Goal: Information Seeking & Learning: Find specific fact

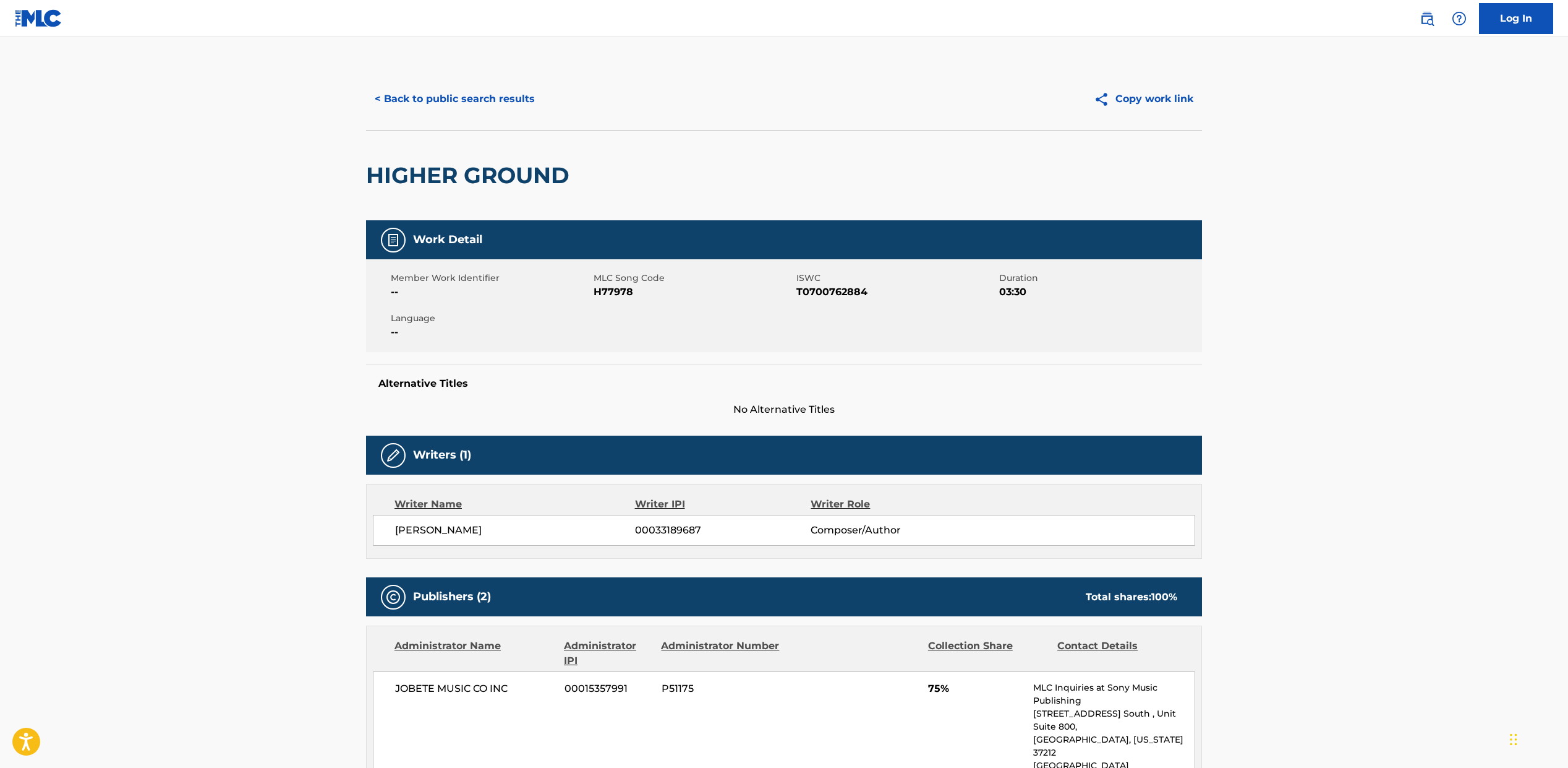
click at [497, 113] on button "< Back to public search results" at bounding box center [454, 99] width 178 height 31
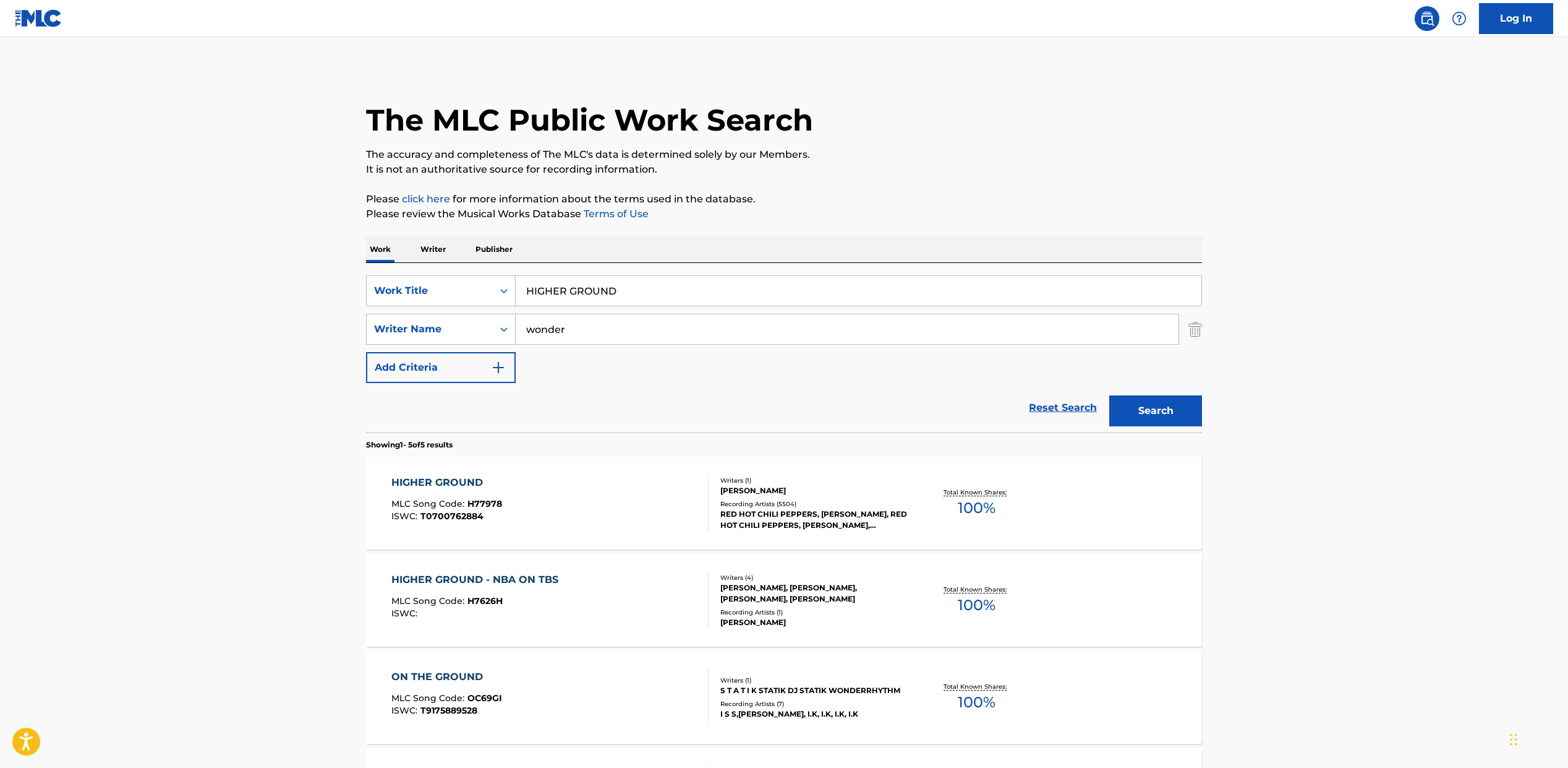
click at [528, 295] on input "HIGHER GROUND" at bounding box center [858, 290] width 686 height 30
paste input "SAVING THE WORL"
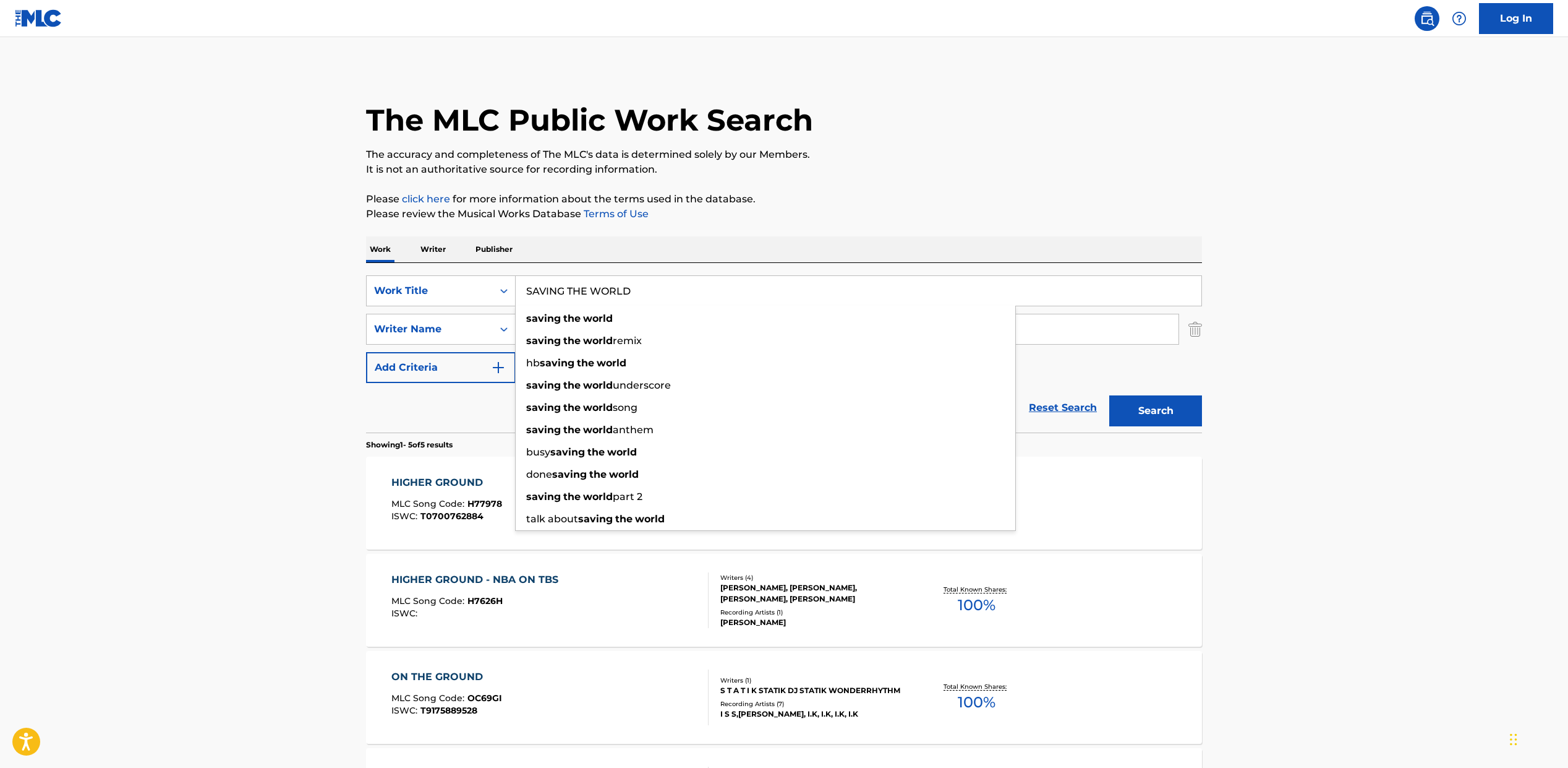
type input "SAVING THE WORLD"
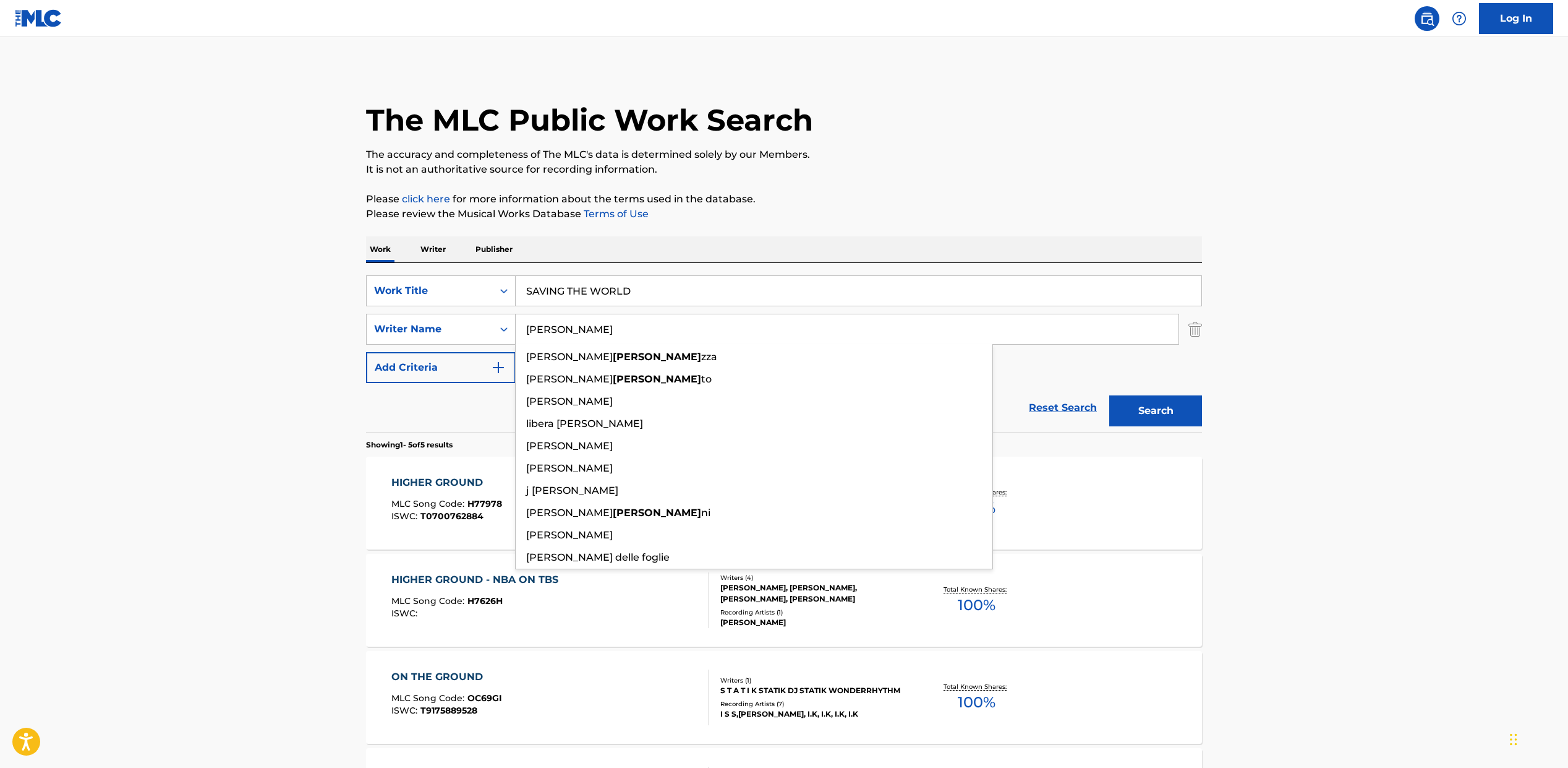
type input "[PERSON_NAME]"
click at [1109, 395] on button "Search" at bounding box center [1156, 411] width 93 height 31
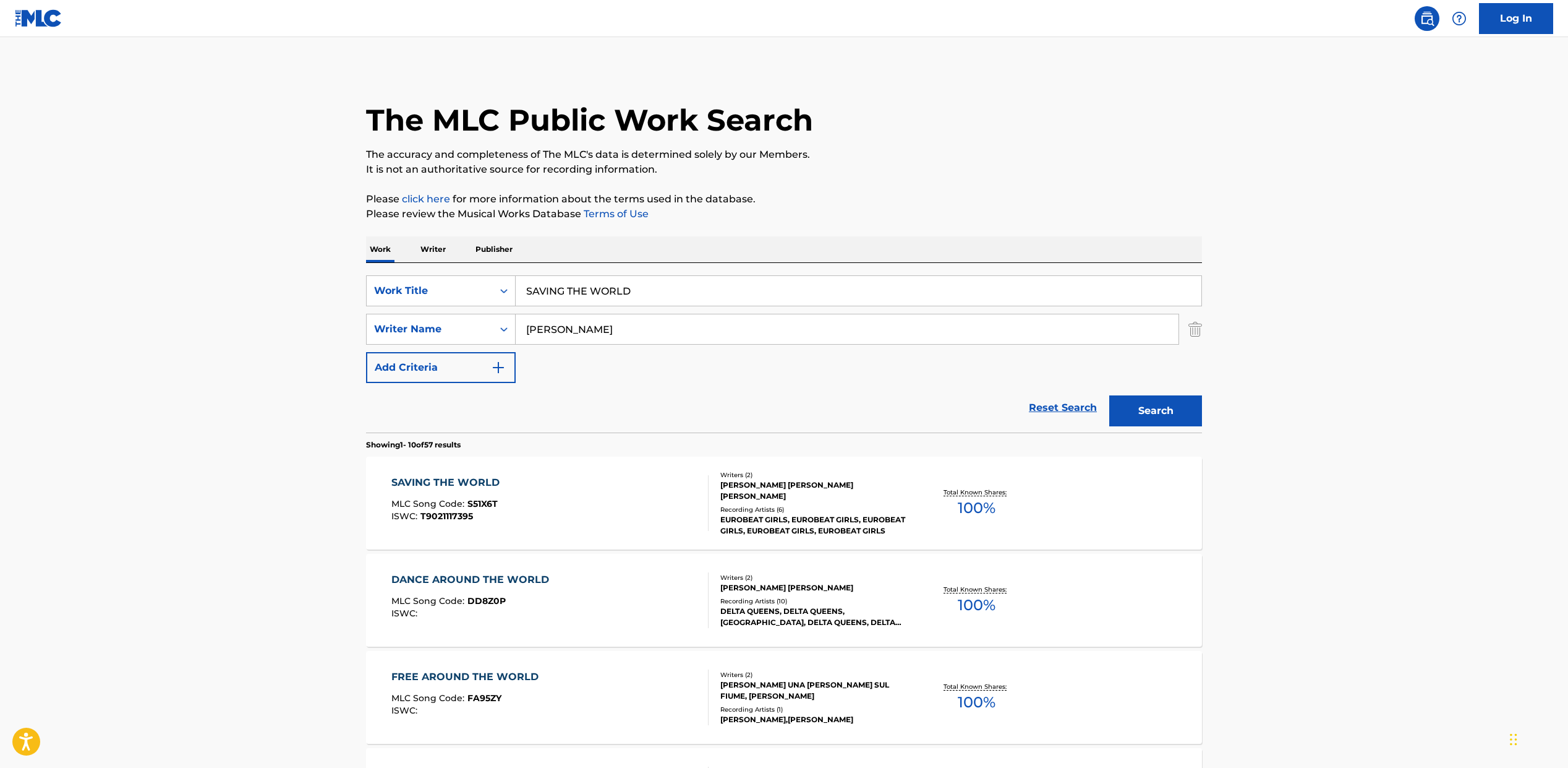
click at [468, 499] on span "S51X6T" at bounding box center [482, 503] width 30 height 11
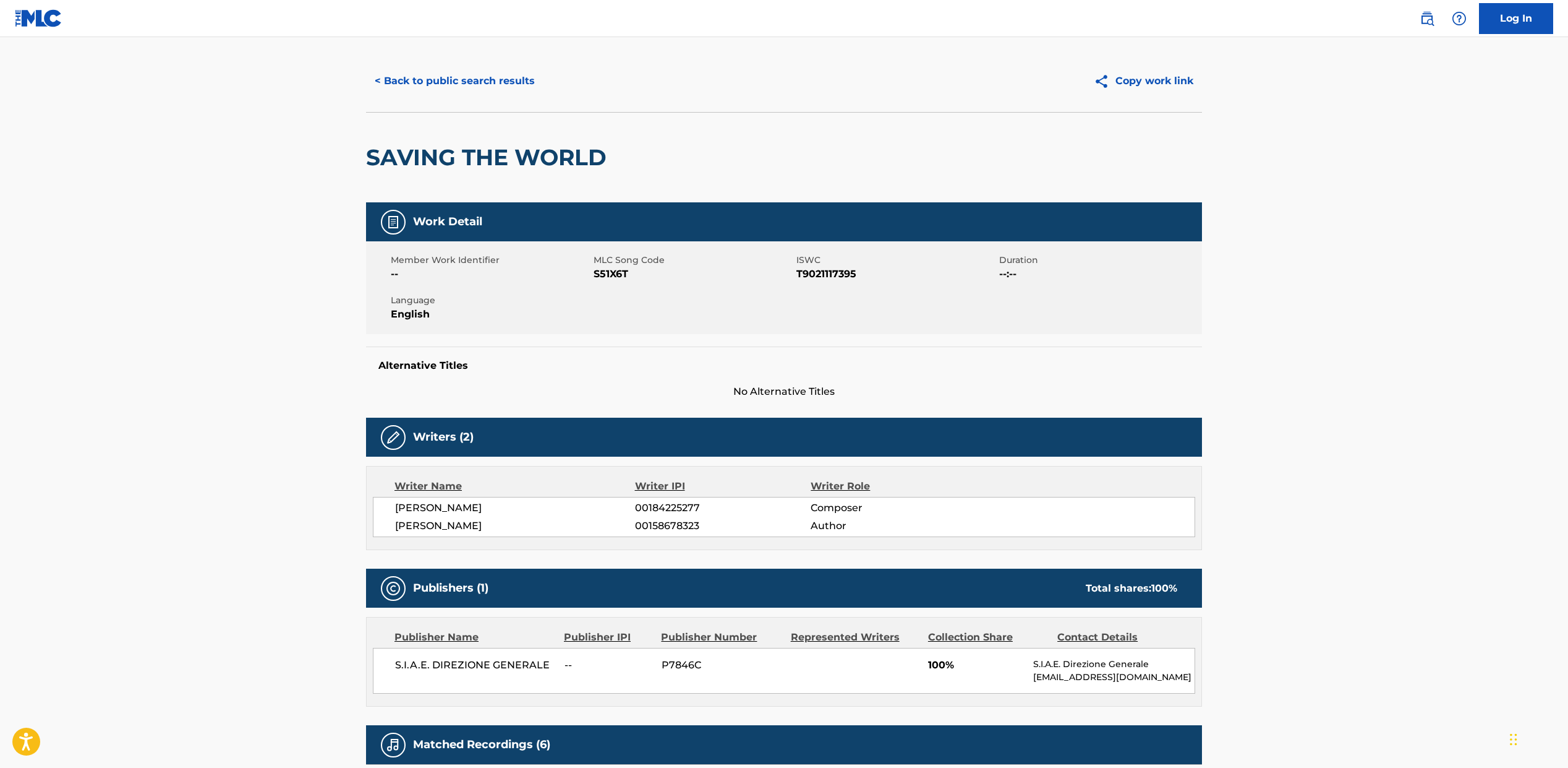
scroll to position [19, 0]
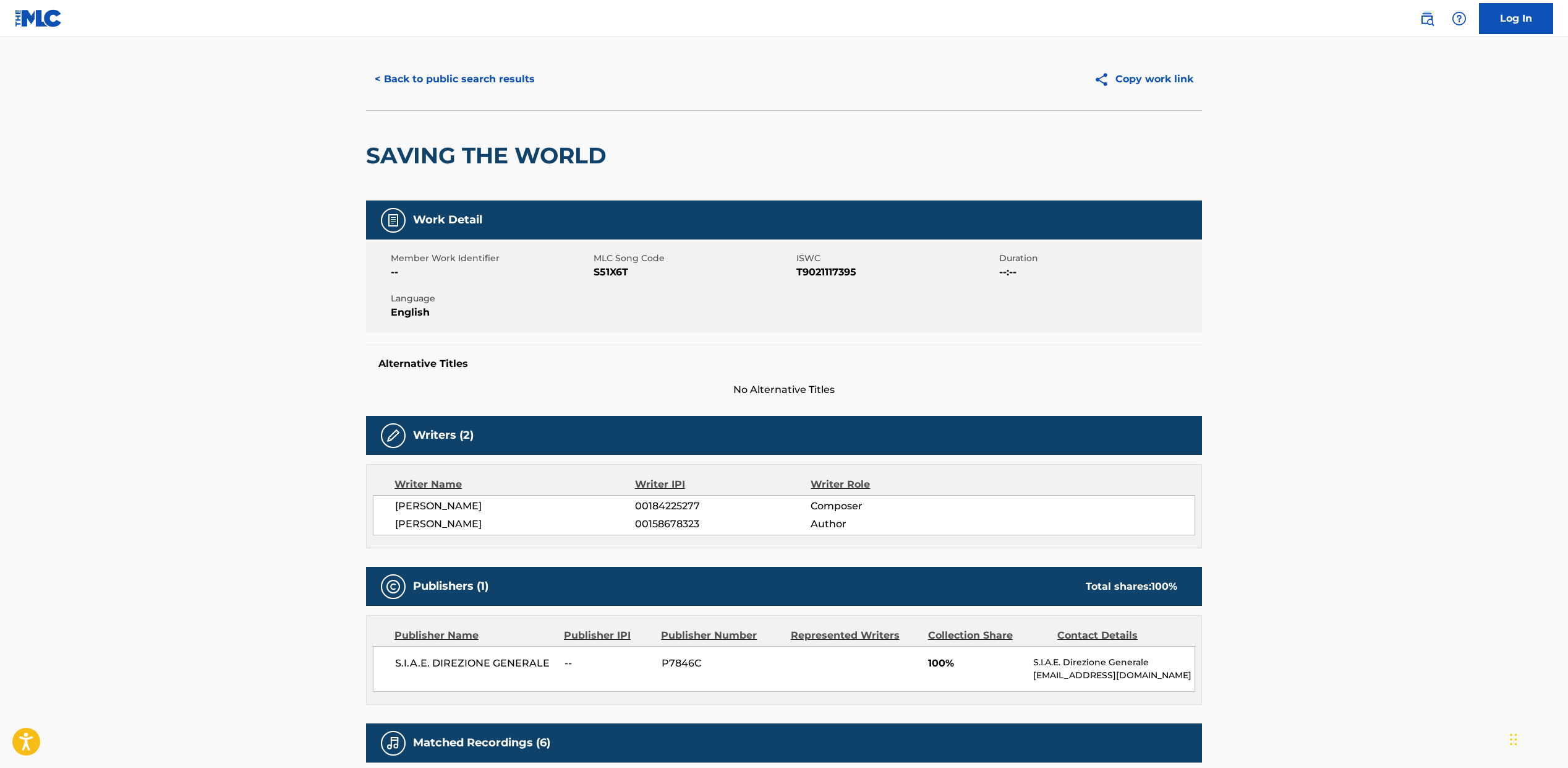
click at [617, 267] on span "S51X6T" at bounding box center [694, 272] width 200 height 15
copy span "S51X6T"
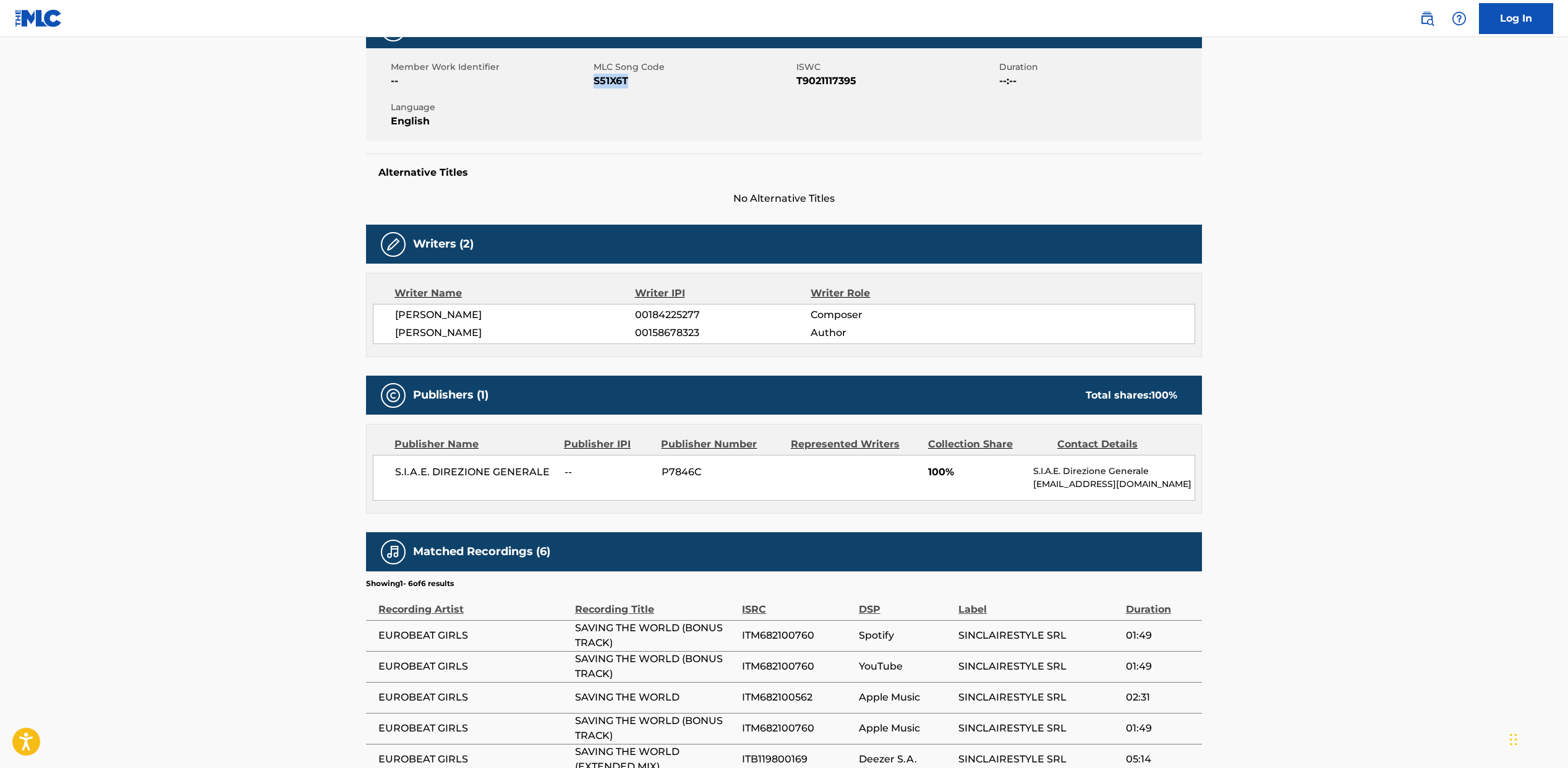
scroll to position [0, 0]
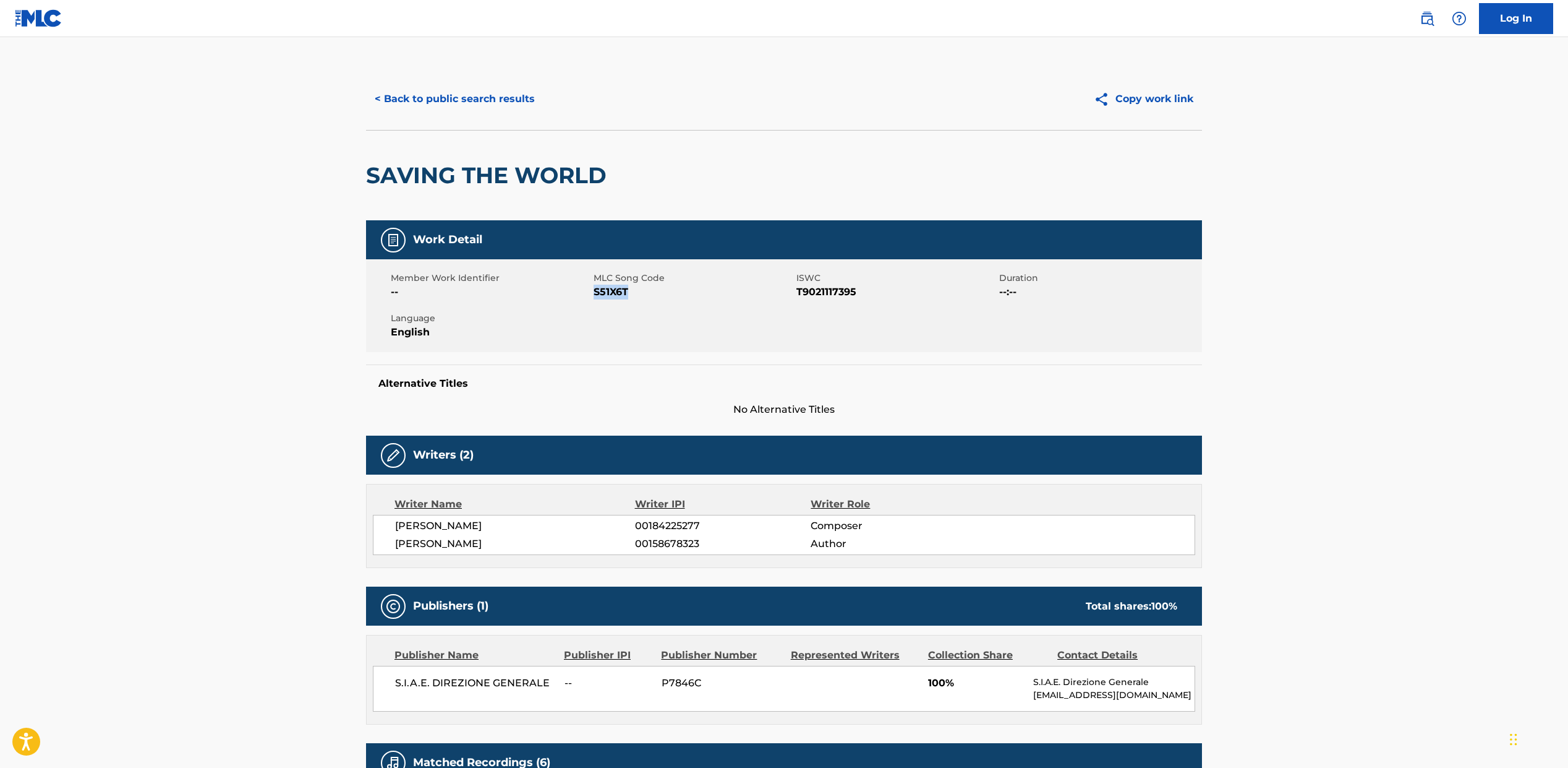
click at [440, 105] on button "< Back to public search results" at bounding box center [454, 99] width 178 height 31
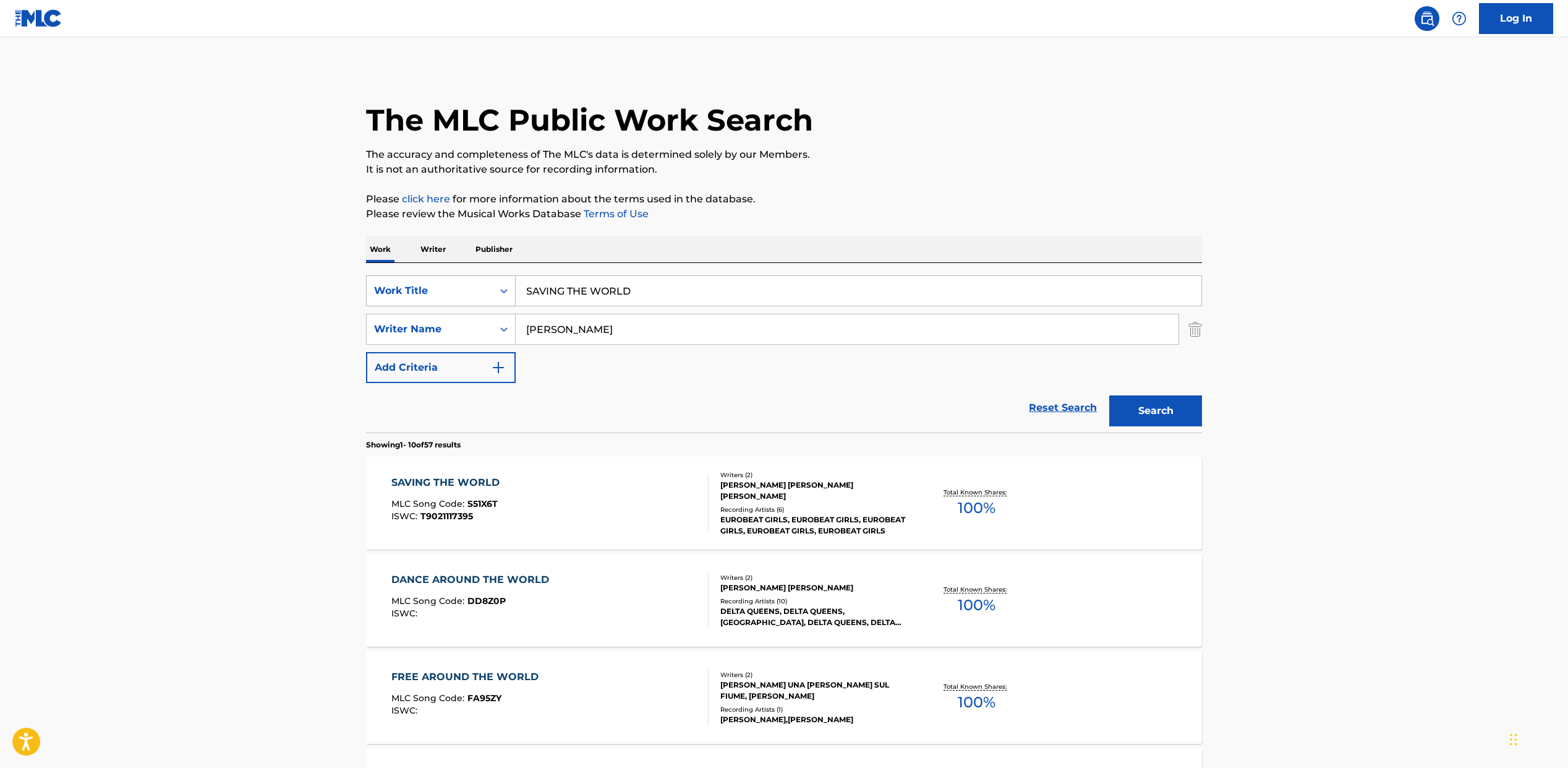
click at [475, 292] on div "Work Title" at bounding box center [430, 290] width 112 height 15
click at [461, 326] on div "MLC Song Code" at bounding box center [441, 321] width 148 height 31
click at [537, 292] on input "Search Form" at bounding box center [858, 290] width 686 height 30
paste input "L44608"
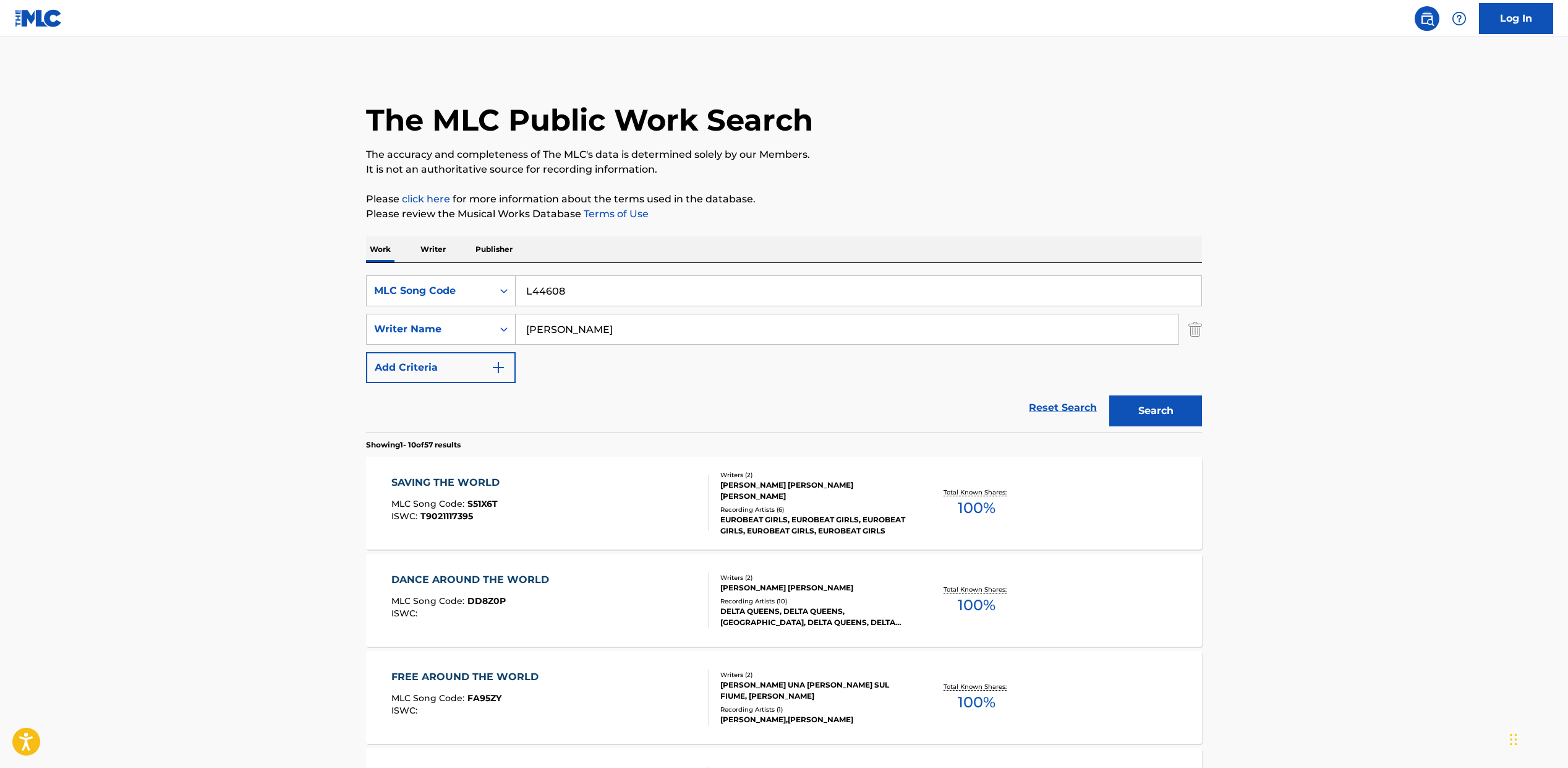
type input "L44608"
click at [537, 334] on input "[PERSON_NAME]" at bounding box center [846, 329] width 663 height 30
click at [1122, 406] on button "Search" at bounding box center [1156, 411] width 93 height 31
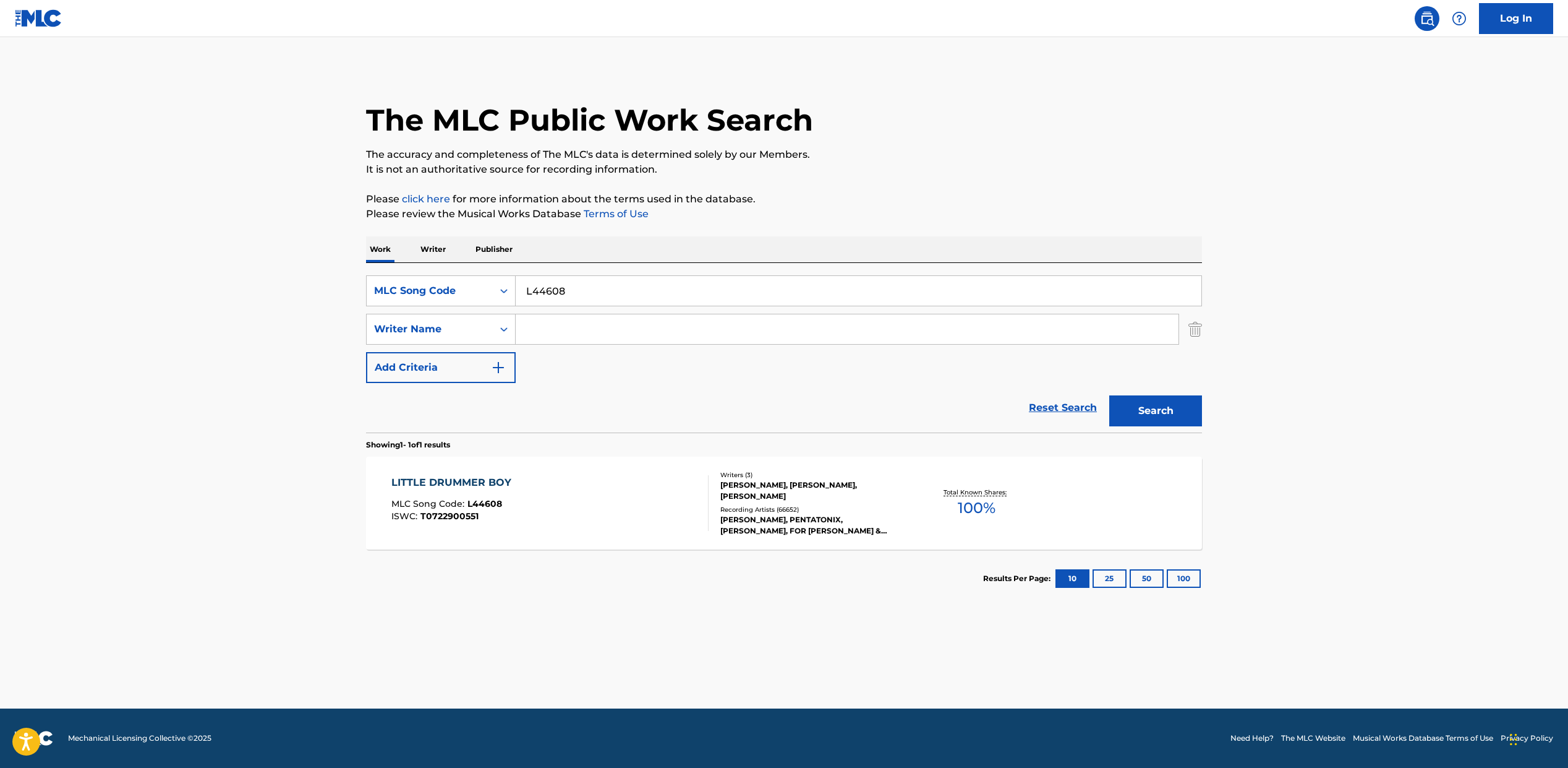
click at [549, 511] on div "LITTLE DRUMMER BOY MLC Song Code : L44608 ISWC : T0722900551" at bounding box center [550, 502] width 318 height 55
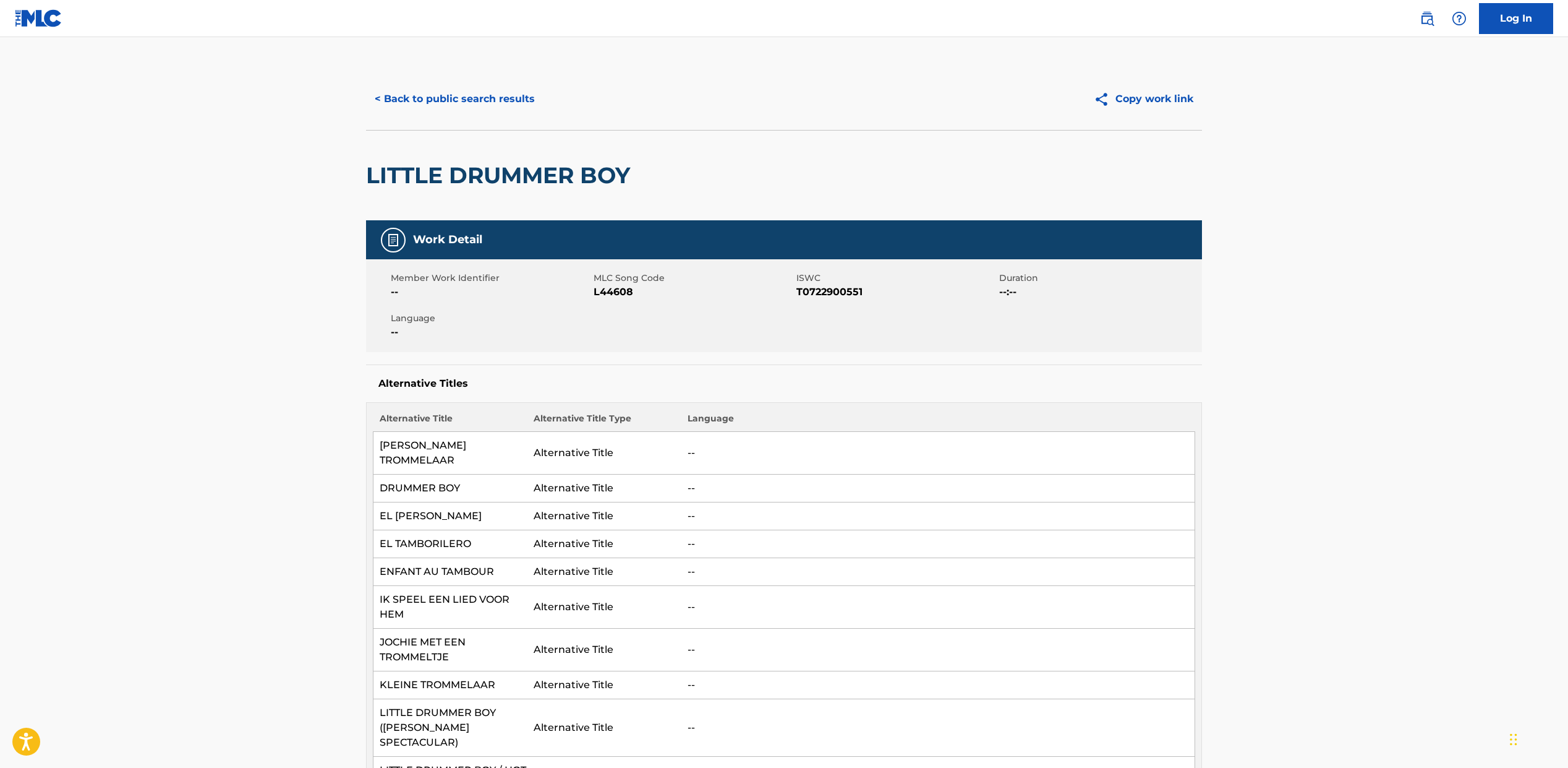
click at [807, 298] on span "T0722900551" at bounding box center [897, 291] width 200 height 15
copy span "T0722900551"
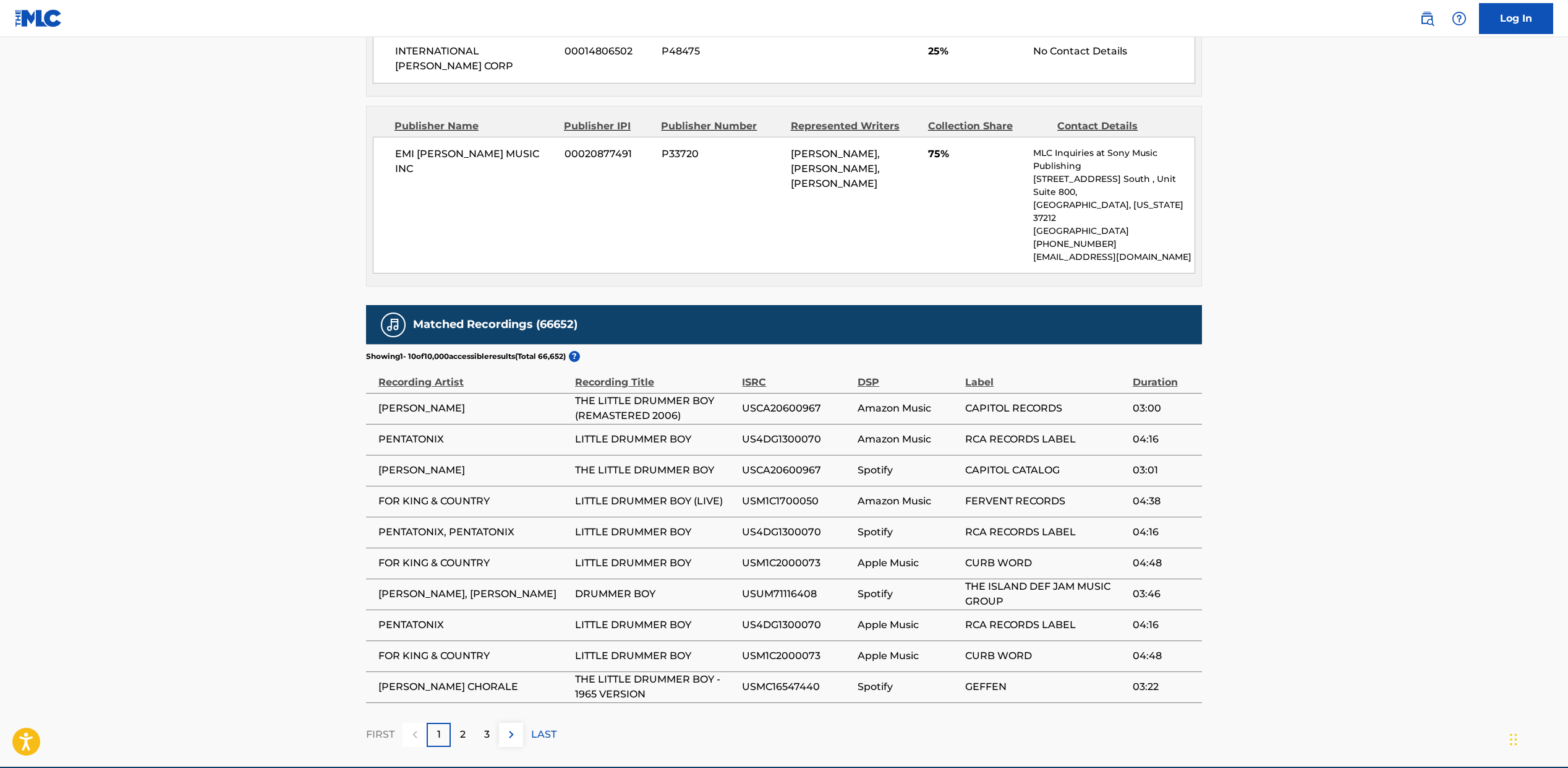
scroll to position [1099, 0]
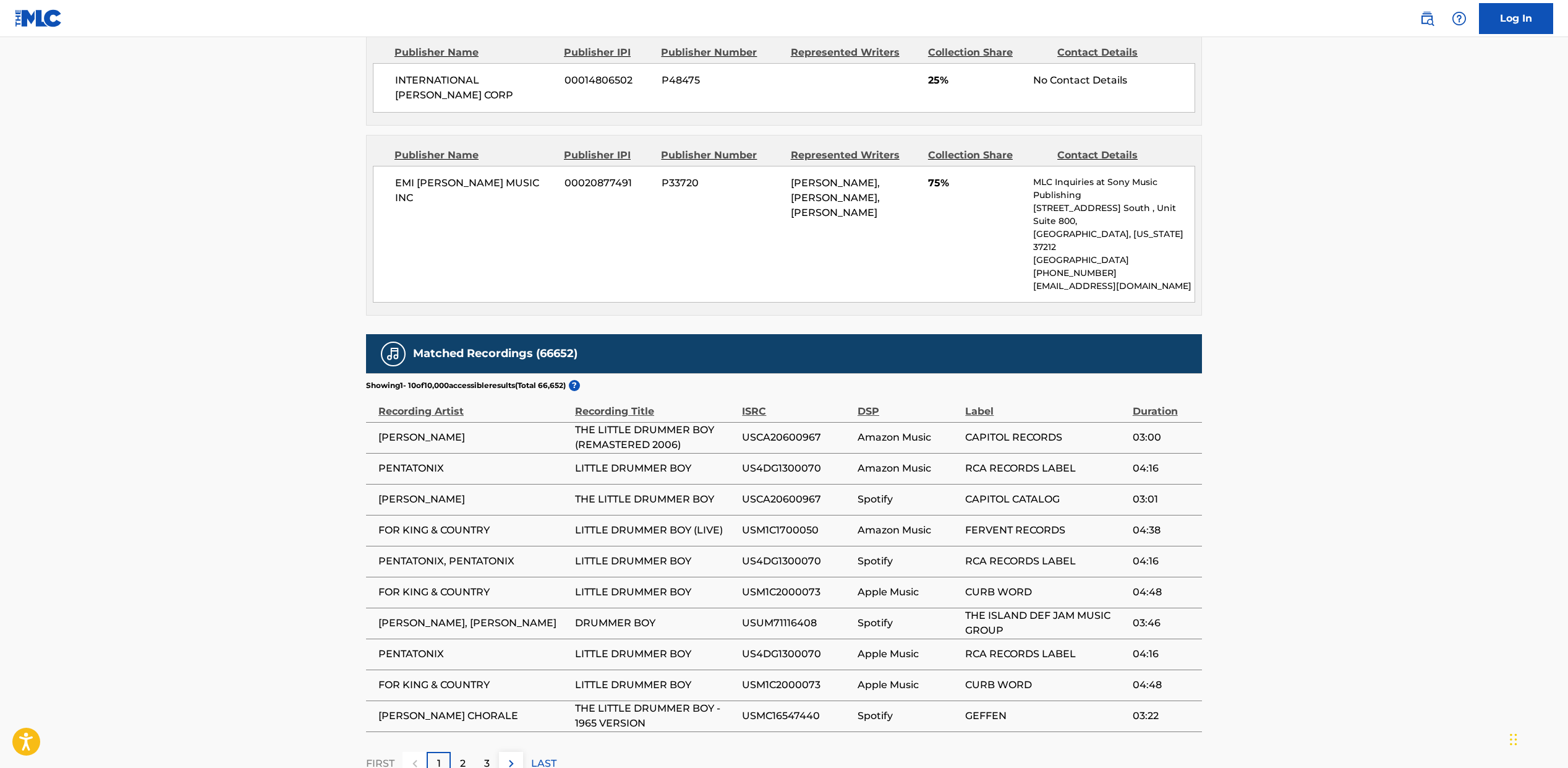
click at [400, 430] on span "[PERSON_NAME]" at bounding box center [474, 437] width 190 height 15
copy div "[PERSON_NAME]"
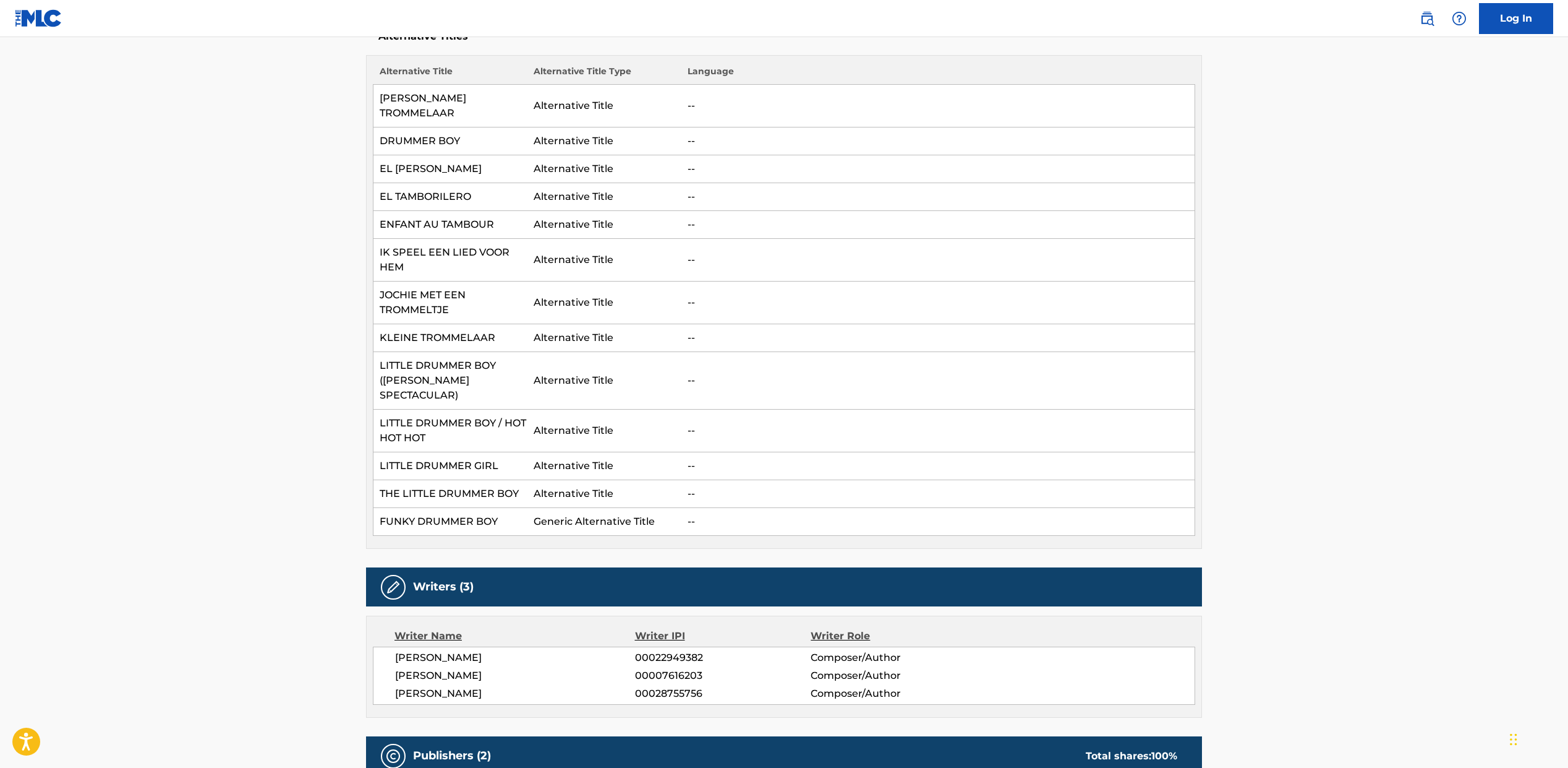
scroll to position [0, 0]
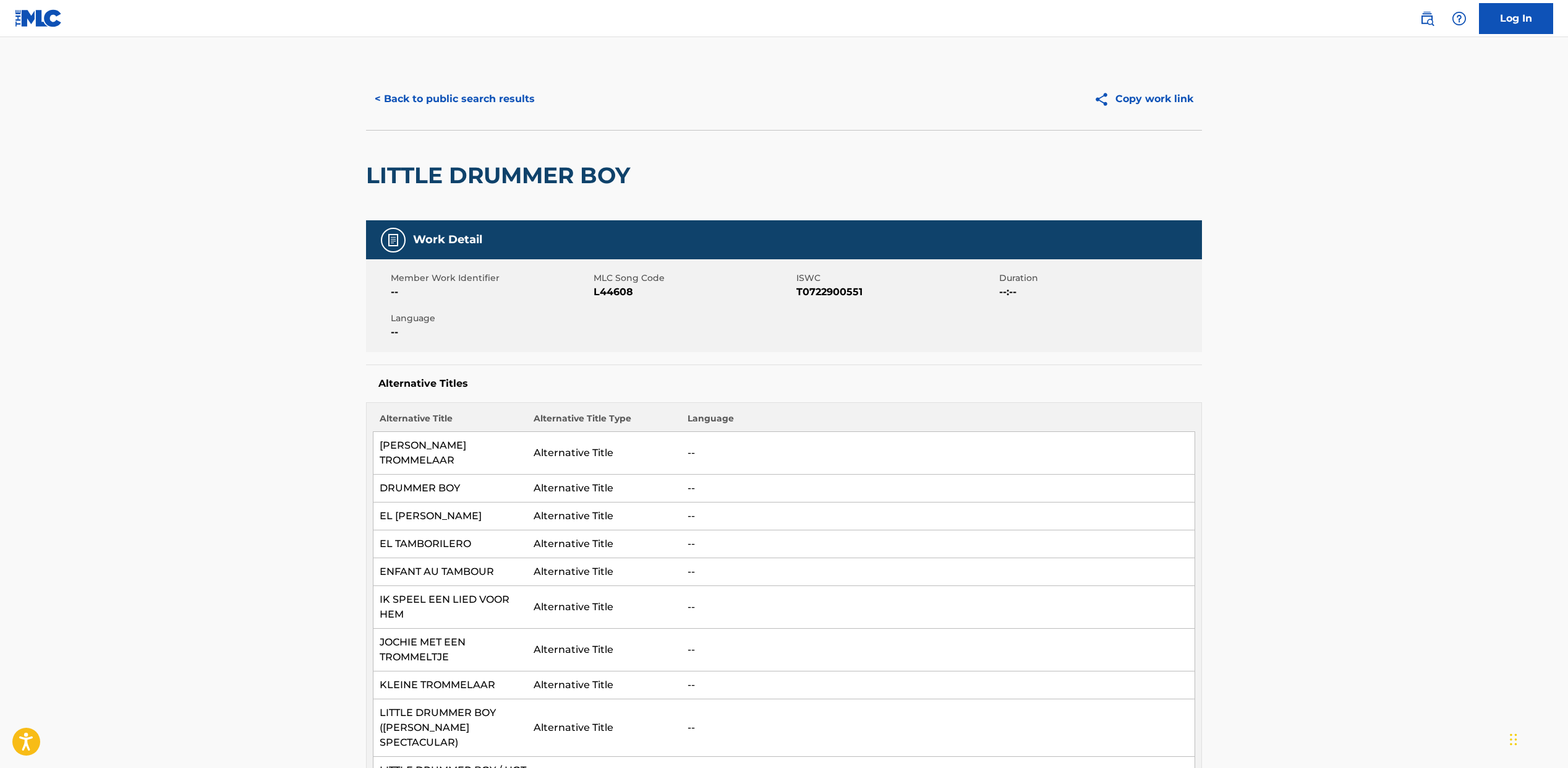
click at [819, 292] on span "T0722900551" at bounding box center [897, 291] width 200 height 15
copy span "T0722900551"
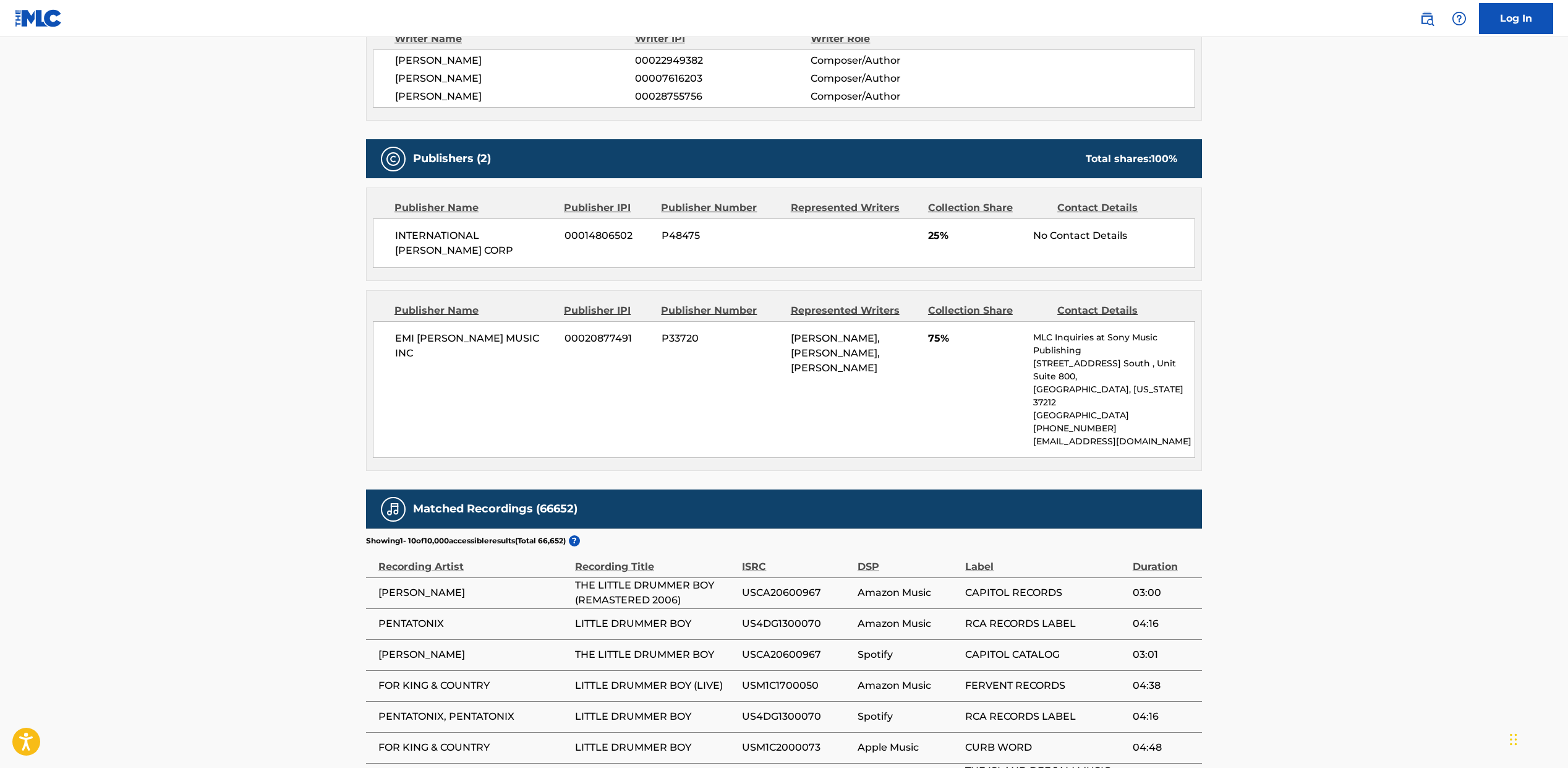
scroll to position [925, 0]
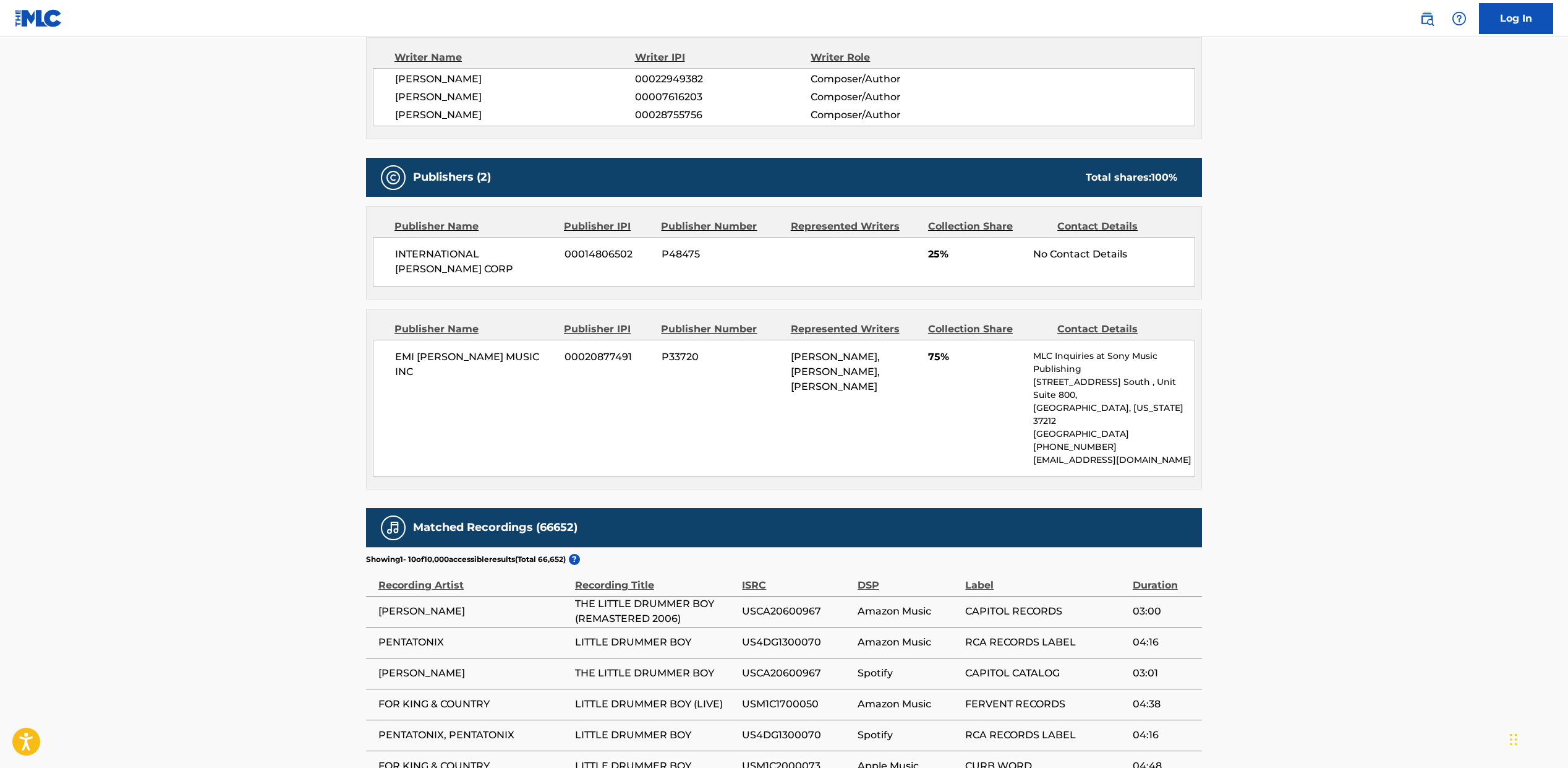
click at [430, 254] on span "INTERNATIONAL [PERSON_NAME] CORP" at bounding box center [474, 261] width 160 height 30
copy div "INTERNATIONAL [PERSON_NAME] CORP"
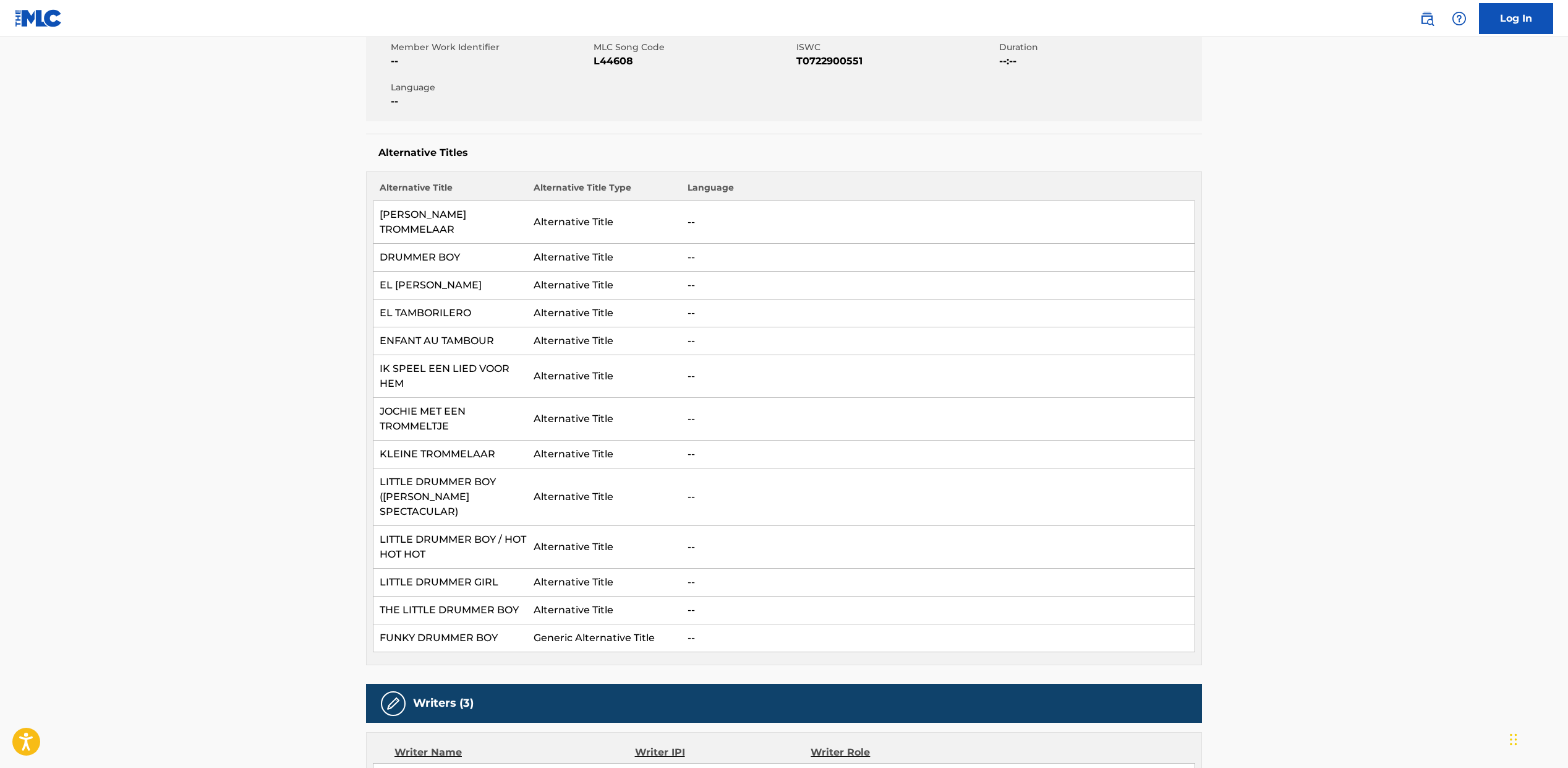
scroll to position [0, 0]
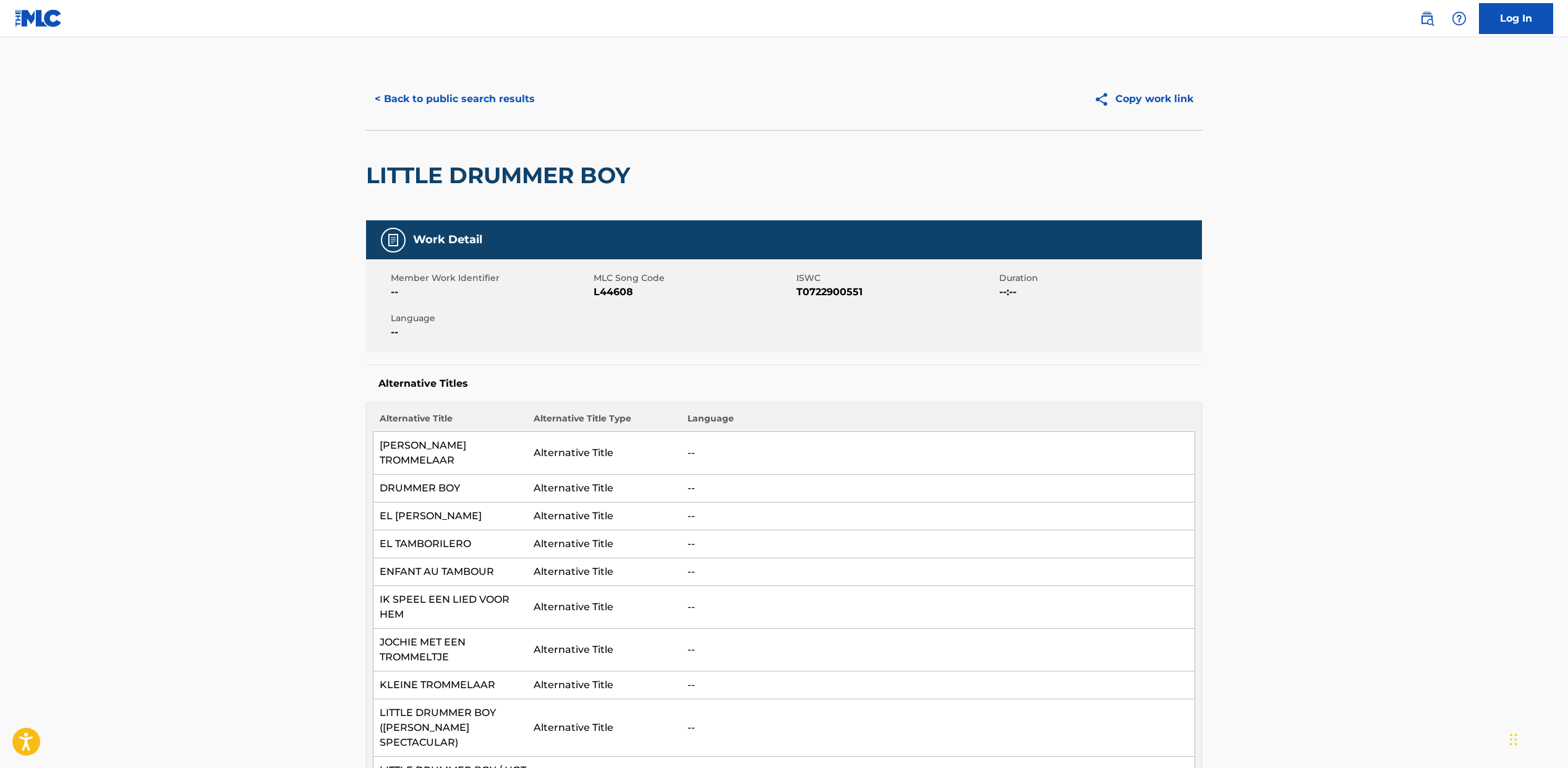
click at [425, 93] on button "< Back to public search results" at bounding box center [454, 99] width 178 height 31
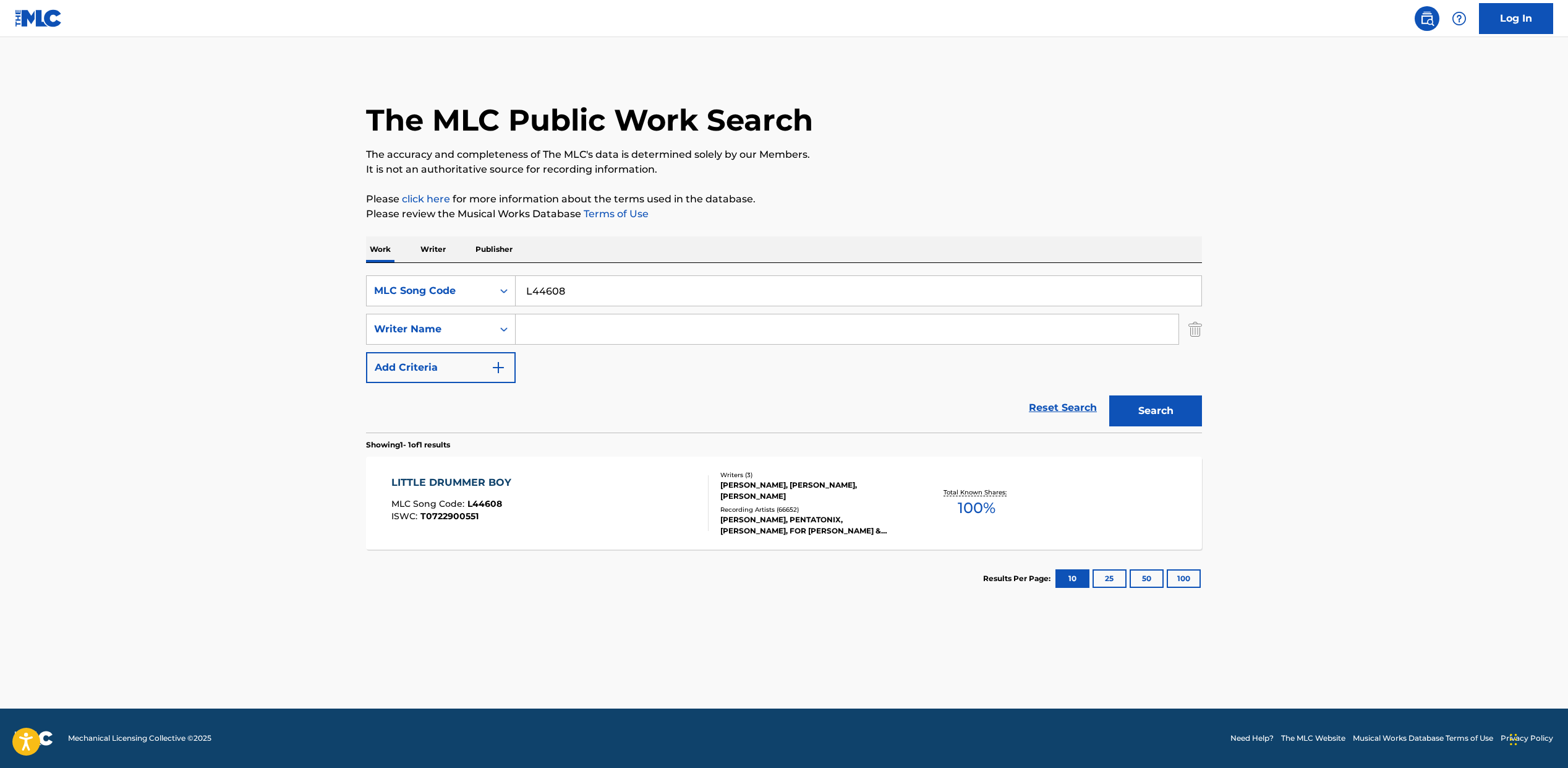
click at [562, 294] on input "L44608" at bounding box center [858, 290] width 686 height 30
paste input "A6YWC"
type input "LA6YWC"
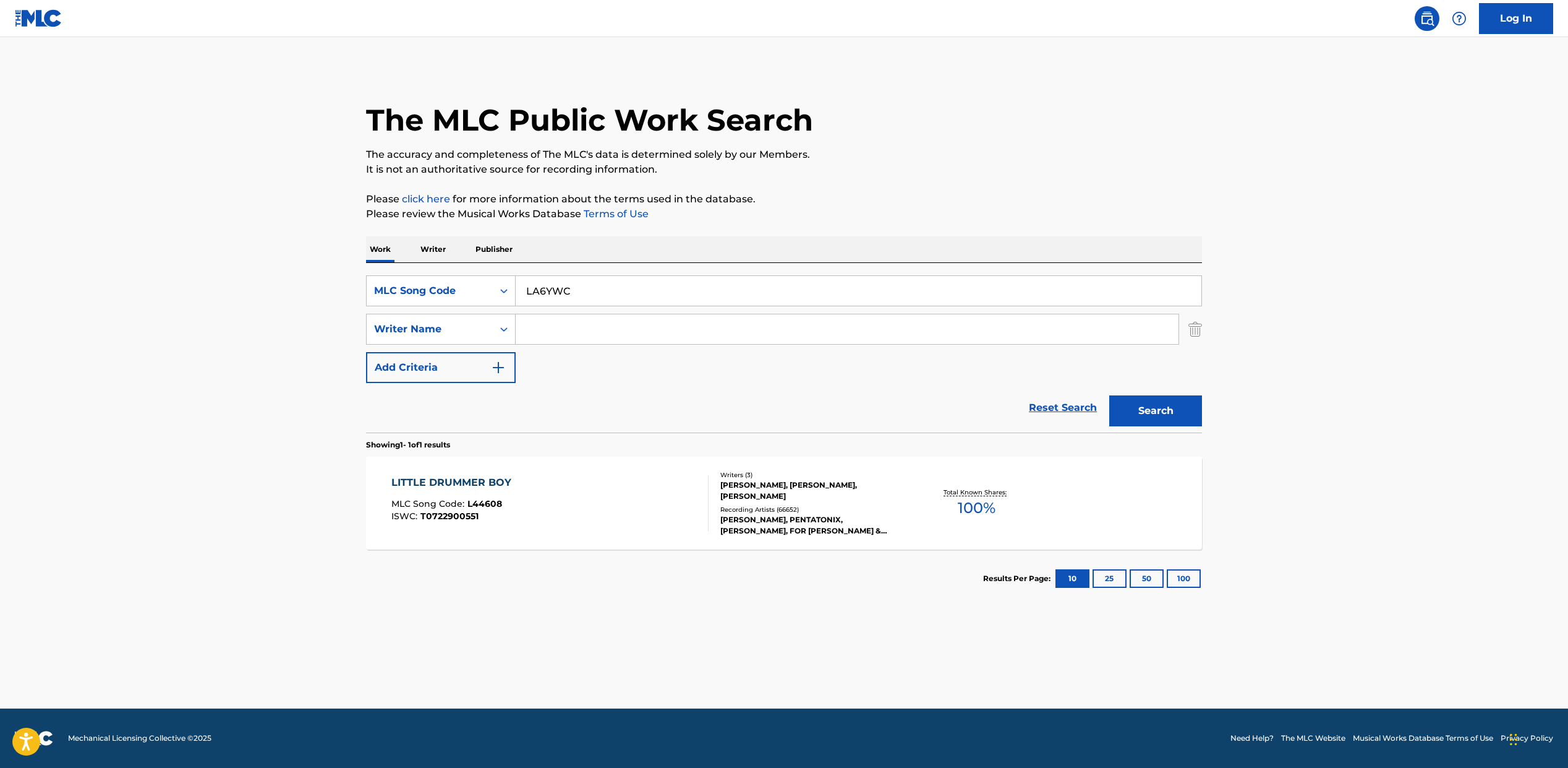
click at [1165, 410] on button "Search" at bounding box center [1156, 411] width 93 height 31
click at [672, 523] on div "LITTLE DRUMMER BOY/PEACE ON EARTH MLC Song Code : LA6YWC ISWC : T9114008365" at bounding box center [550, 502] width 318 height 55
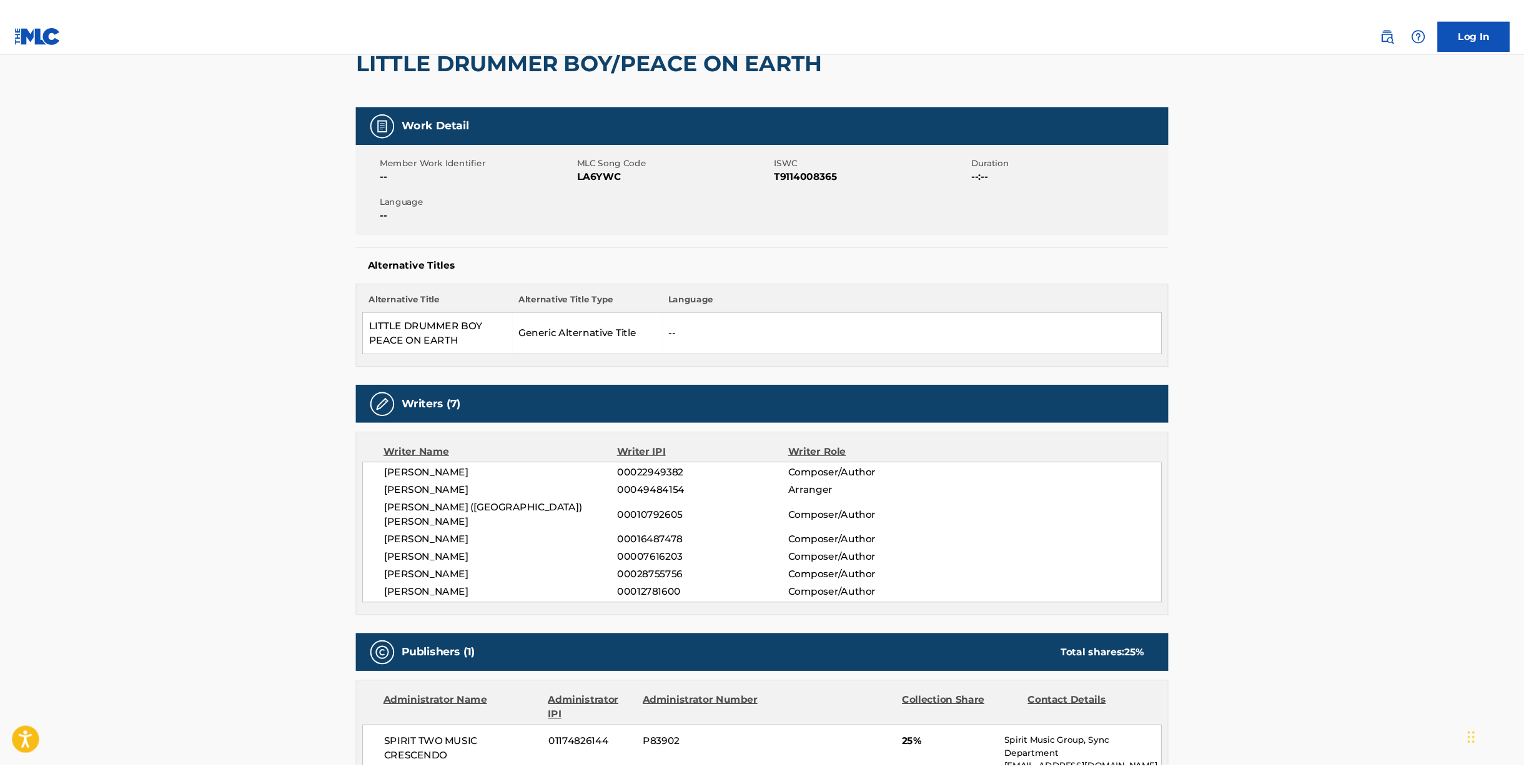
scroll to position [56, 0]
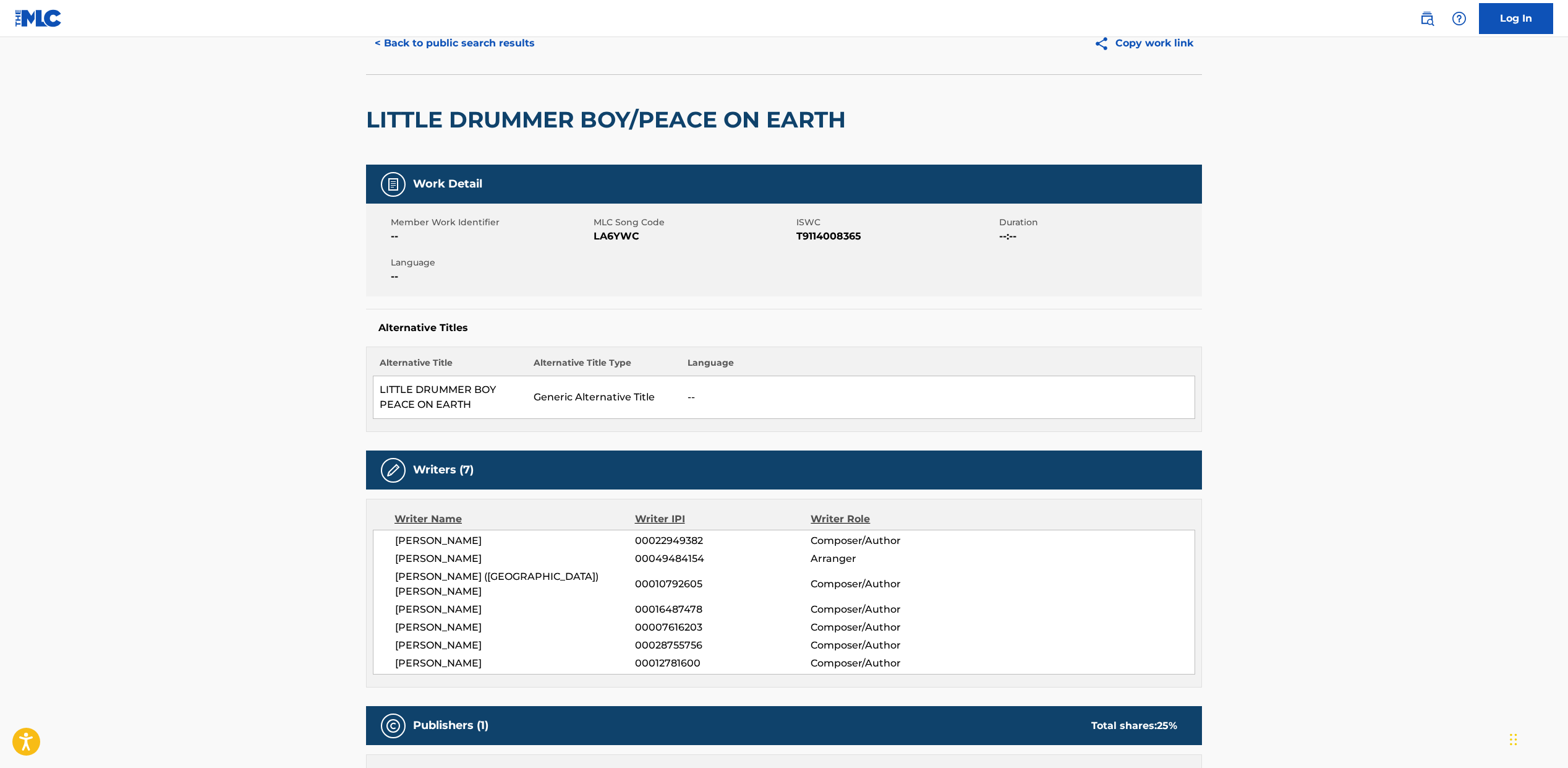
click at [807, 229] on span "T9114008365" at bounding box center [897, 236] width 200 height 15
copy span "T9114008365"
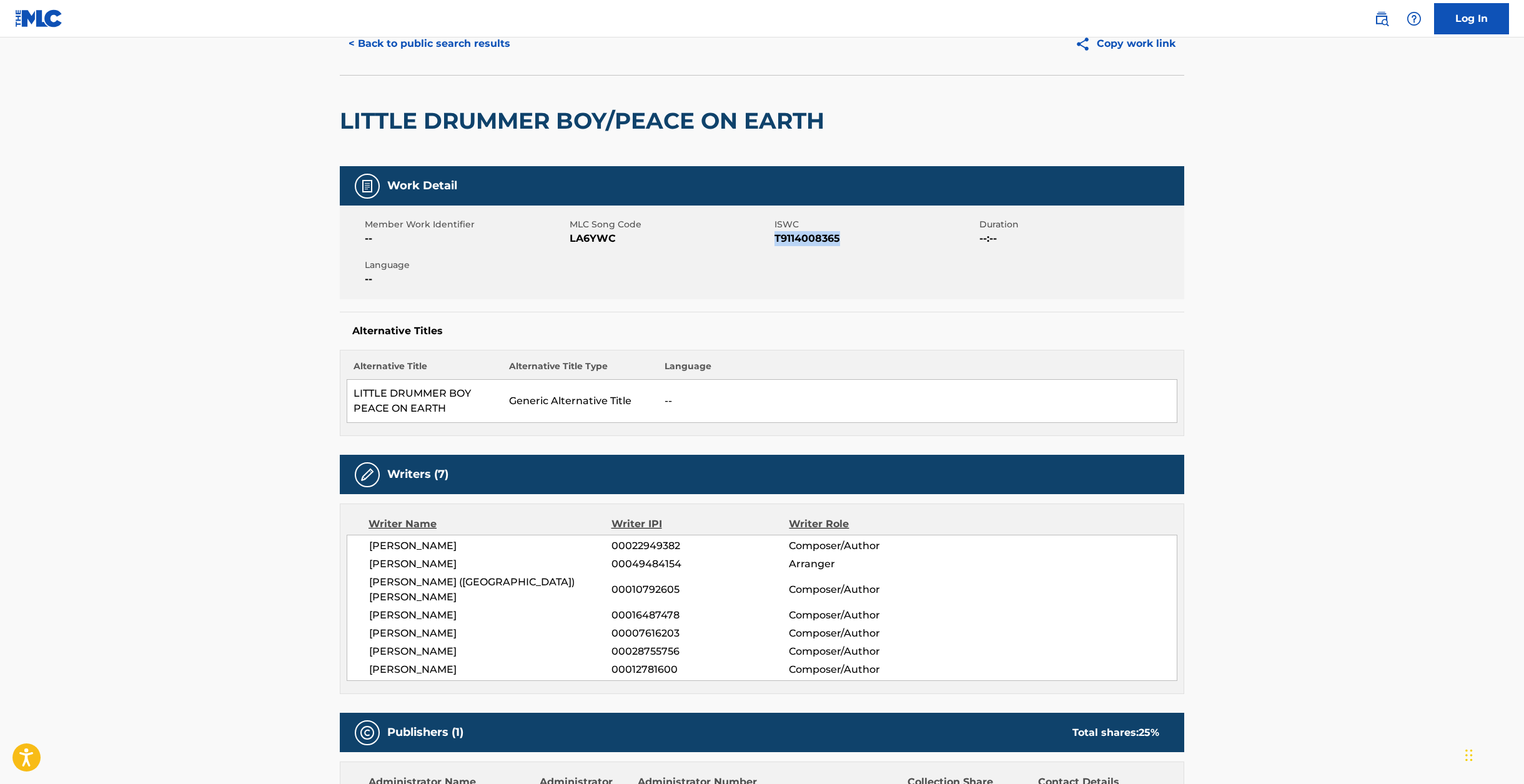
scroll to position [0, 0]
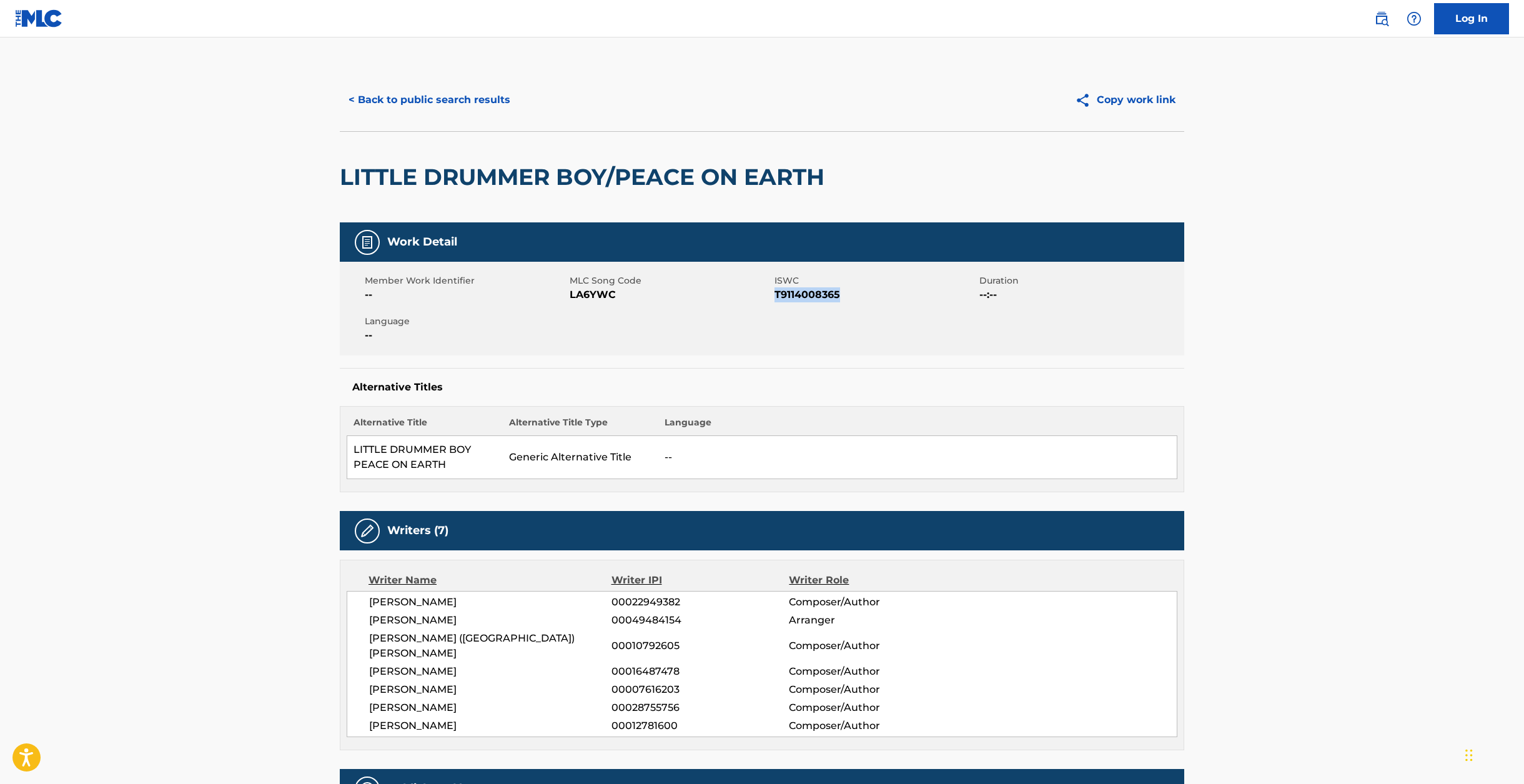
click at [406, 90] on button "< Back to public search results" at bounding box center [429, 100] width 179 height 31
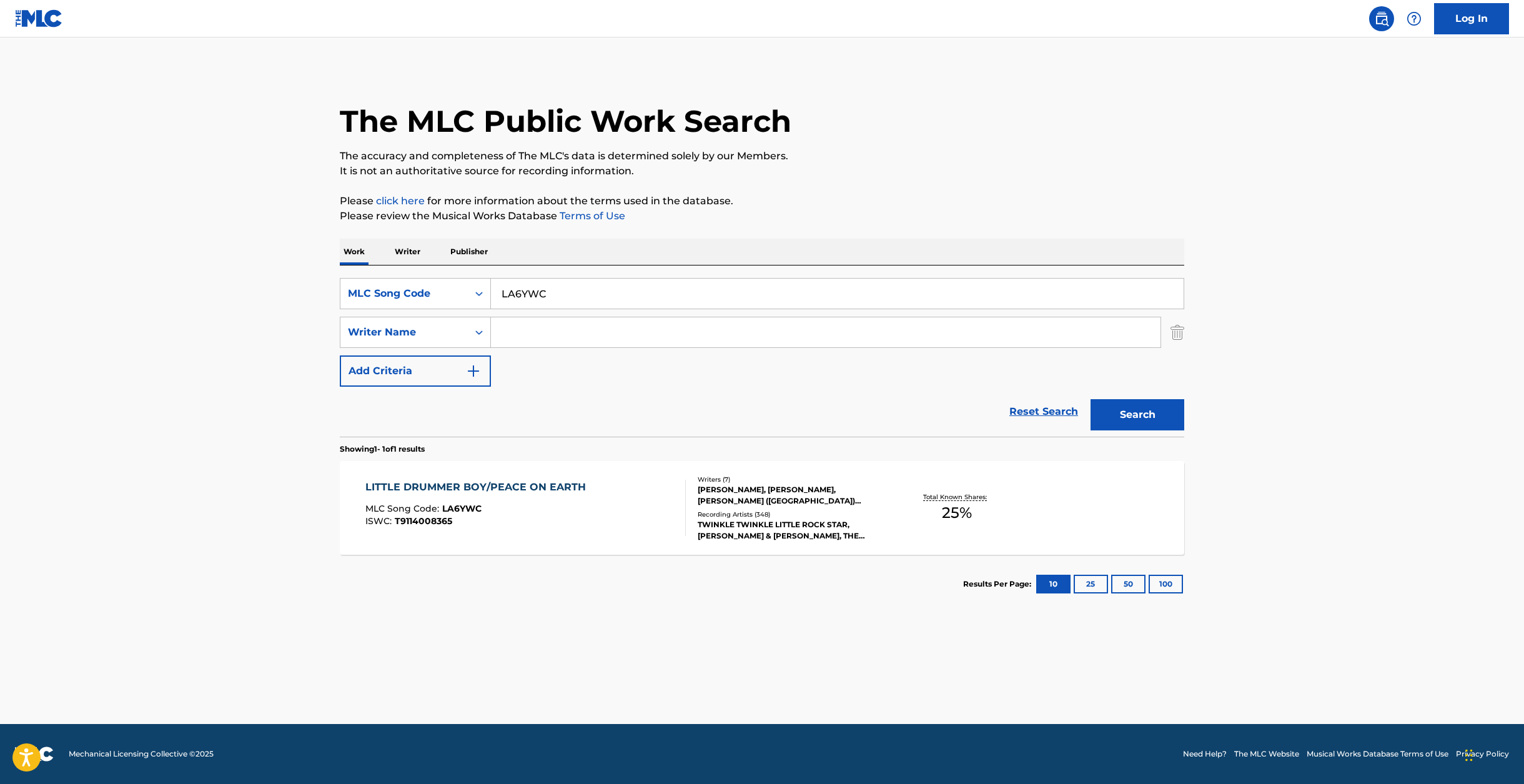
click at [529, 285] on input "LA6YWC" at bounding box center [837, 293] width 693 height 30
click at [425, 300] on div "MLC Song Code" at bounding box center [404, 293] width 113 height 15
click at [417, 323] on div "Work Title" at bounding box center [415, 324] width 150 height 31
click at [533, 293] on input "Search Form" at bounding box center [837, 293] width 693 height 30
paste input "[US_STATE] Christmas"
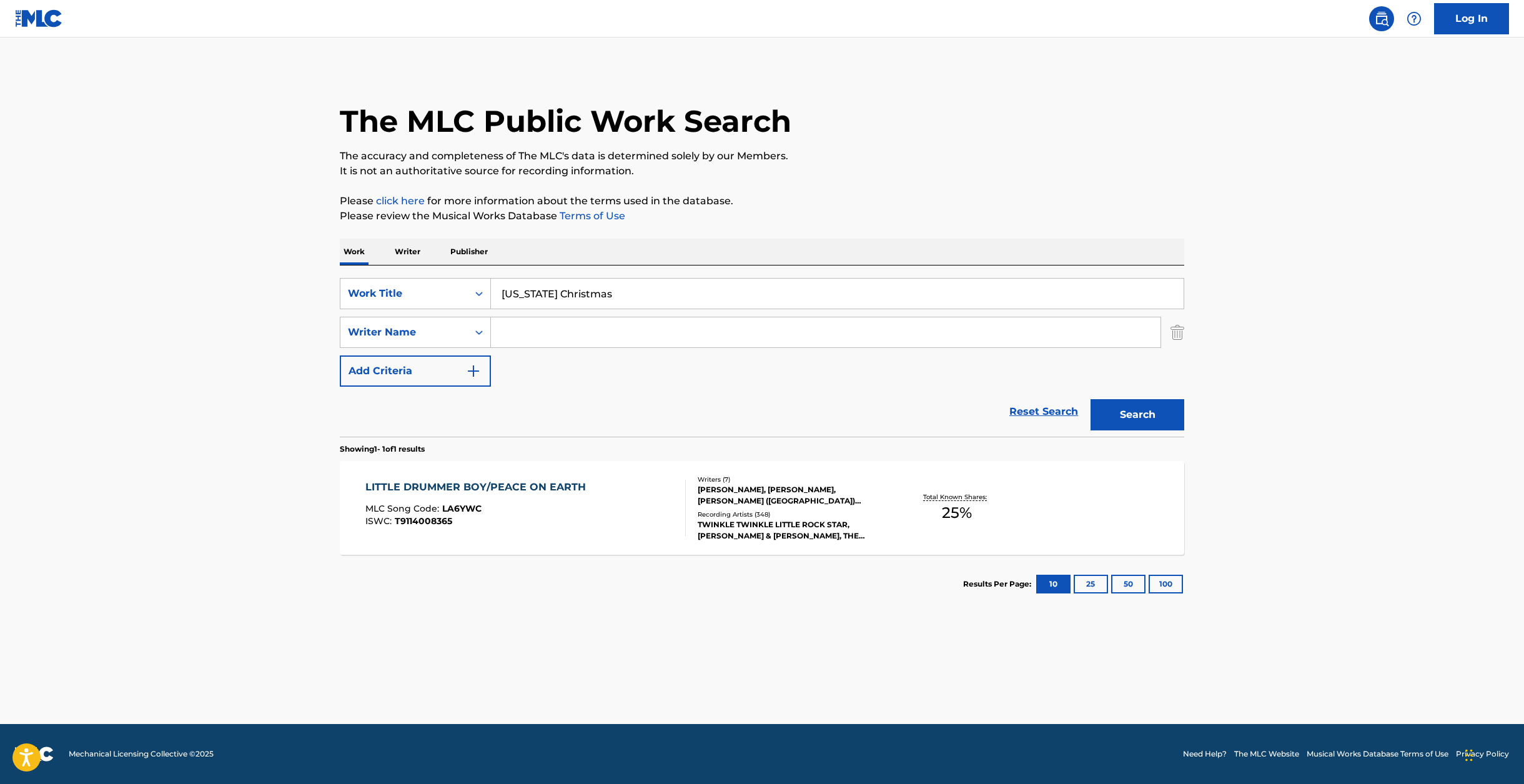
type input "[US_STATE] Christmas"
type input "[PERSON_NAME]"
click at [1091, 399] on button "Search" at bounding box center [1138, 415] width 94 height 31
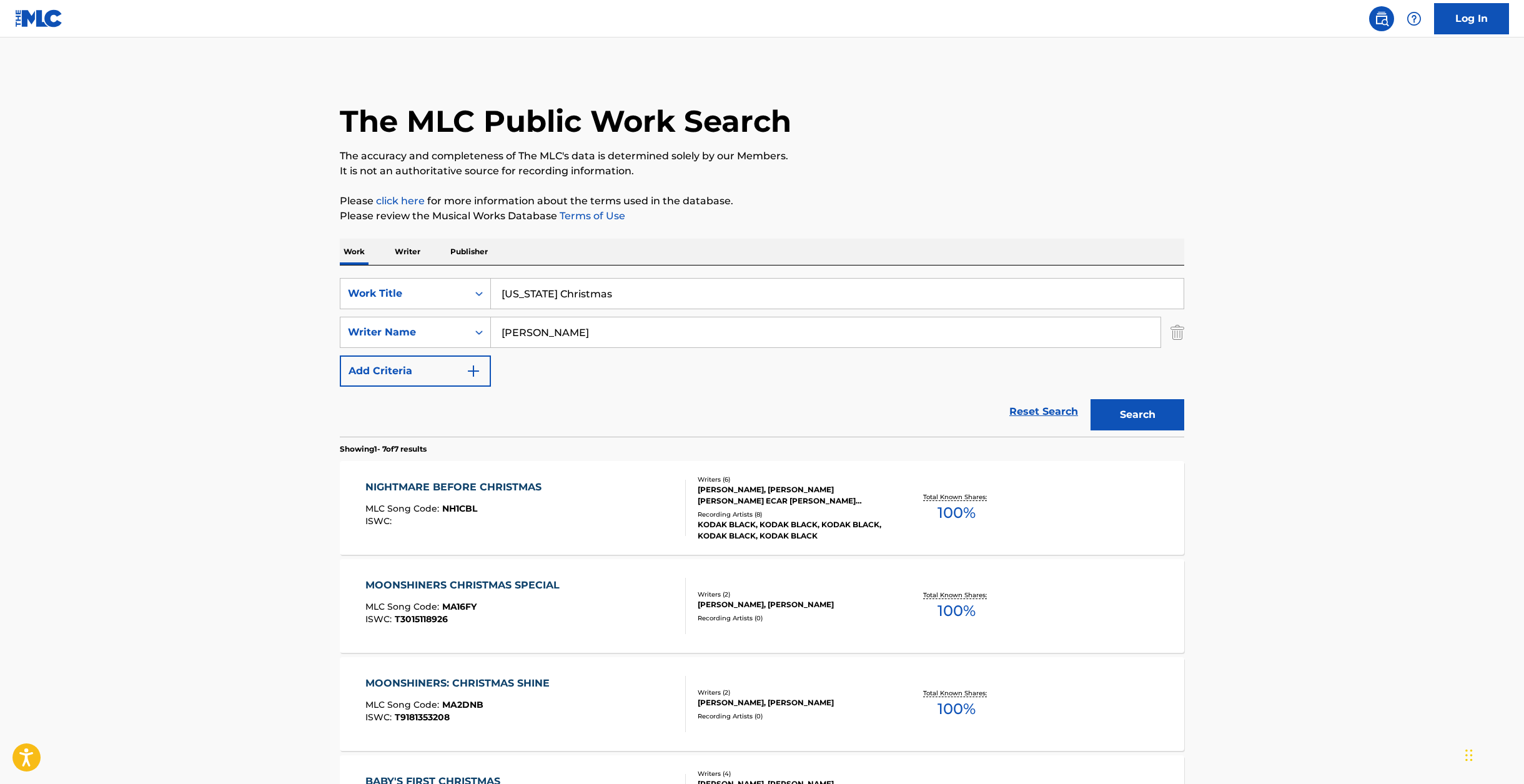
click at [313, 343] on main "The MLC Public Work Search The accuracy and completeness of The MLC's data is d…" at bounding box center [762, 622] width 1524 height 1170
click at [617, 483] on div "NIGHTMARE BEFORE CHRISTMAS MLC Song Code : NH1CBL ISWC :" at bounding box center [526, 507] width 321 height 56
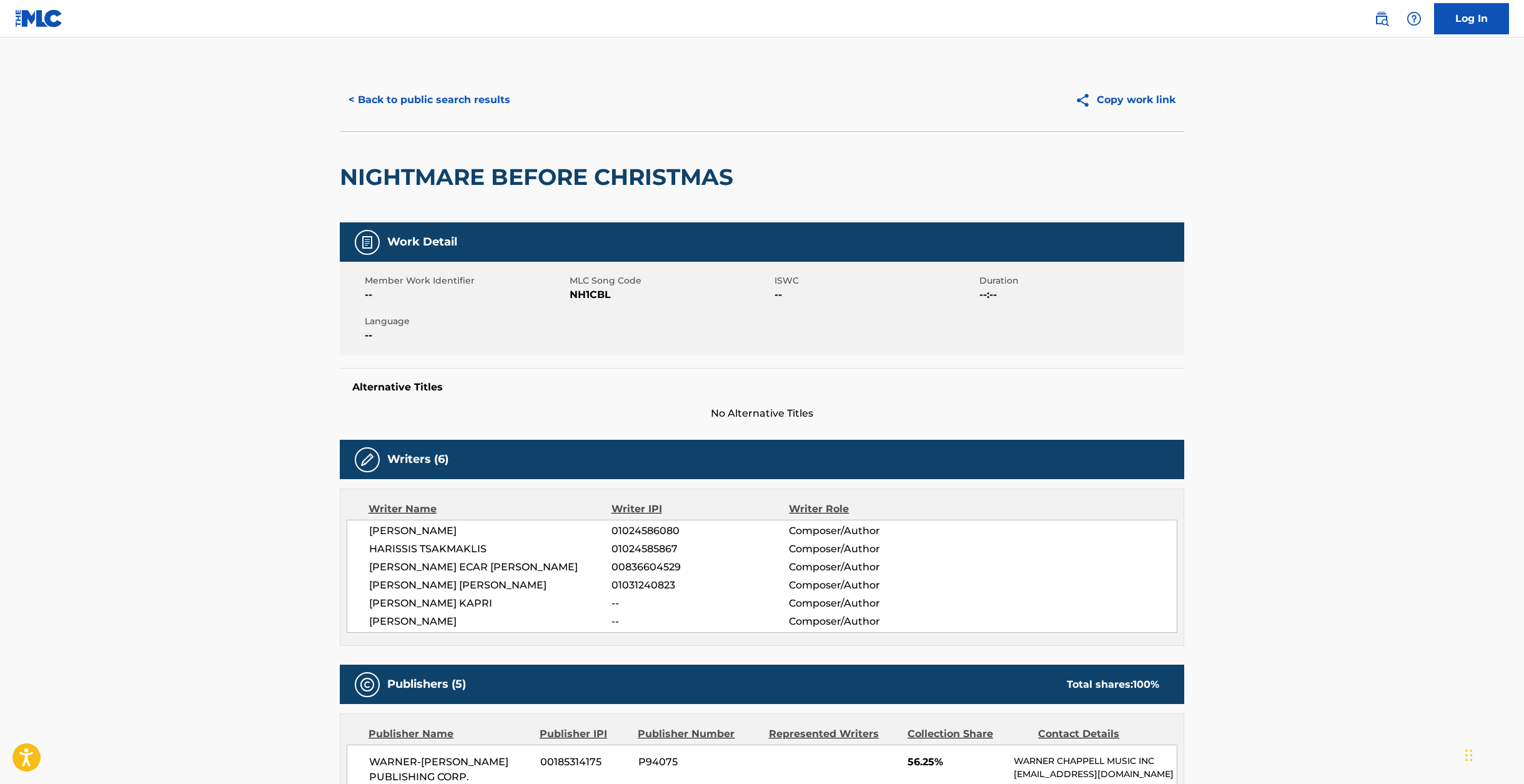
click at [368, 96] on button "< Back to public search results" at bounding box center [429, 100] width 179 height 31
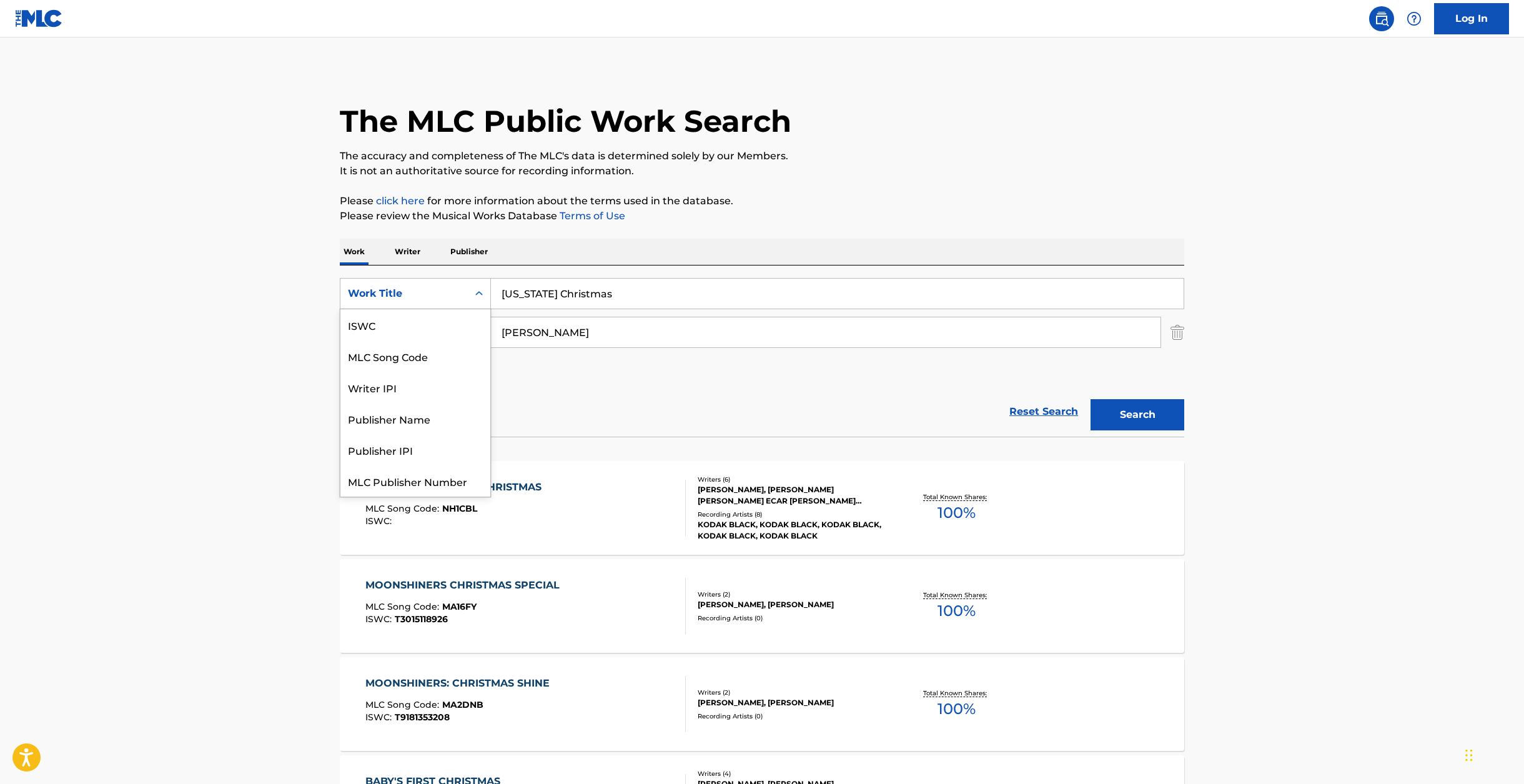
click at [462, 288] on div "Work Title" at bounding box center [404, 293] width 127 height 24
click at [450, 328] on div "MLC Song Code" at bounding box center [415, 324] width 150 height 31
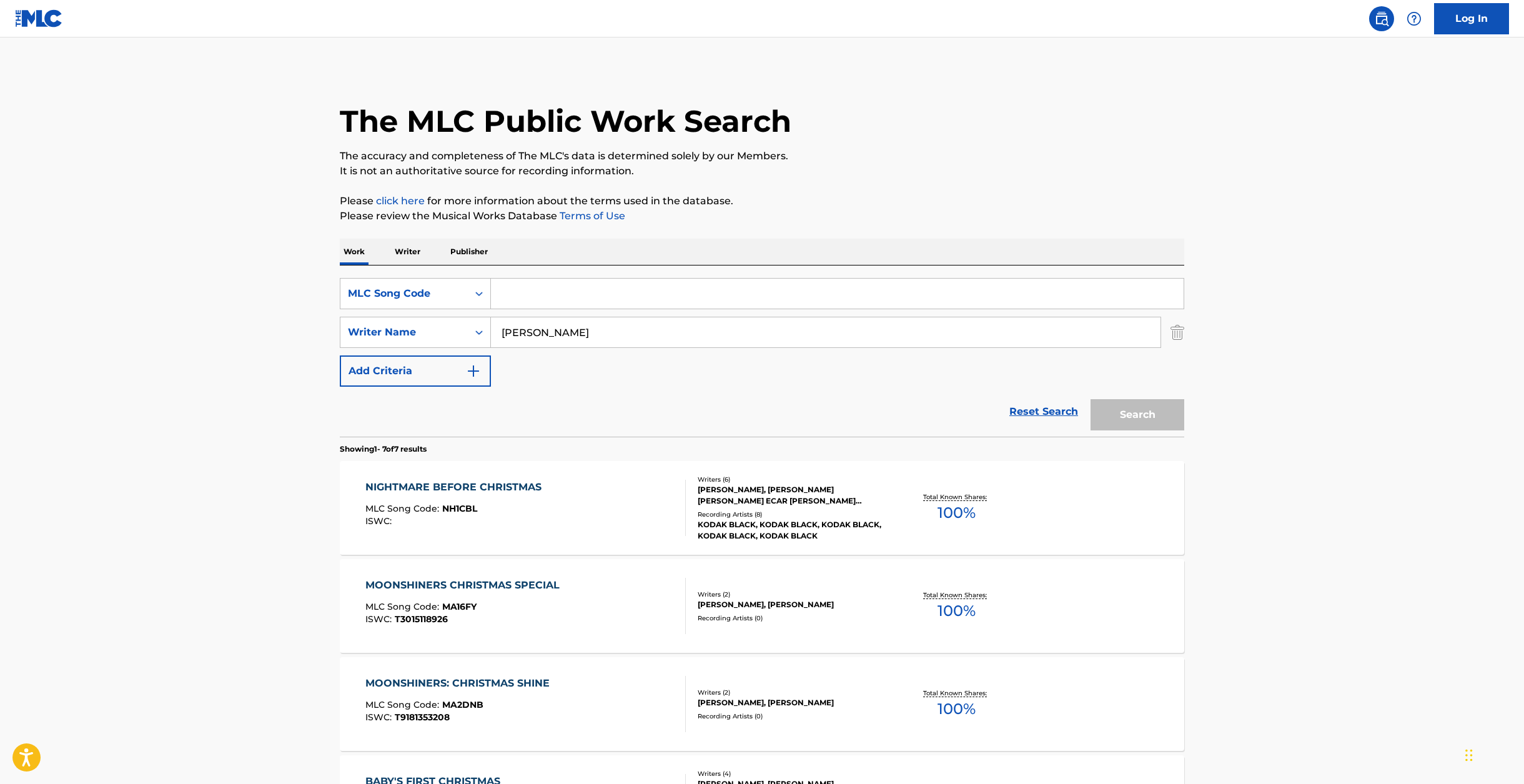
click at [534, 295] on input "Search Form" at bounding box center [837, 293] width 693 height 30
paste input "I9302H"
type input "I9302H"
click at [522, 329] on input "[PERSON_NAME]" at bounding box center [825, 332] width 669 height 30
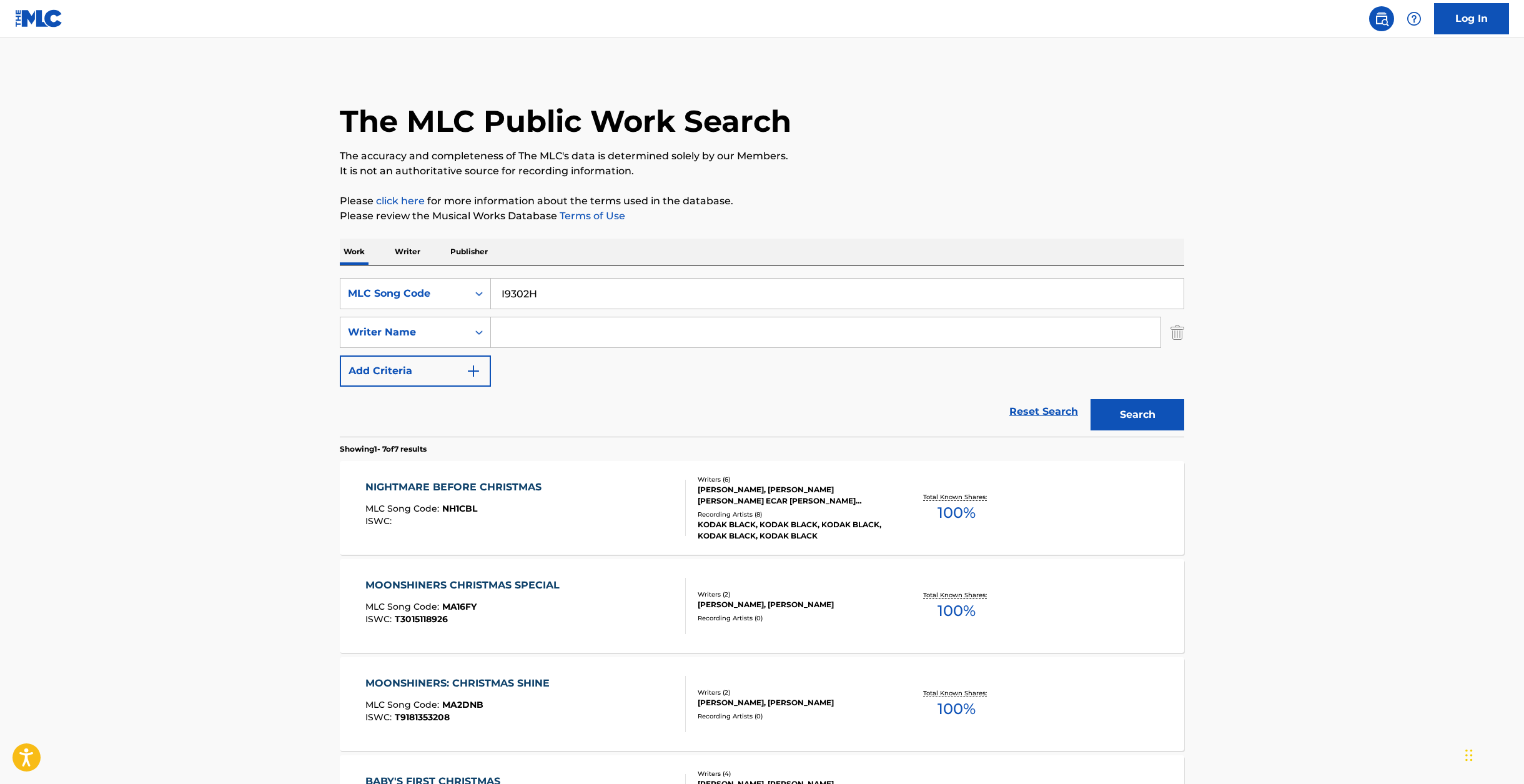
click at [1133, 395] on div "Search" at bounding box center [1134, 411] width 100 height 50
click at [1137, 419] on button "Search" at bounding box center [1138, 415] width 94 height 31
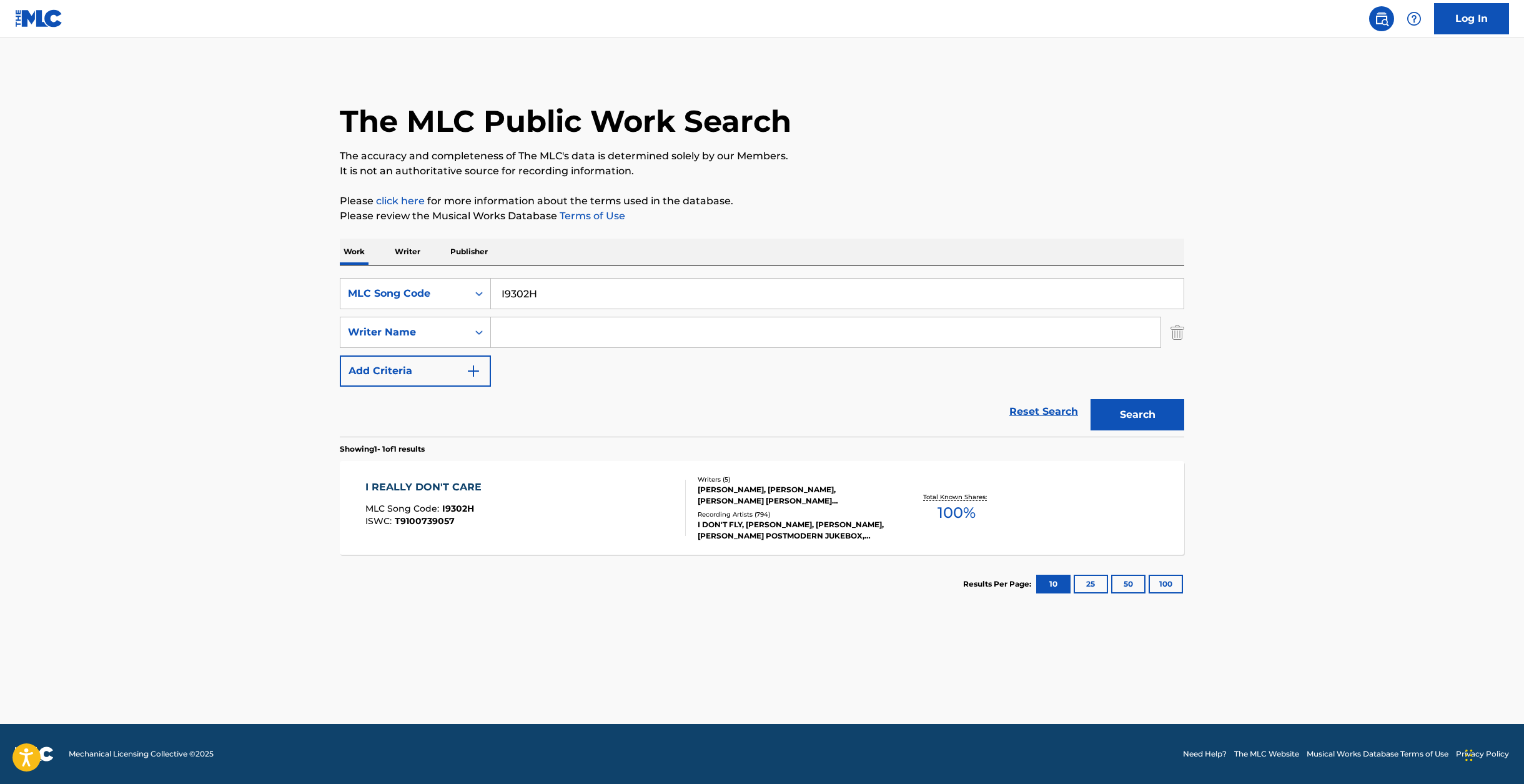
click at [664, 507] on div "I REALLY DON'T CARE MLC Song Code : I9302H ISWC : T9100739057" at bounding box center [526, 507] width 321 height 56
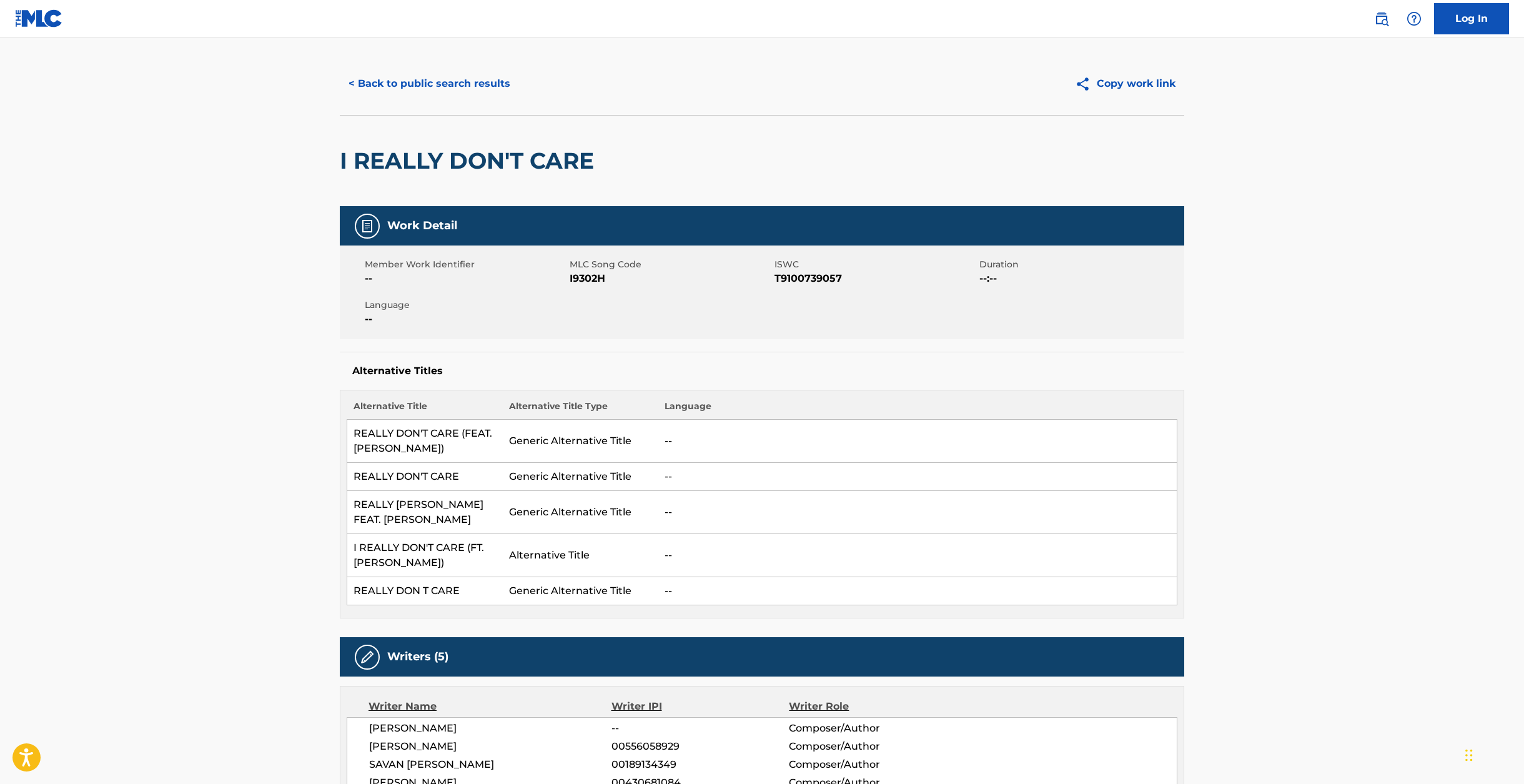
scroll to position [20, 0]
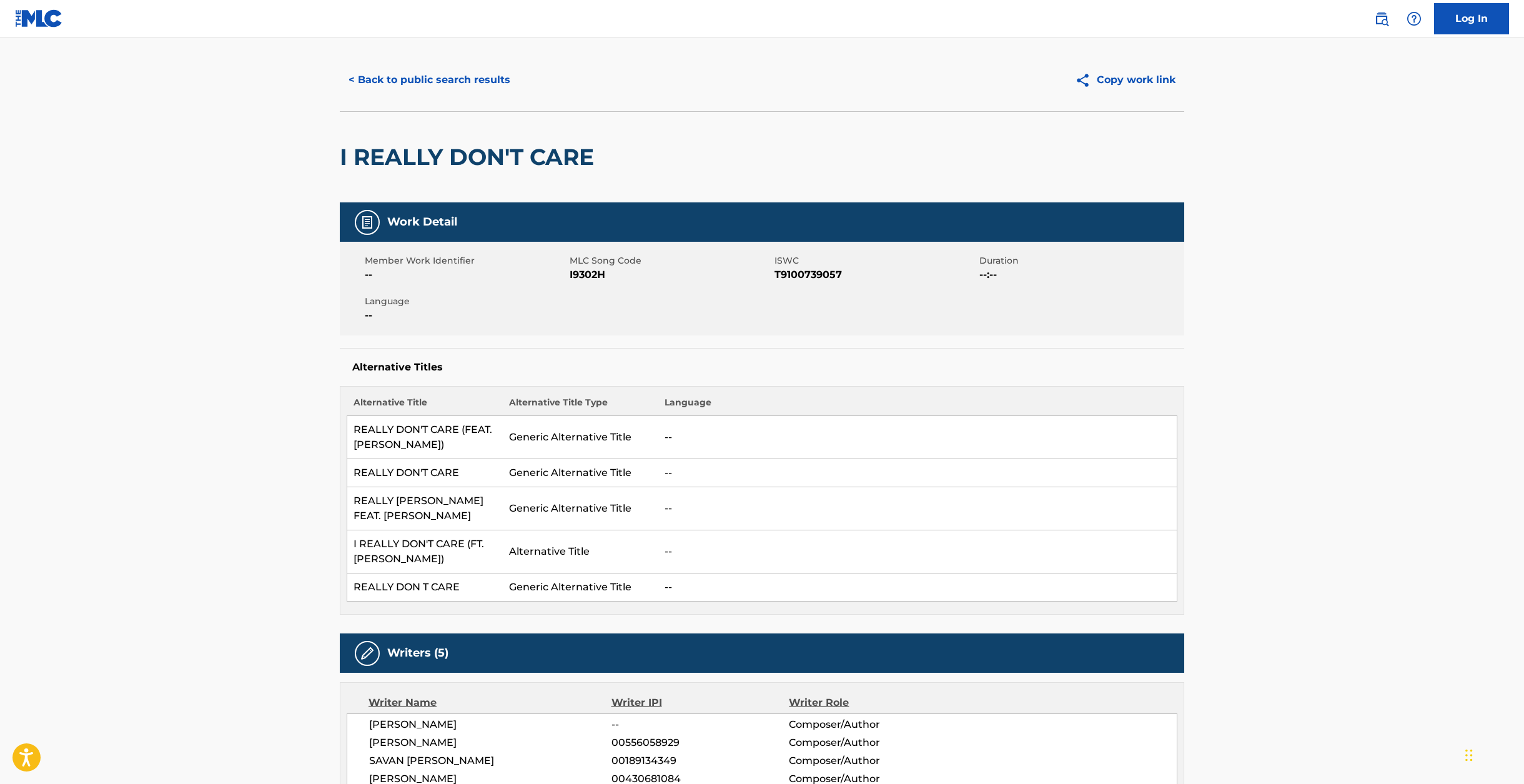
click at [497, 163] on h2 "I REALLY DON'T CARE" at bounding box center [470, 157] width 261 height 28
copy div "I REALLY DON'T CARE"
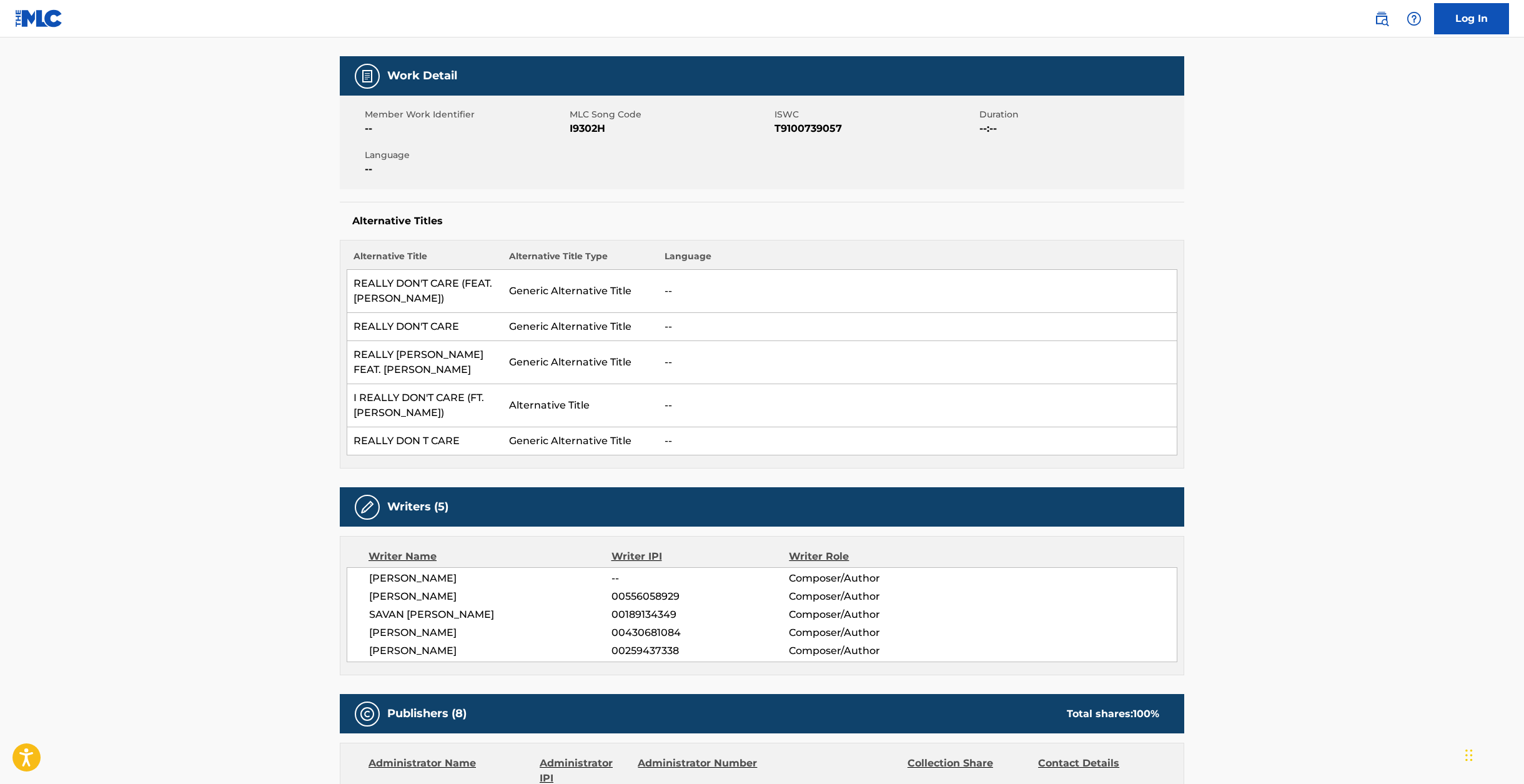
scroll to position [0, 0]
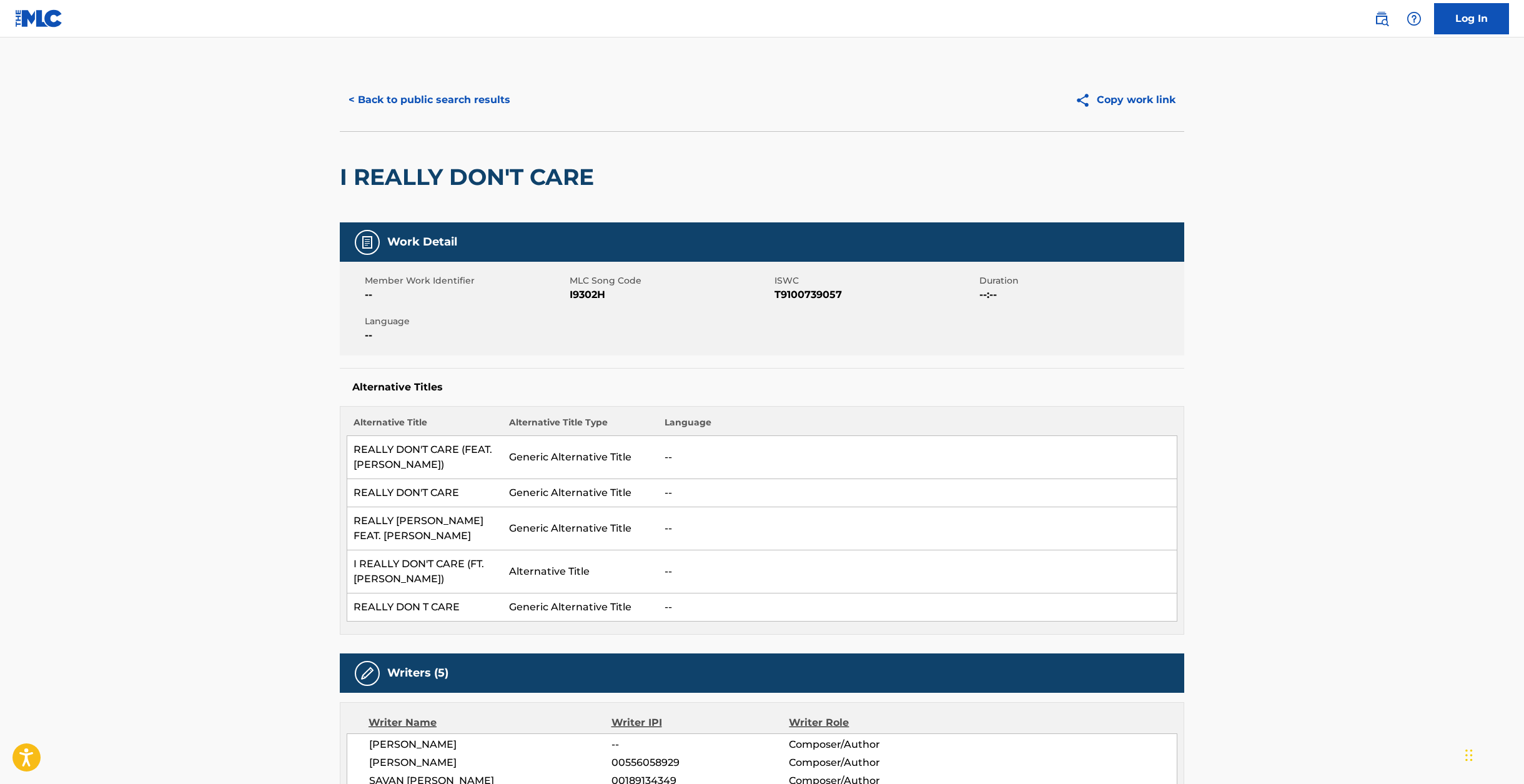
click at [797, 286] on span "ISWC" at bounding box center [875, 280] width 202 height 13
click at [789, 295] on span "T9100739057" at bounding box center [875, 294] width 202 height 15
copy span "T9100739057"
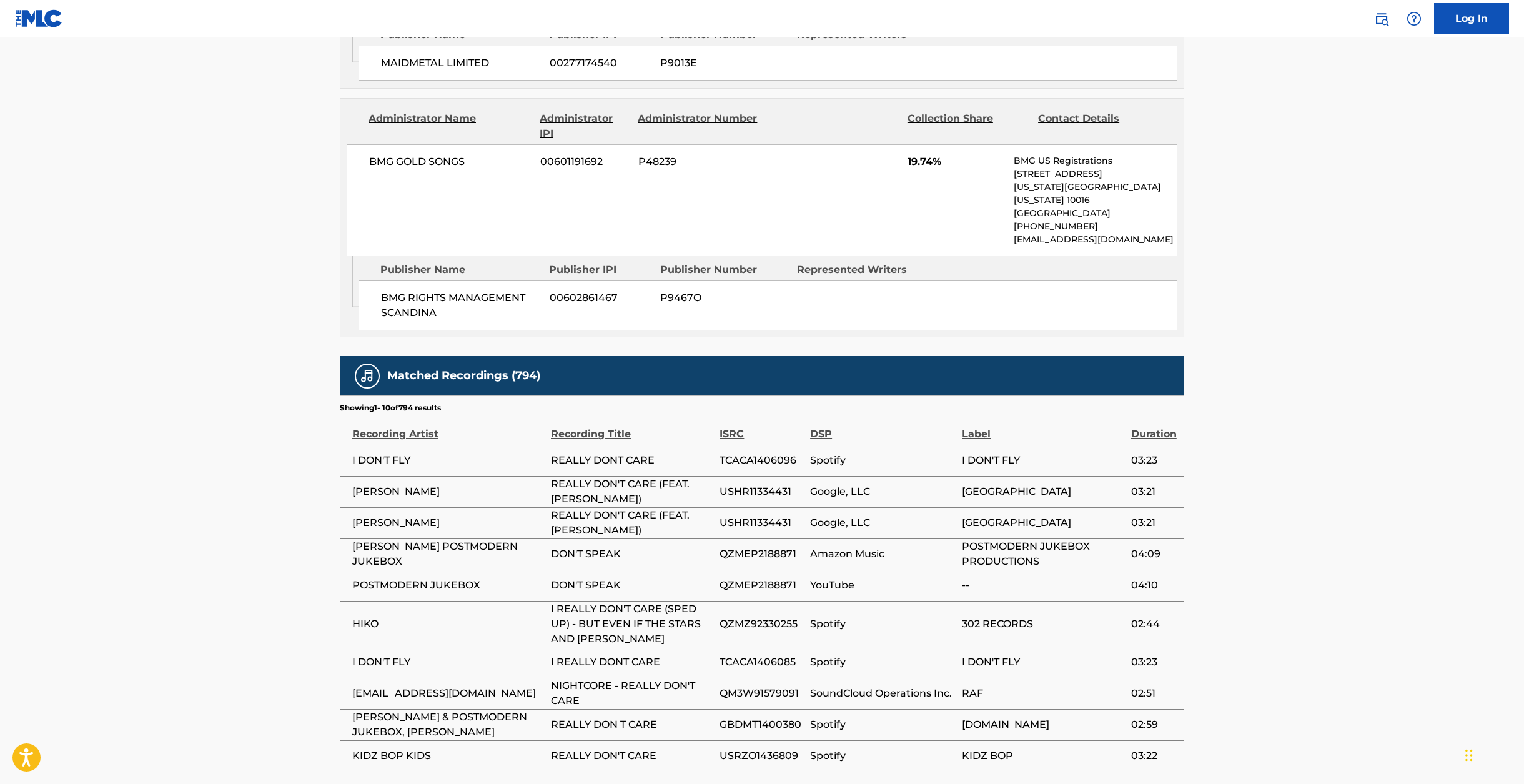
scroll to position [1976, 0]
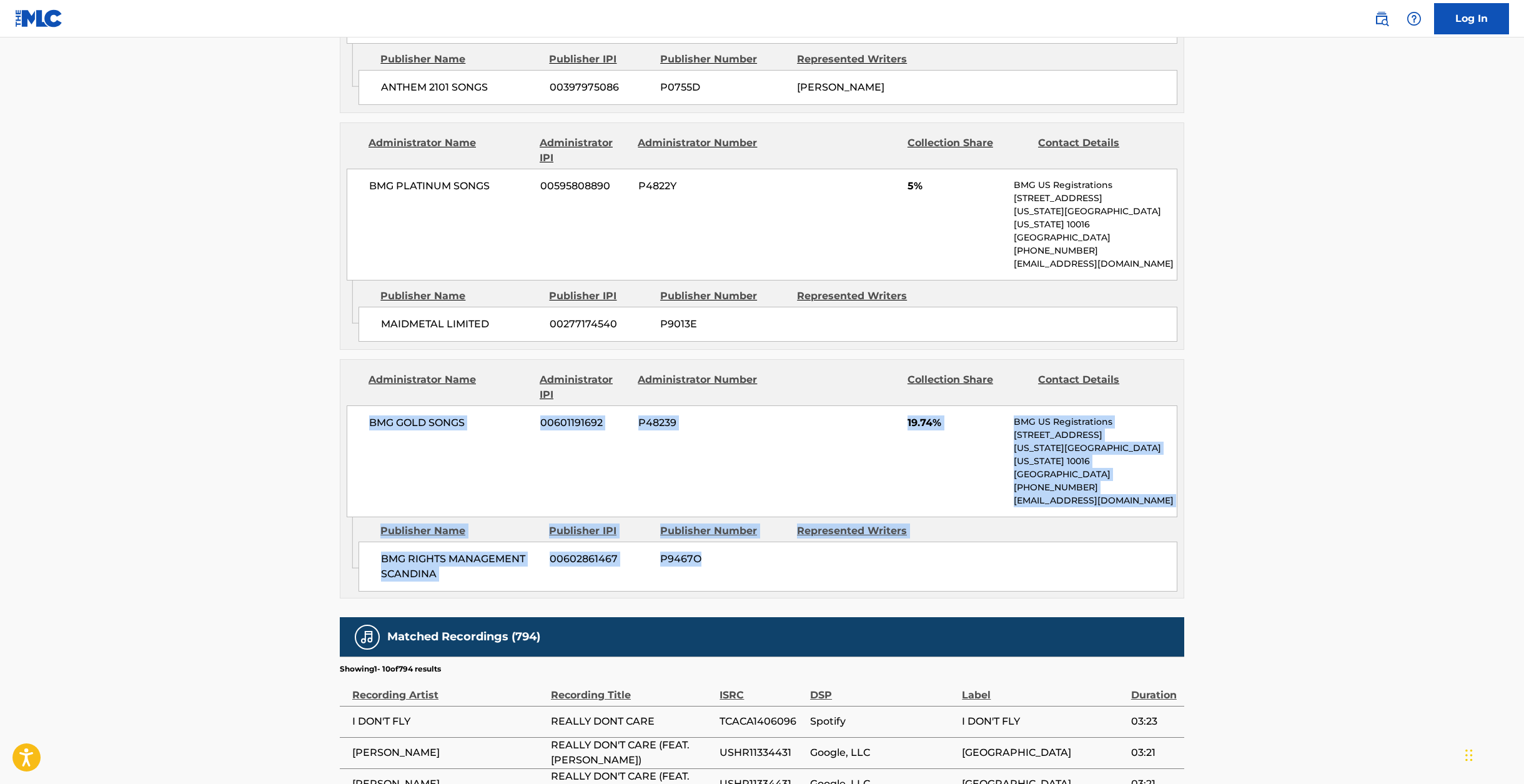
drag, startPoint x: 371, startPoint y: 393, endPoint x: 915, endPoint y: 518, distance: 558.2
click at [915, 518] on div "Administrator Name Administrator IPI Administrator Number Collection Share Cont…" at bounding box center [762, 478] width 845 height 239
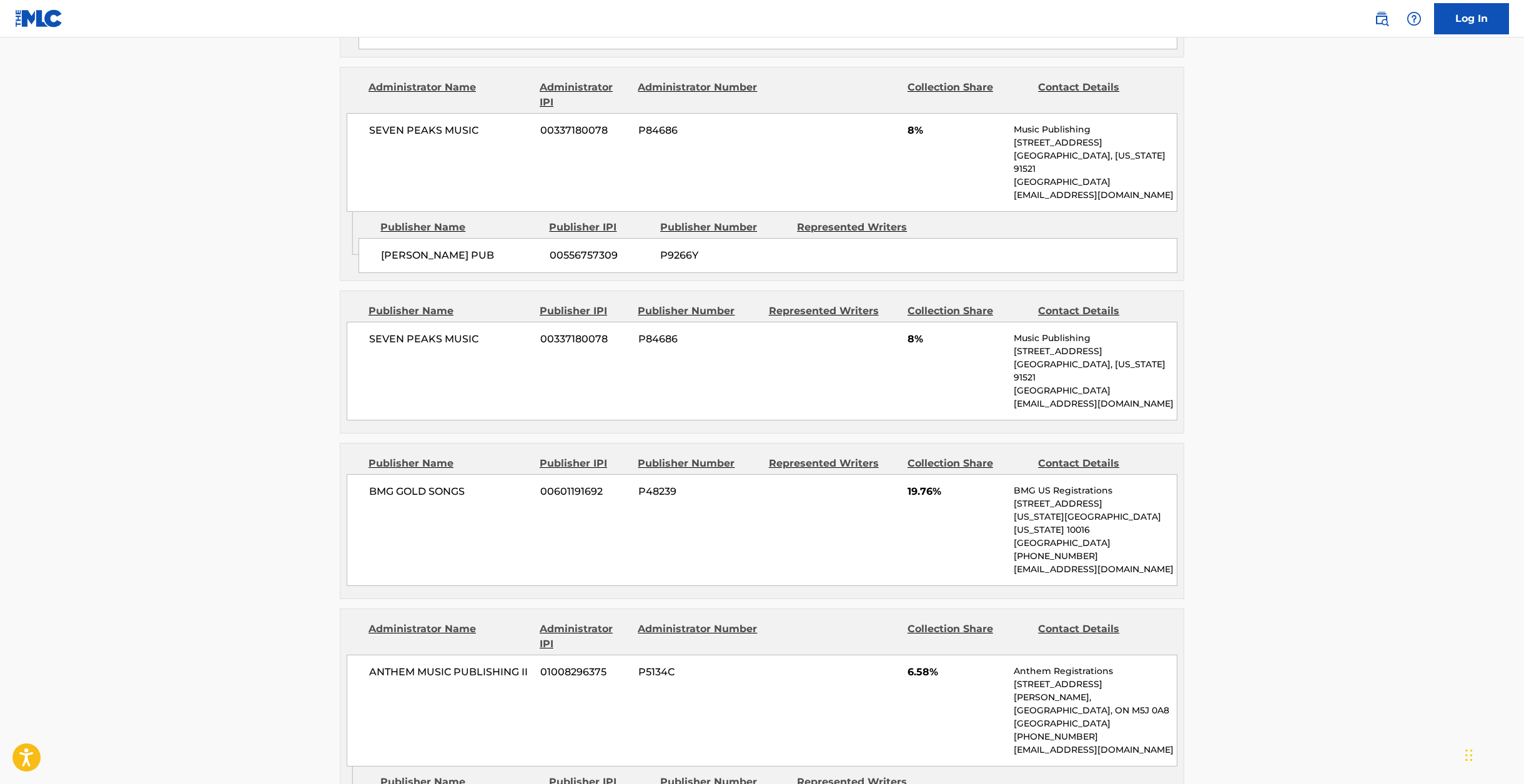
scroll to position [928, 0]
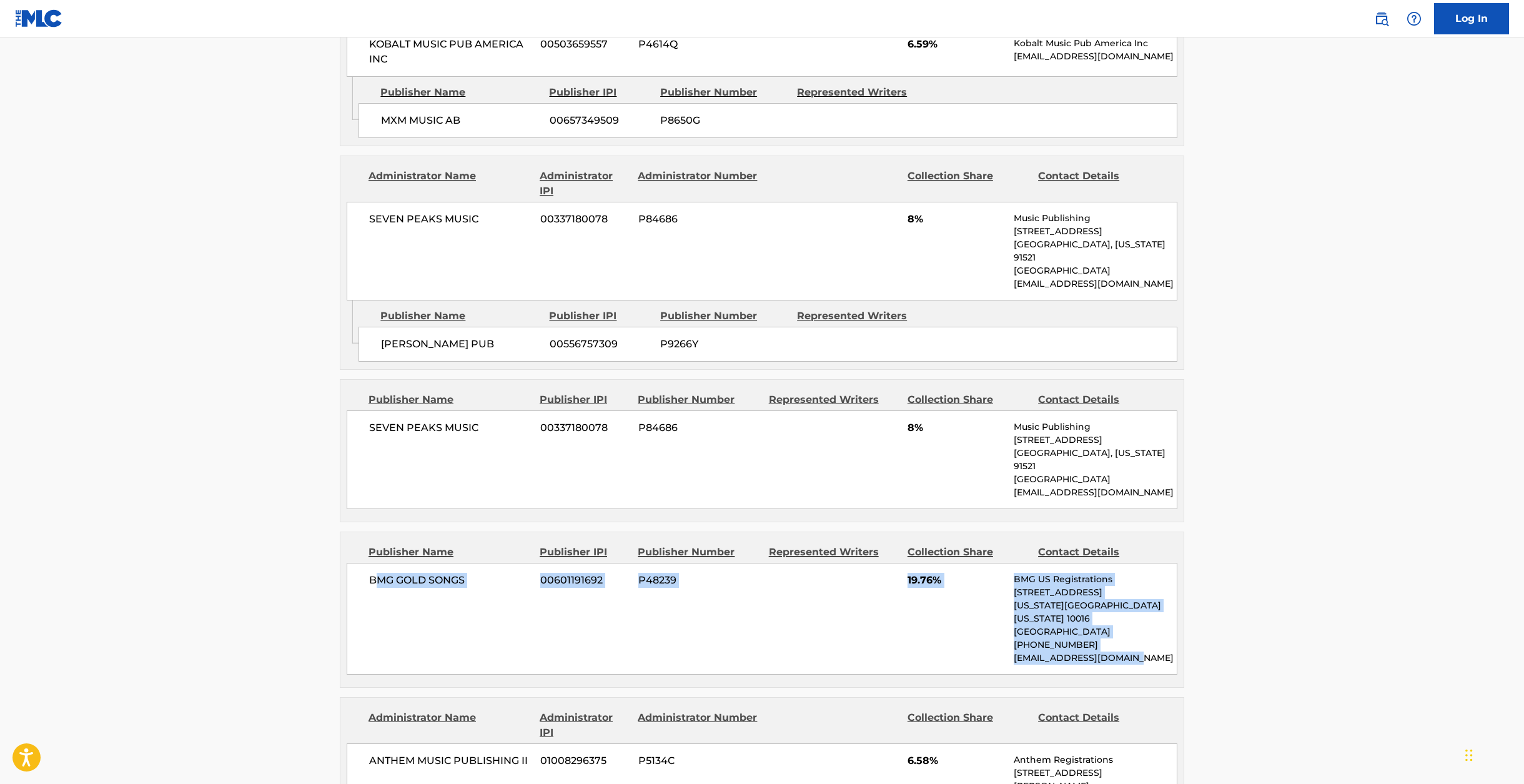
drag, startPoint x: 400, startPoint y: 552, endPoint x: 1133, endPoint y: 614, distance: 735.6
click at [1133, 614] on div "BMG GOLD SONGS 00601191692 P48239 19.76% BMG US Registrations [STREET_ADDRESS][…" at bounding box center [762, 618] width 831 height 112
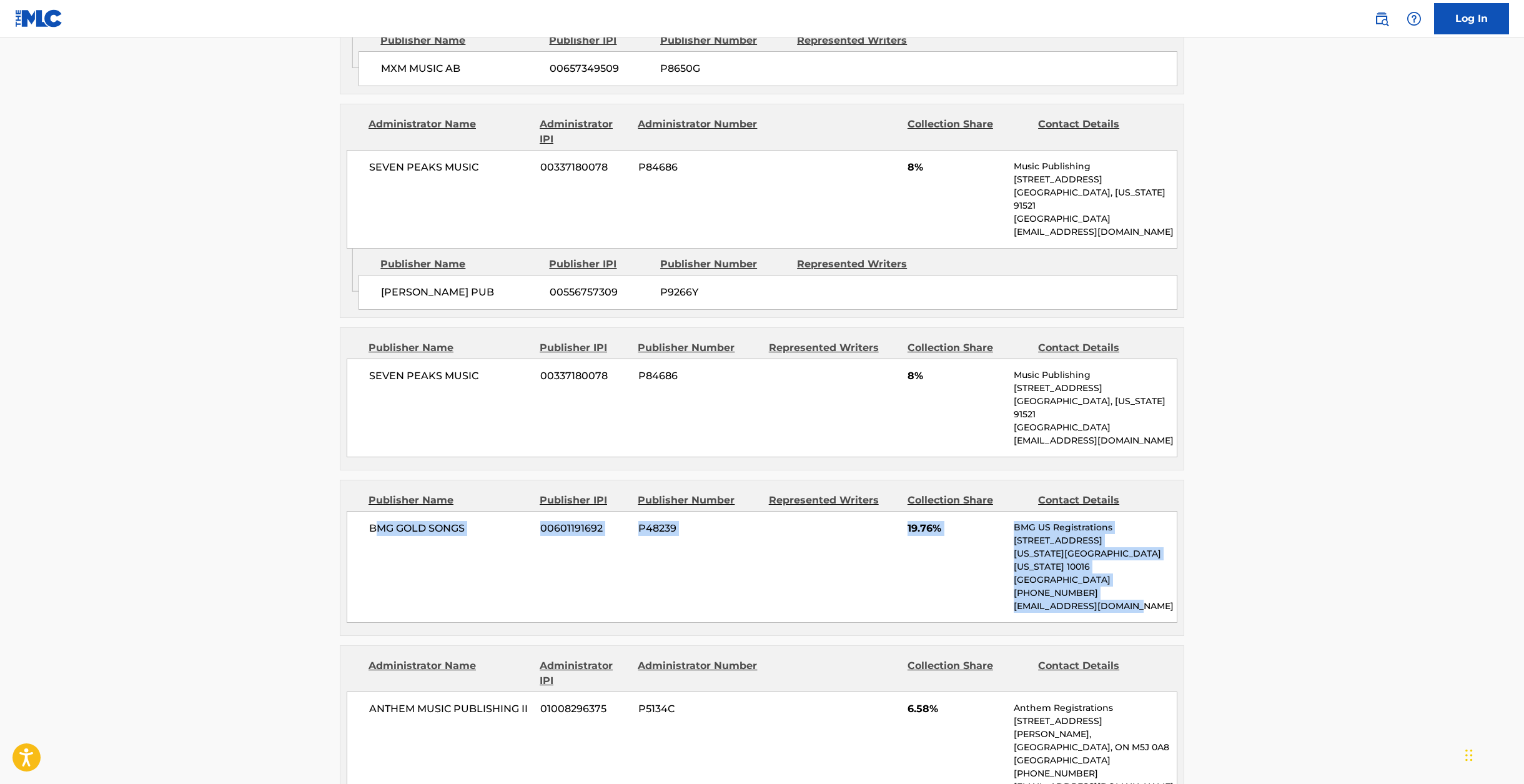
scroll to position [804, 0]
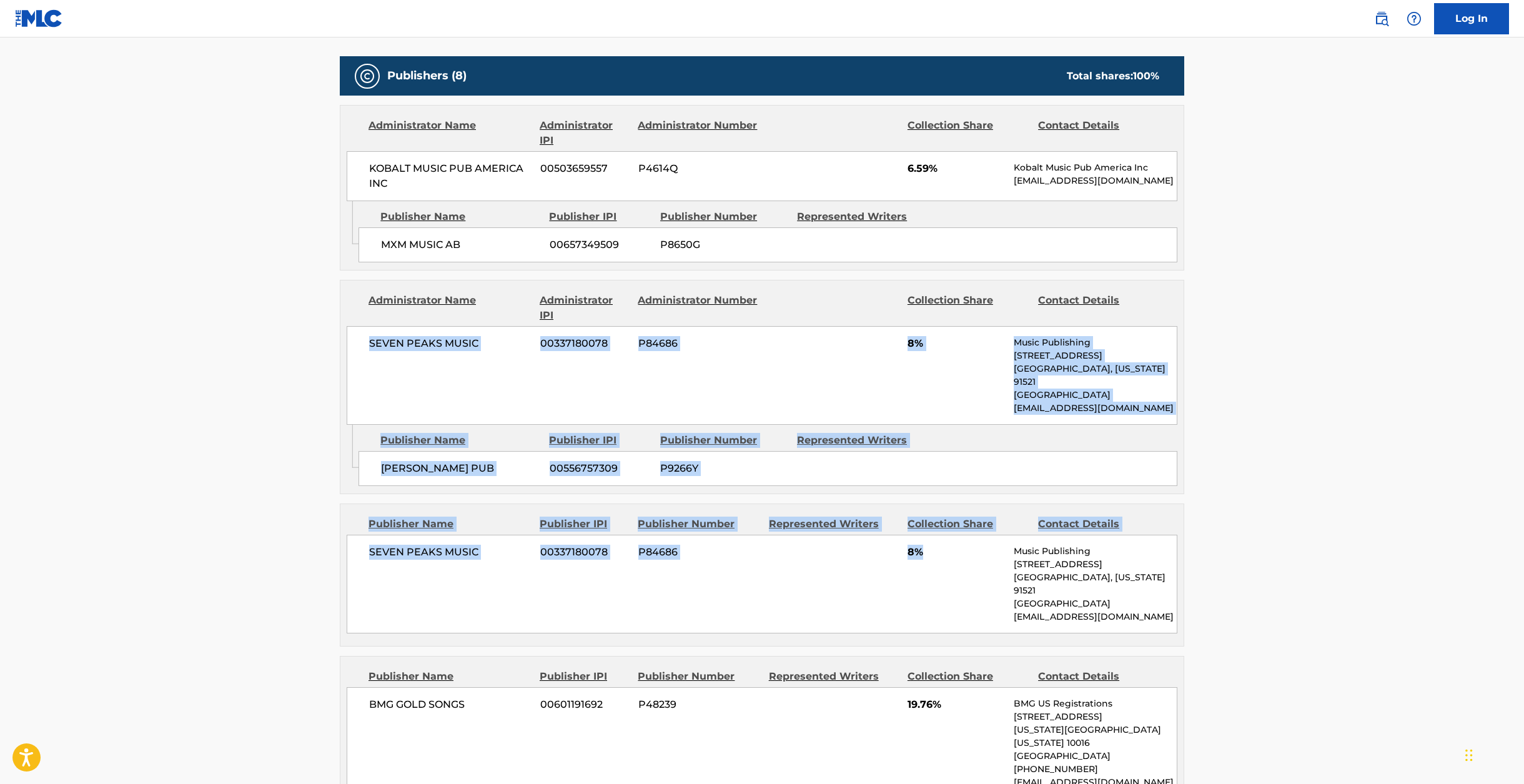
drag, startPoint x: 372, startPoint y: 333, endPoint x: 971, endPoint y: 572, distance: 644.9
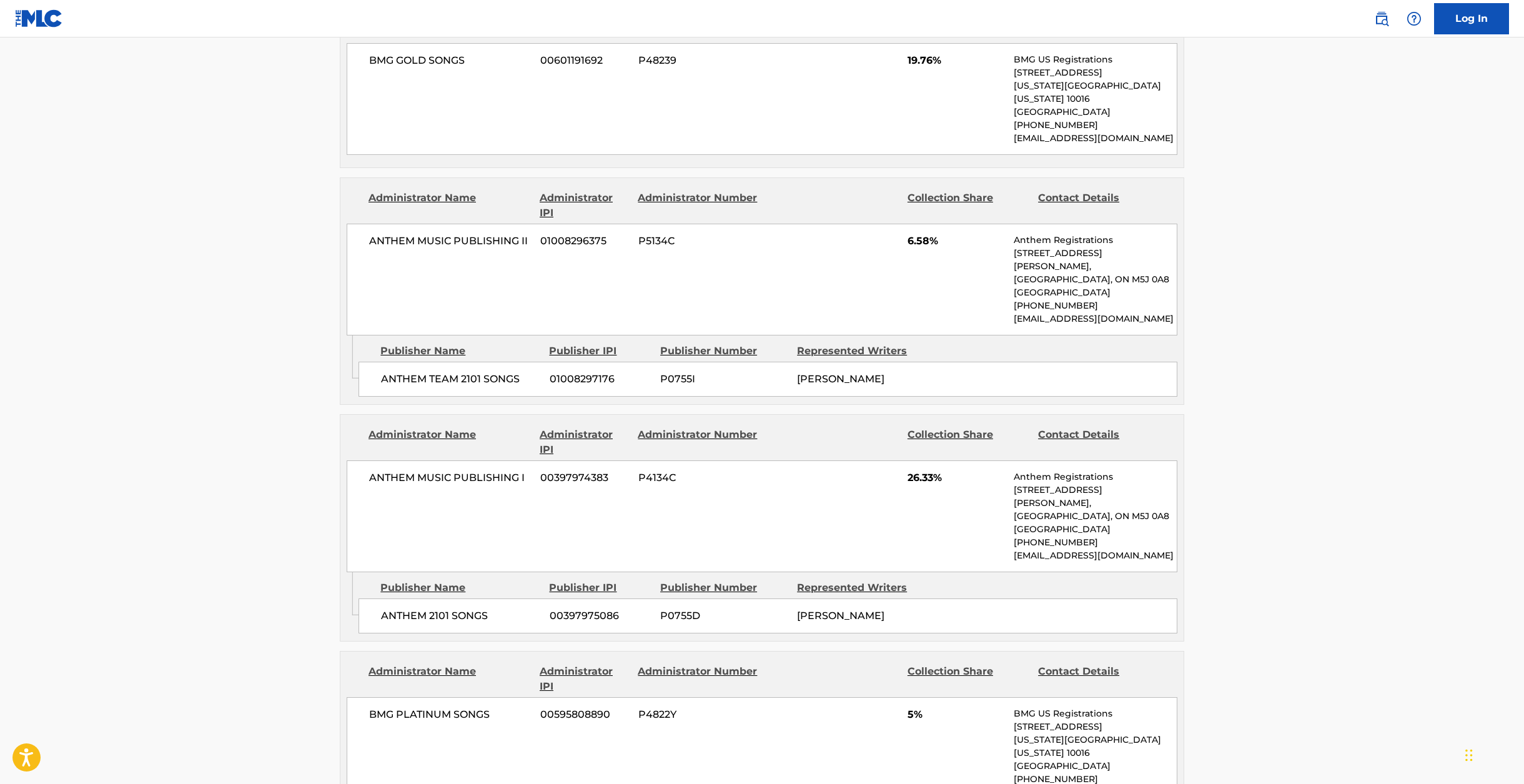
scroll to position [1450, 0]
click at [433, 230] on span "ANTHEM MUSIC PUBLISHING II" at bounding box center [450, 237] width 162 height 15
copy div "ANTHEM MUSIC PUBLISHING II"
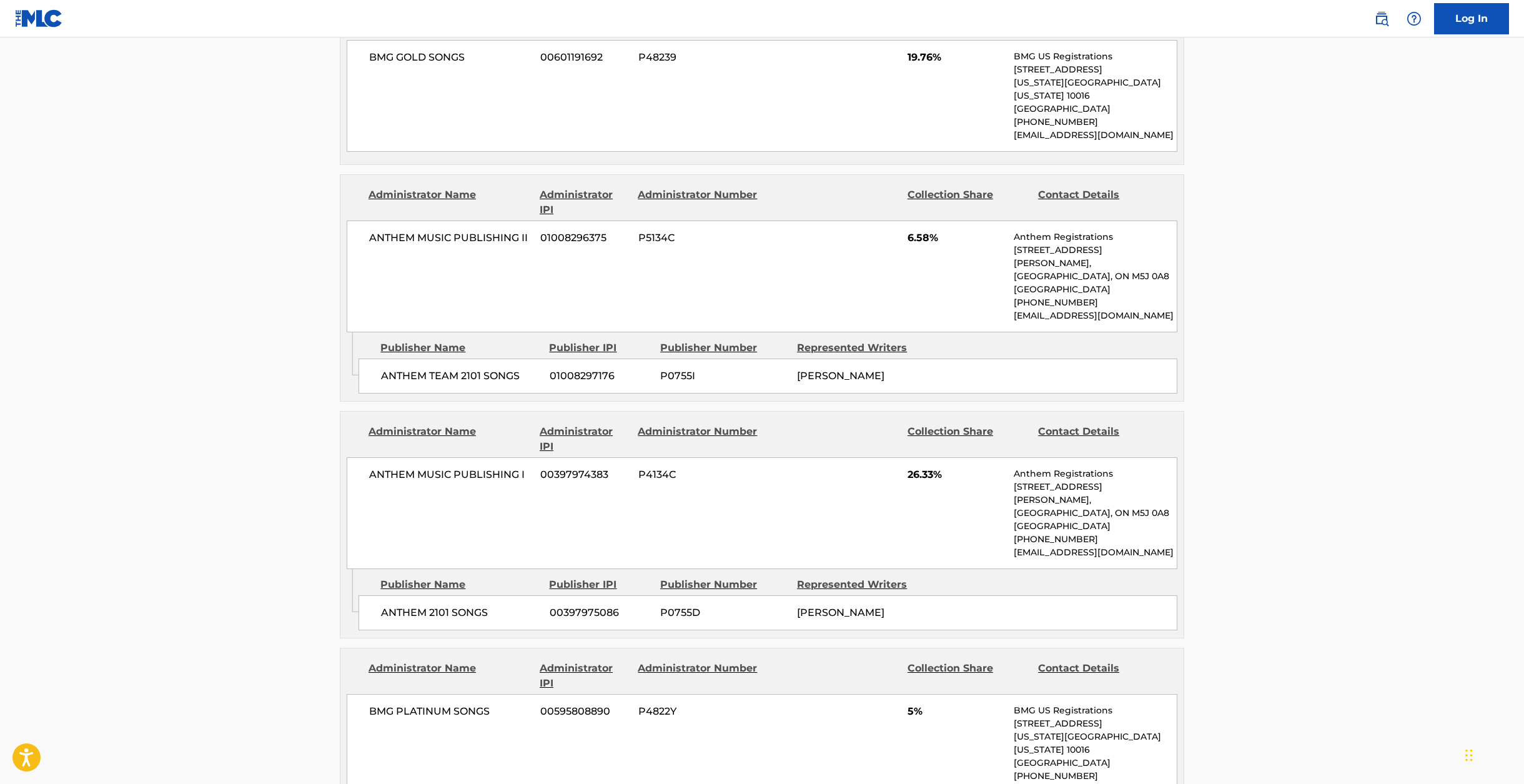
click at [458, 368] on span "ANTHEM TEAM 2101 SONGS" at bounding box center [461, 375] width 159 height 15
copy div "ANTHEM TEAM 2101 SONGS"
click at [436, 467] on span "ANTHEM MUSIC PUBLISHING I" at bounding box center [450, 474] width 162 height 15
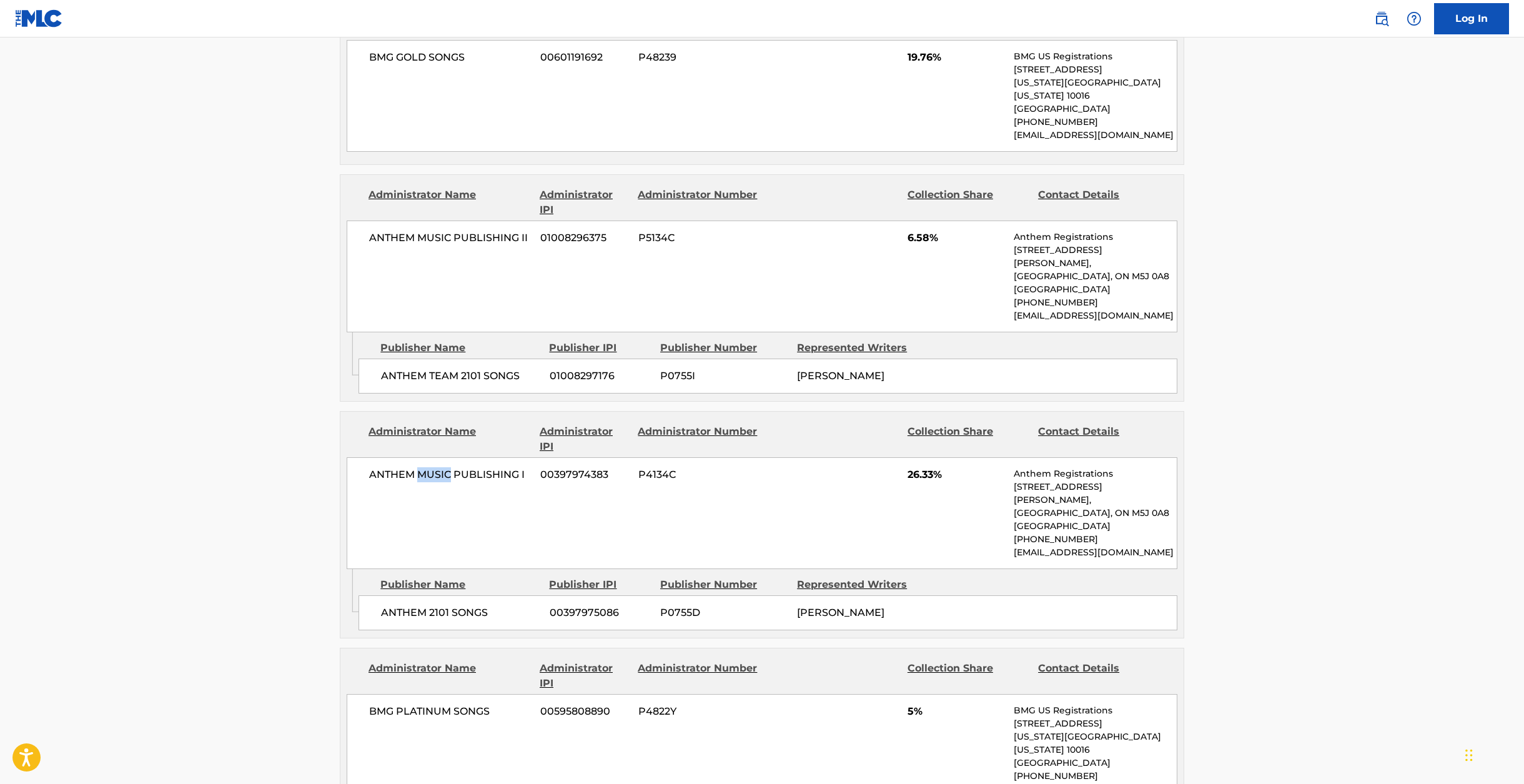
click at [436, 467] on span "ANTHEM MUSIC PUBLISHING I" at bounding box center [450, 474] width 162 height 15
click at [419, 605] on span "ANTHEM 2101 SONGS" at bounding box center [461, 612] width 159 height 15
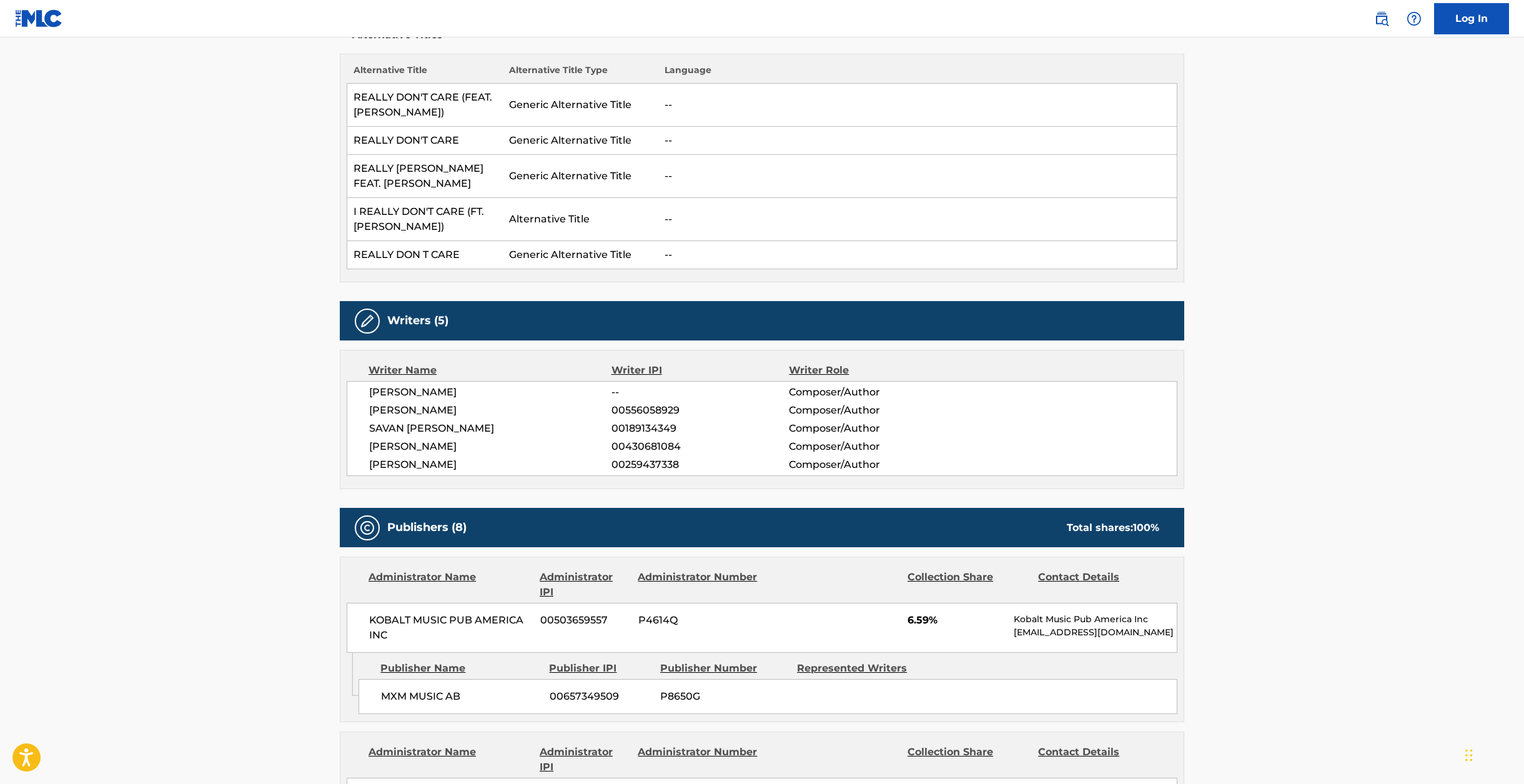
scroll to position [0, 0]
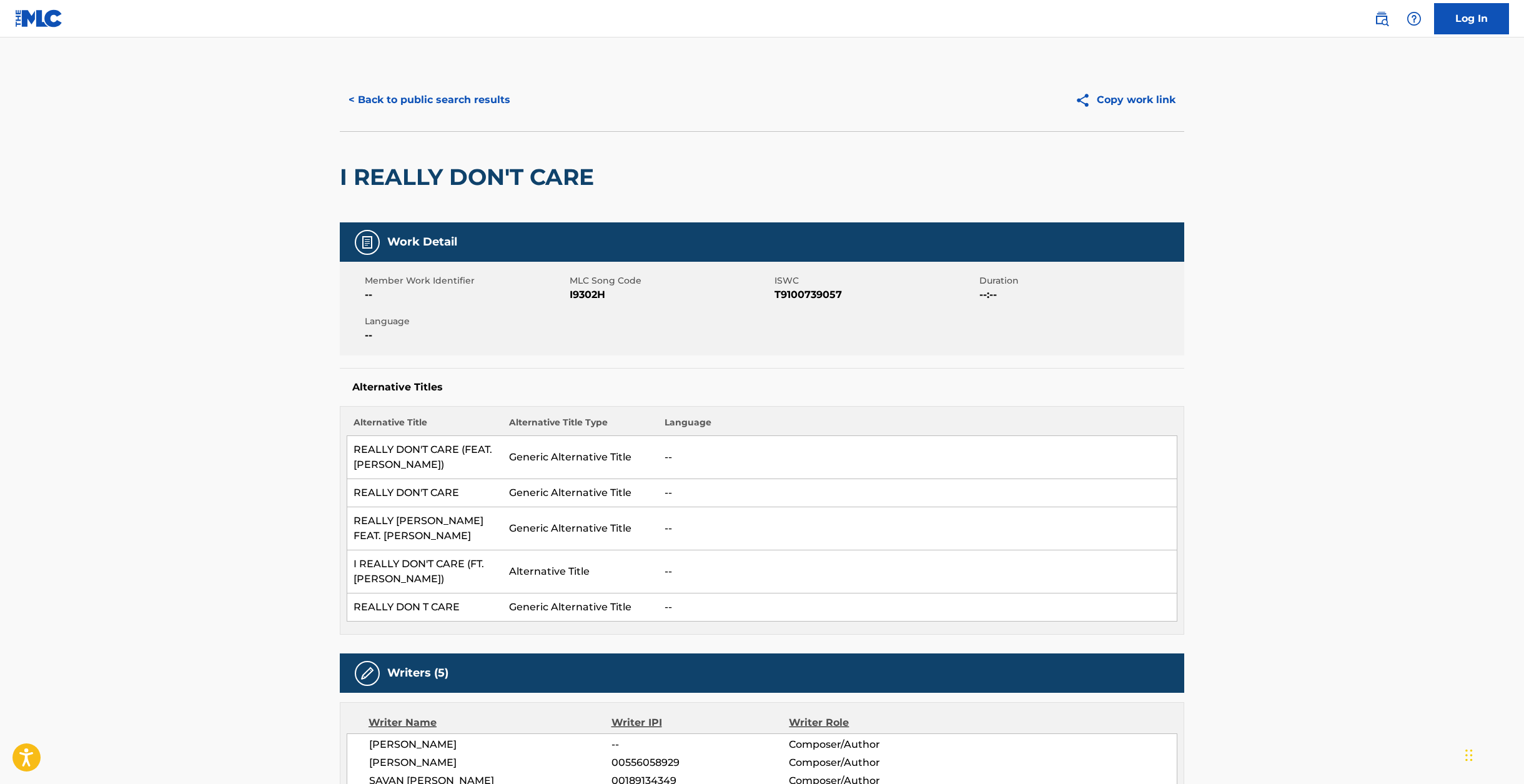
click at [406, 94] on button "< Back to public search results" at bounding box center [429, 100] width 179 height 31
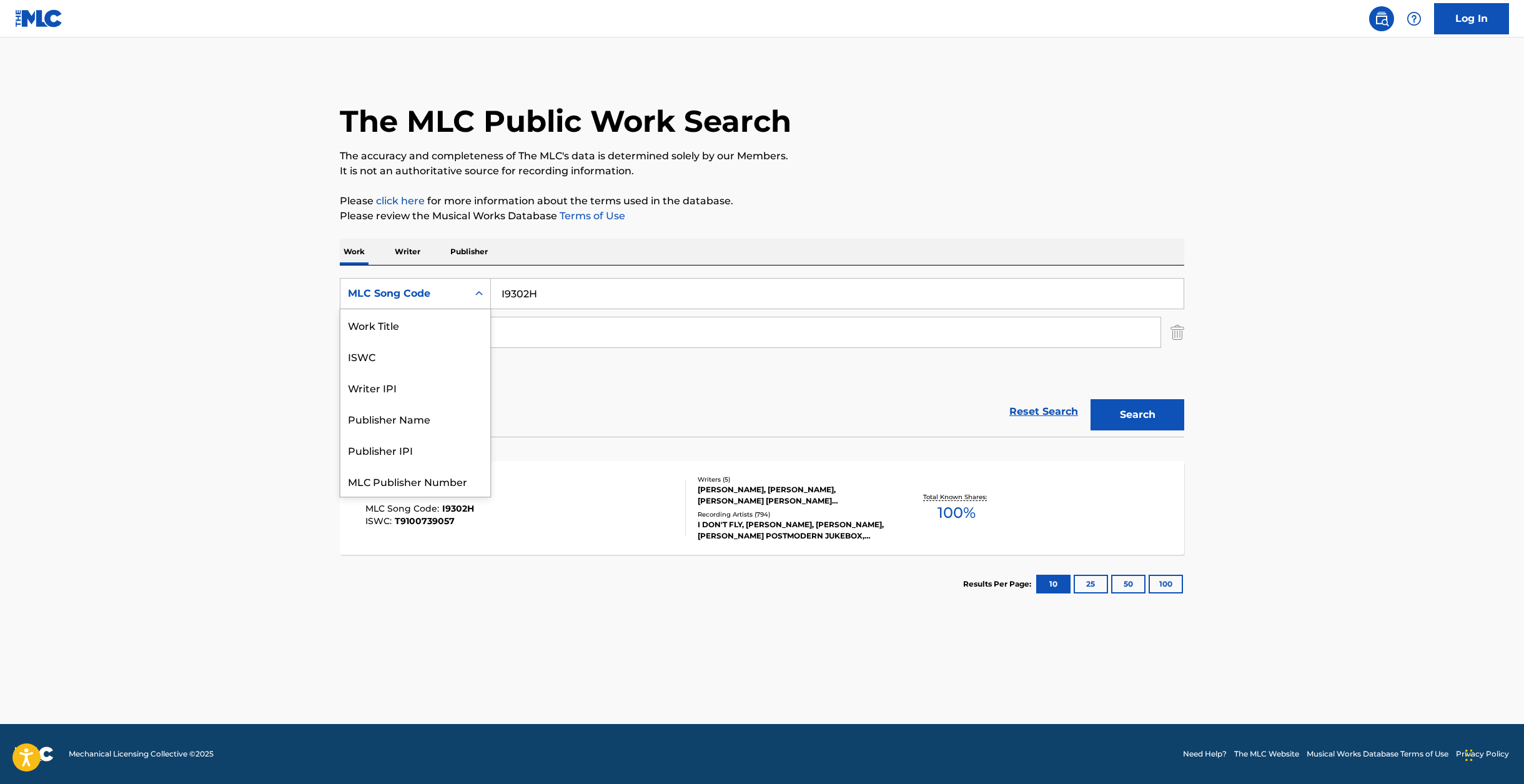
click at [431, 293] on div "MLC Song Code" at bounding box center [404, 293] width 113 height 15
click at [418, 329] on div "Work Title" at bounding box center [415, 324] width 150 height 31
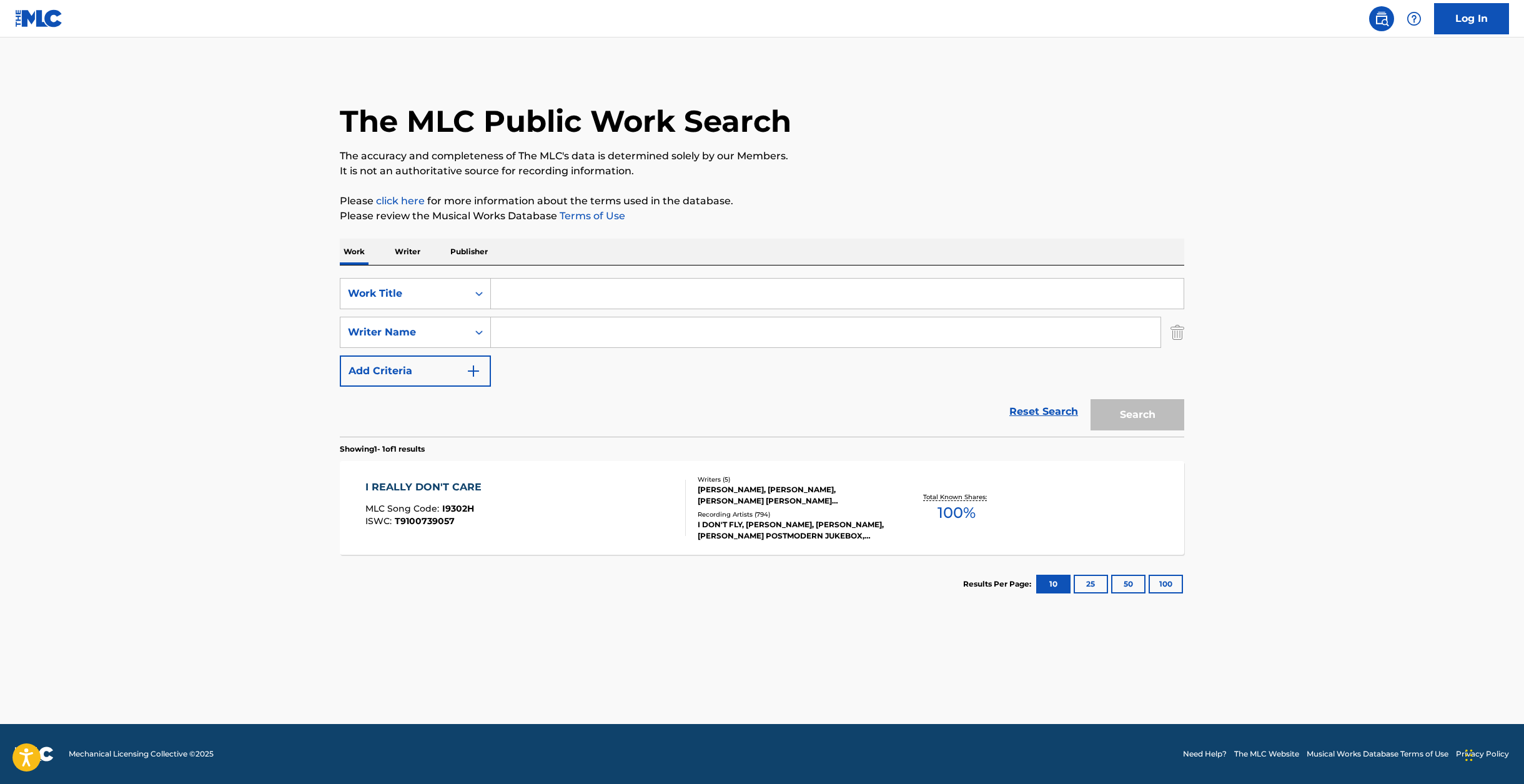
click at [545, 295] on input "Search Form" at bounding box center [837, 293] width 693 height 30
paste input "WHEN SHE LOVED ME"
type input "WHEN SHE LOVED ME"
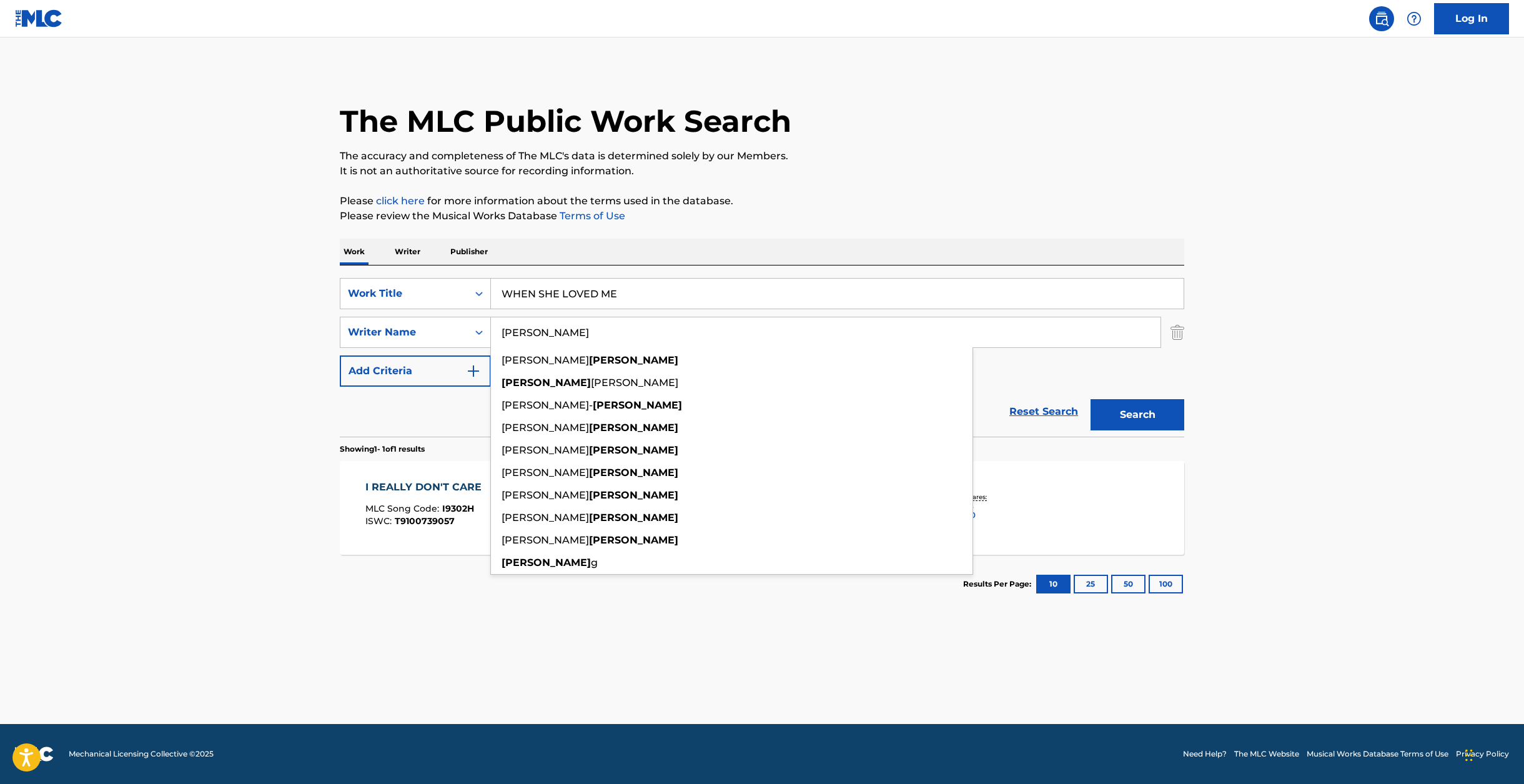
type input "[PERSON_NAME]"
click at [1091, 399] on button "Search" at bounding box center [1138, 415] width 94 height 31
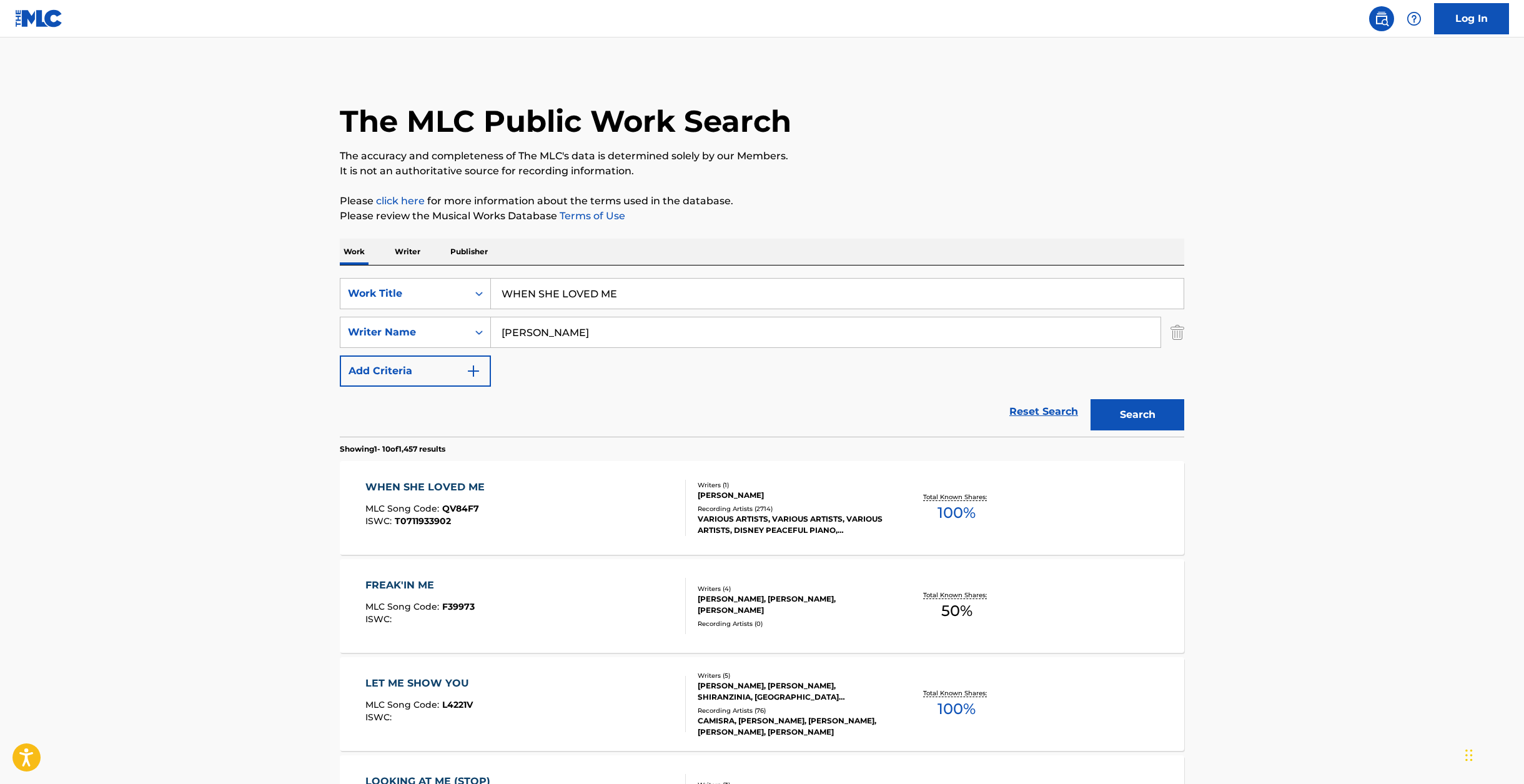
click at [460, 483] on div "WHEN SHE LOVED ME" at bounding box center [428, 486] width 125 height 15
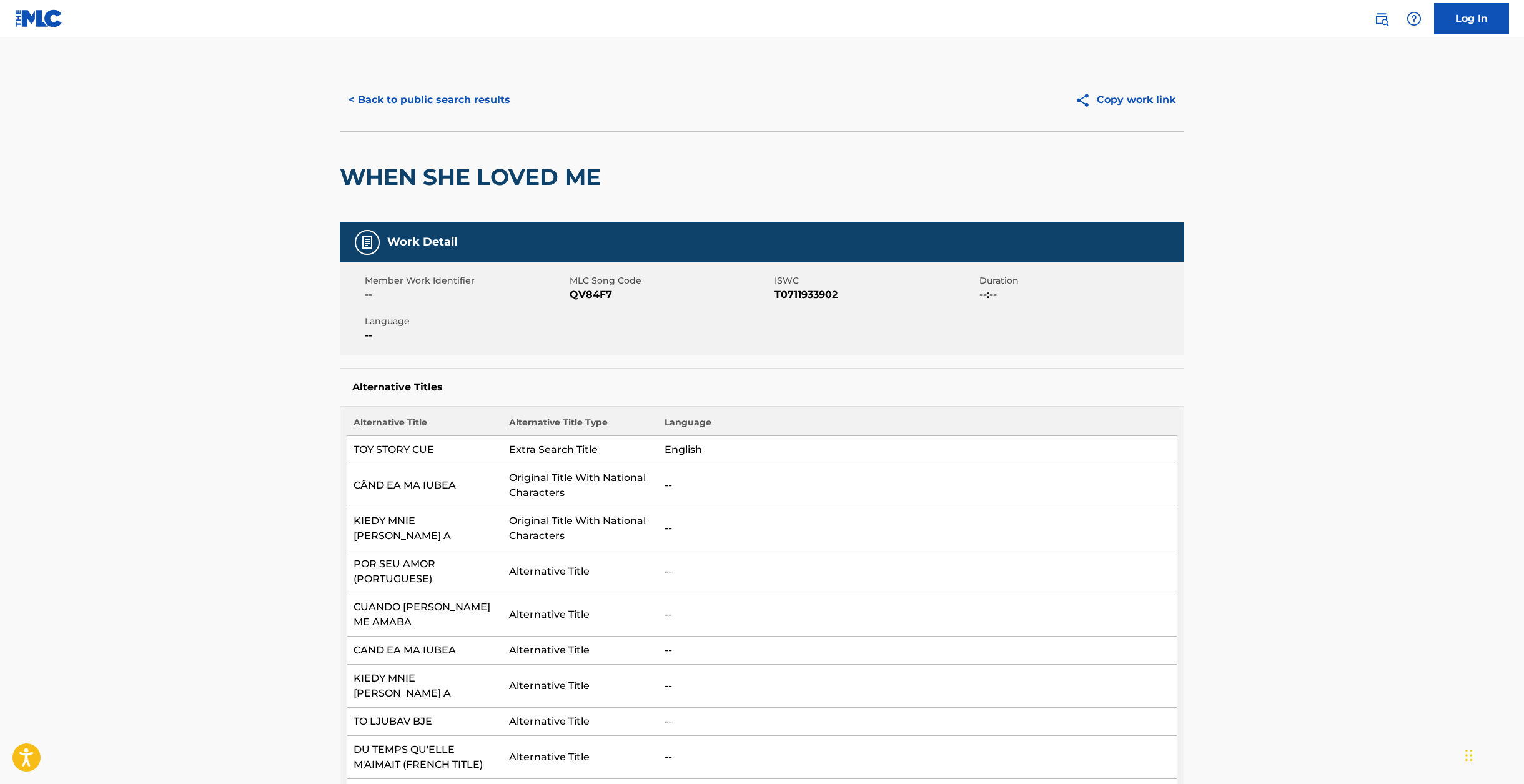
click at [594, 293] on span "QV84F7" at bounding box center [670, 294] width 202 height 15
click at [385, 110] on button "< Back to public search results" at bounding box center [429, 100] width 179 height 31
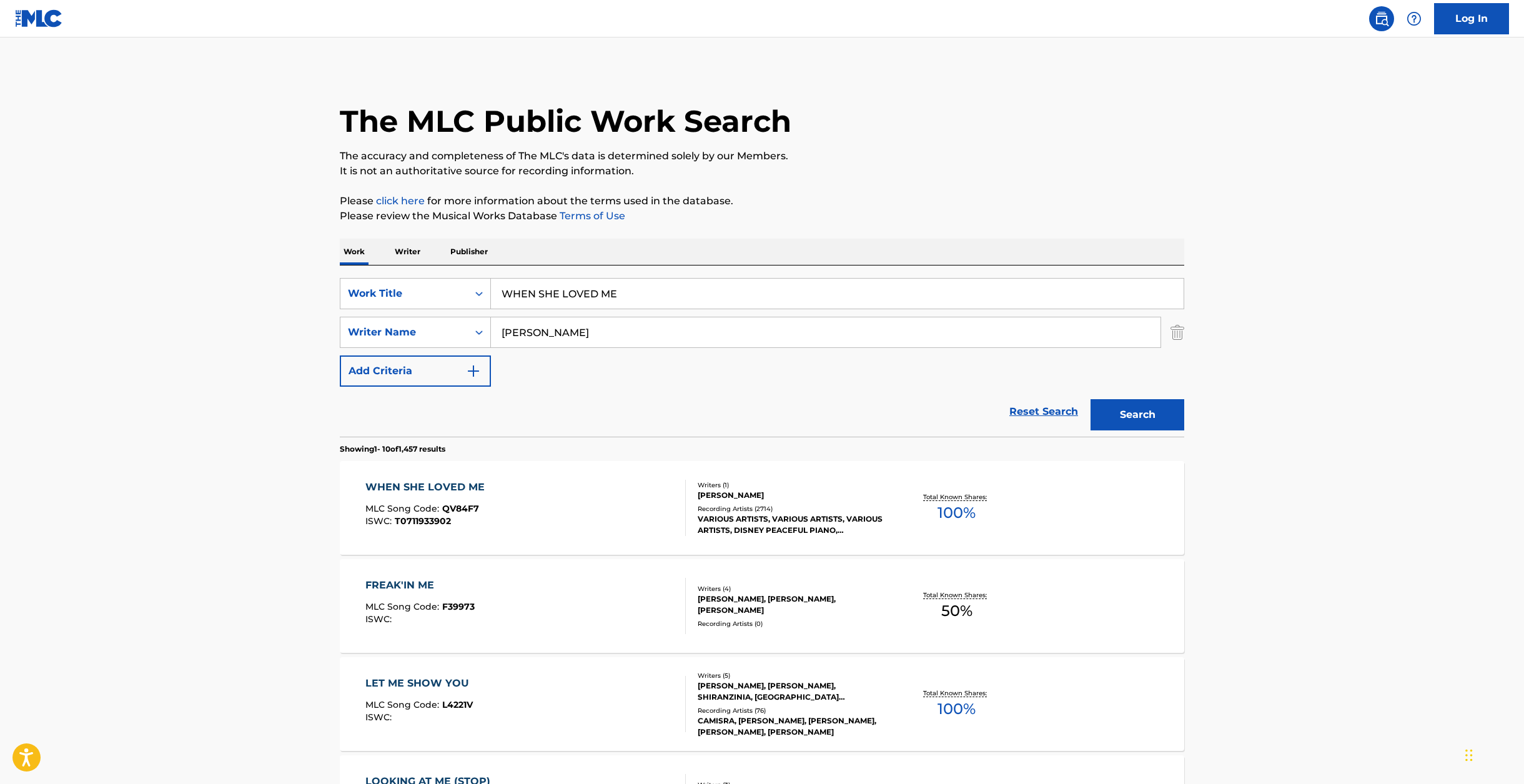
click at [529, 288] on input "WHEN SHE LOVED ME" at bounding box center [837, 293] width 693 height 30
paste input "ROTTEN TO THE COR"
type input "ROTTEN TO THE CORE"
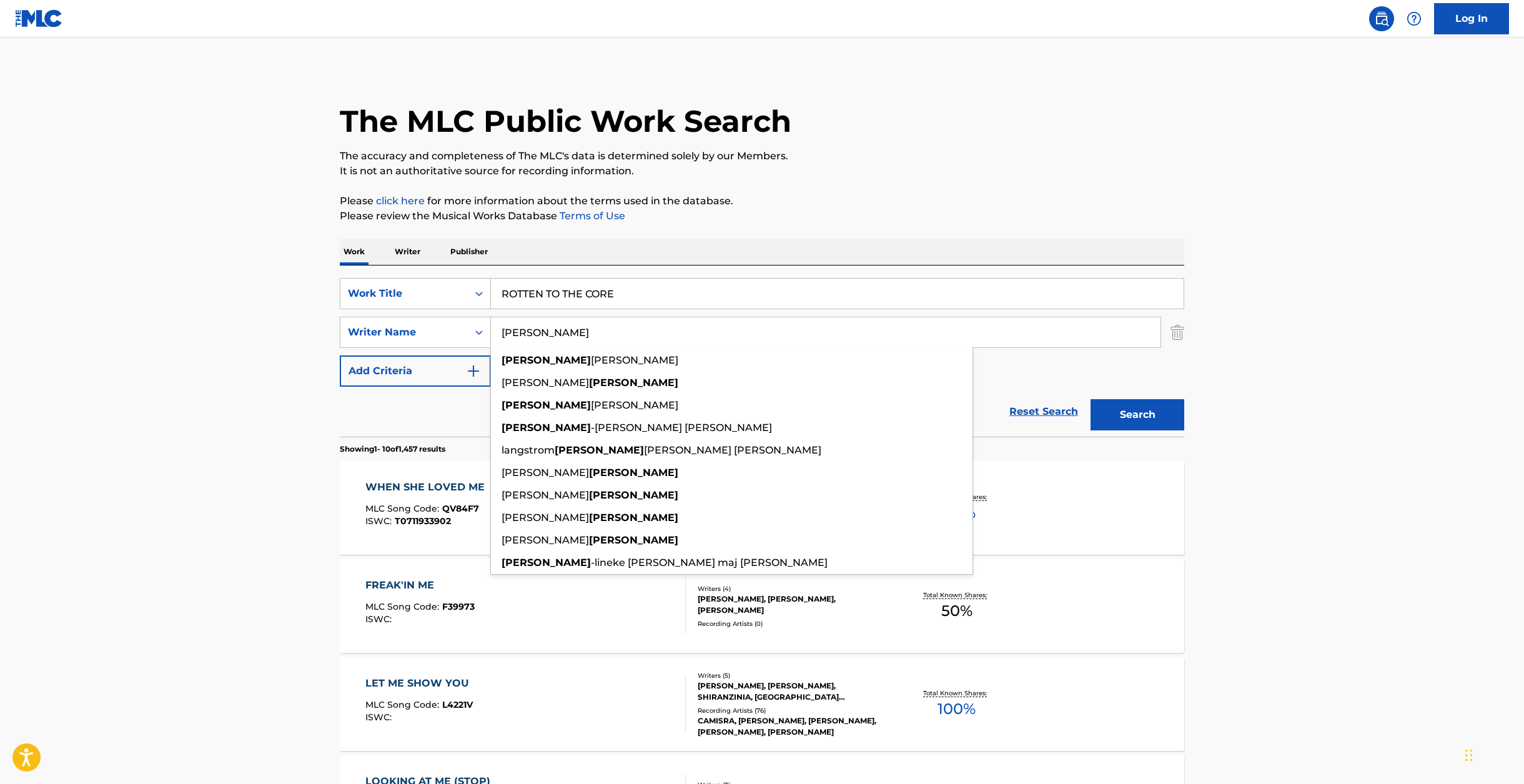
type input "[PERSON_NAME]"
click at [1091, 399] on button "Search" at bounding box center [1138, 415] width 94 height 31
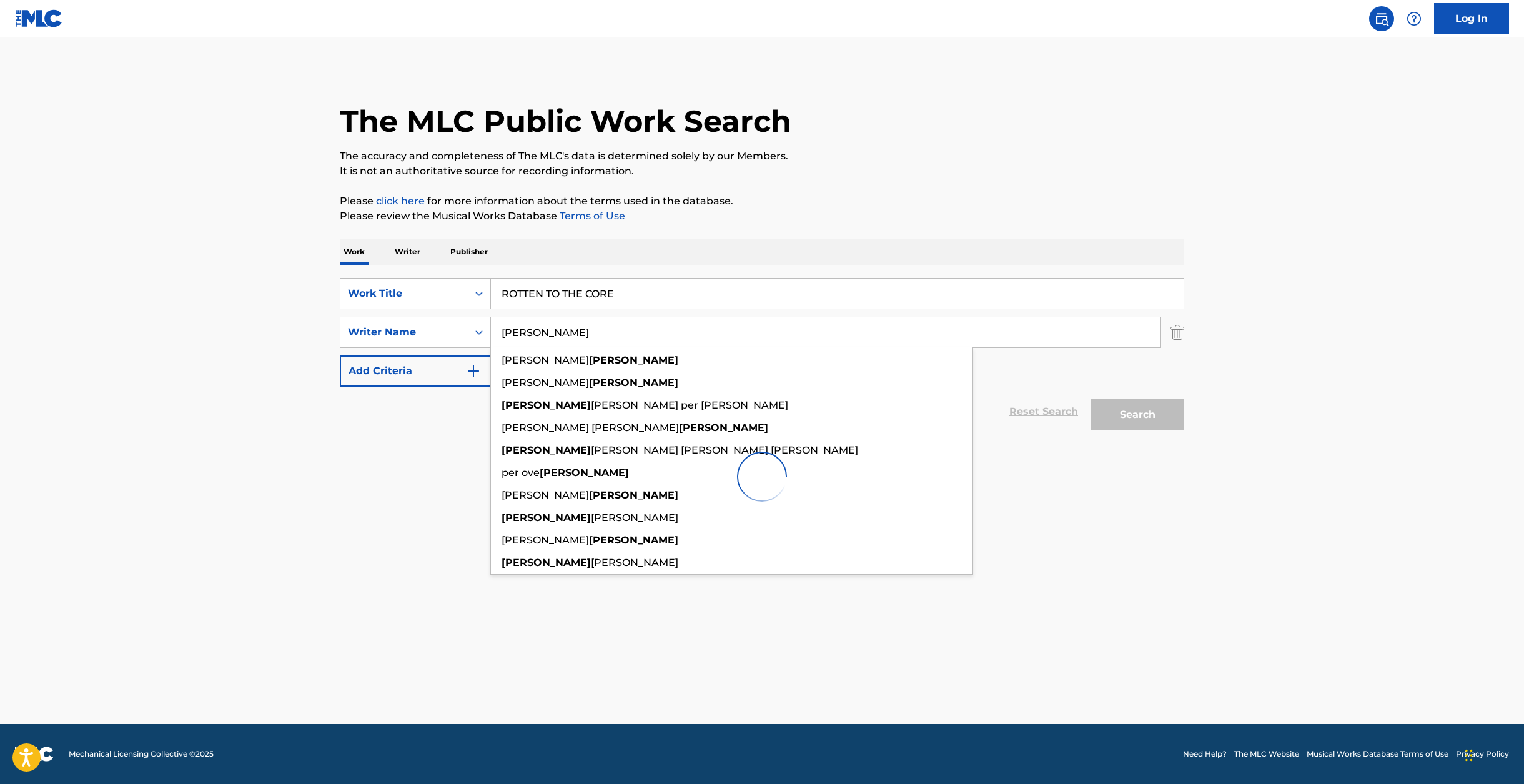
click at [110, 511] on main "The MLC Public Work Search The accuracy and completeness of The MLC's data is d…" at bounding box center [762, 380] width 1524 height 686
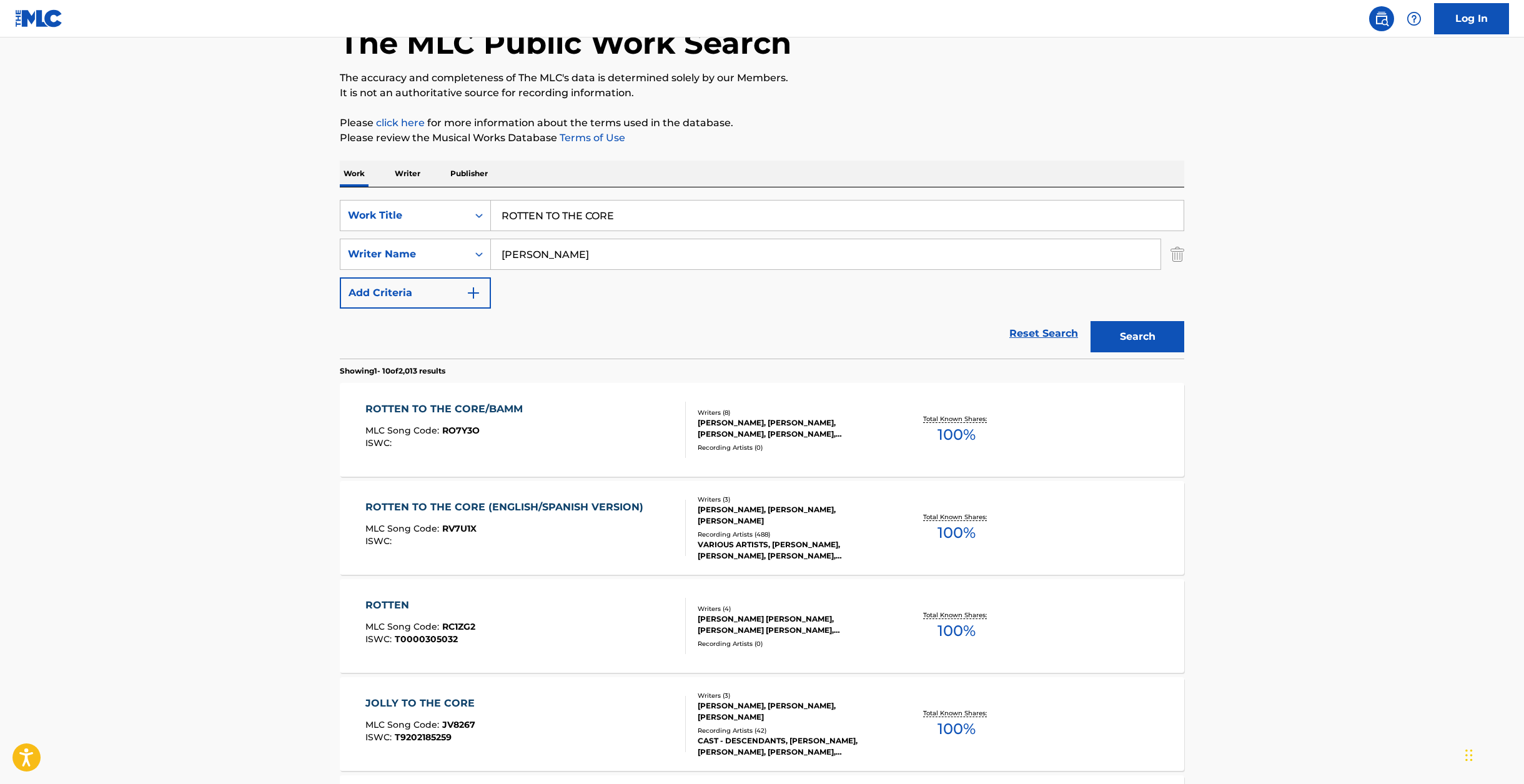
scroll to position [94, 0]
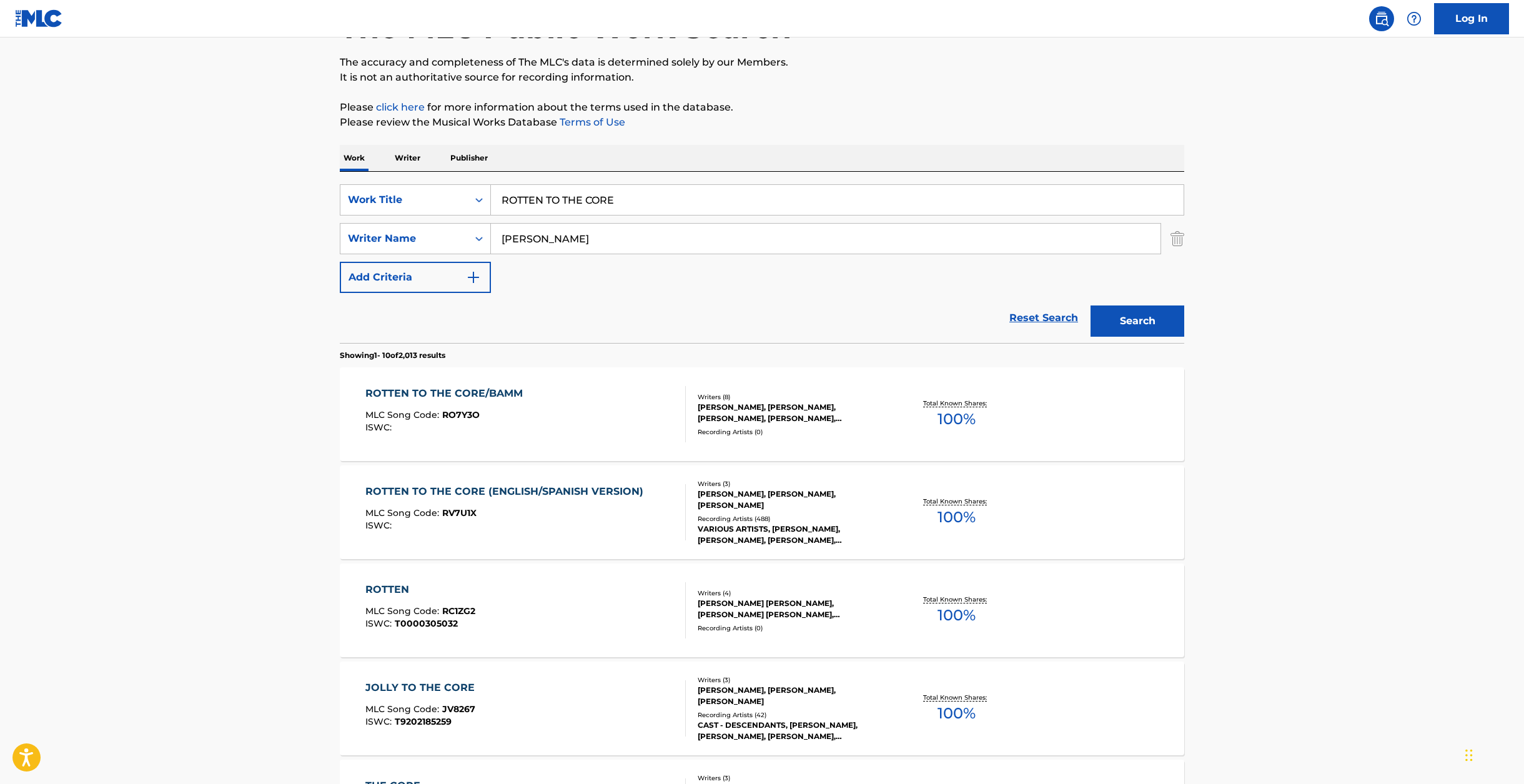
click at [642, 495] on div "ROTTEN TO THE CORE (ENGLISH/SPANISH VERSION)" at bounding box center [508, 491] width 284 height 15
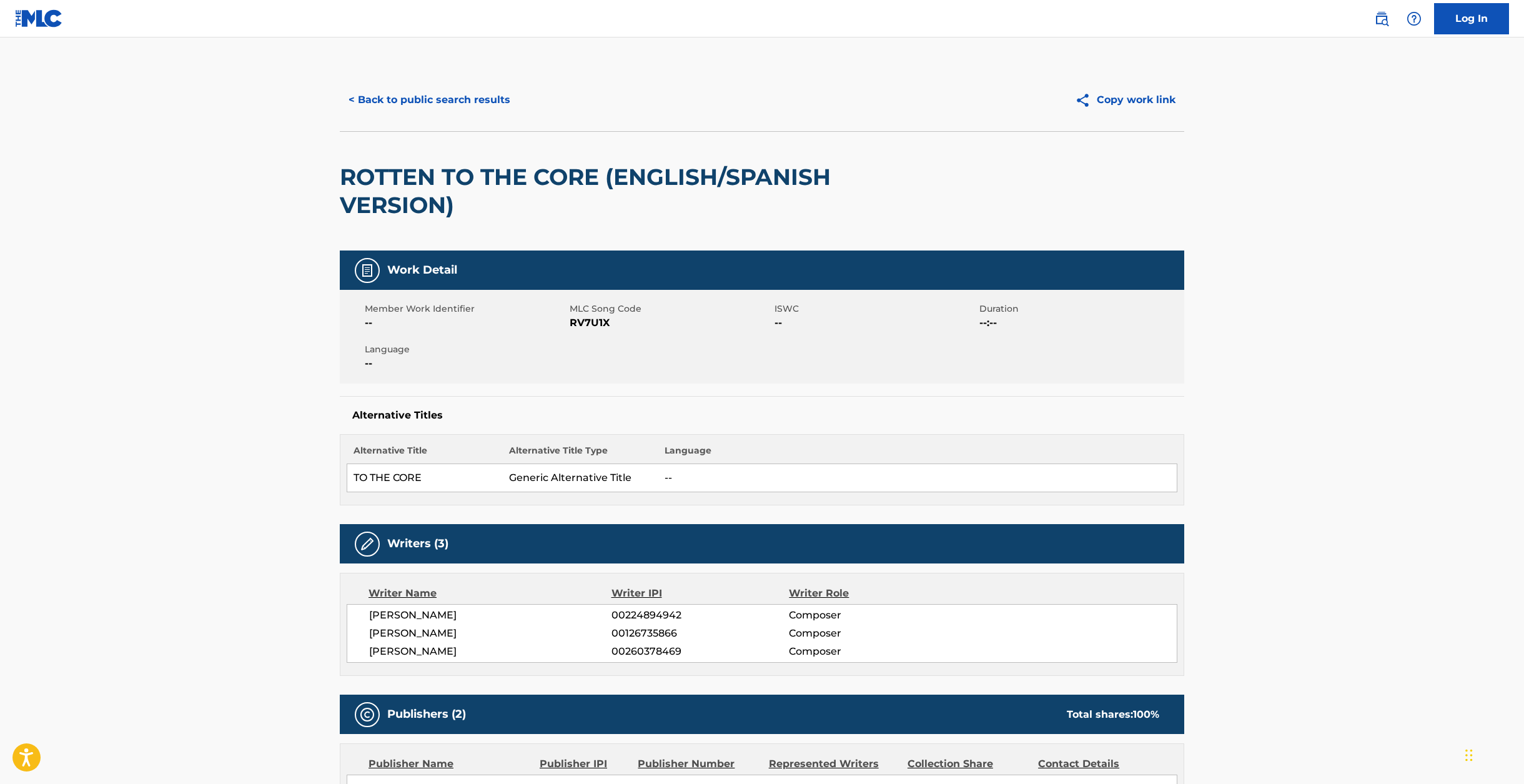
click at [553, 172] on h2 "ROTTEN TO THE CORE (ENGLISH/SPANISH VERSION)" at bounding box center [593, 190] width 507 height 56
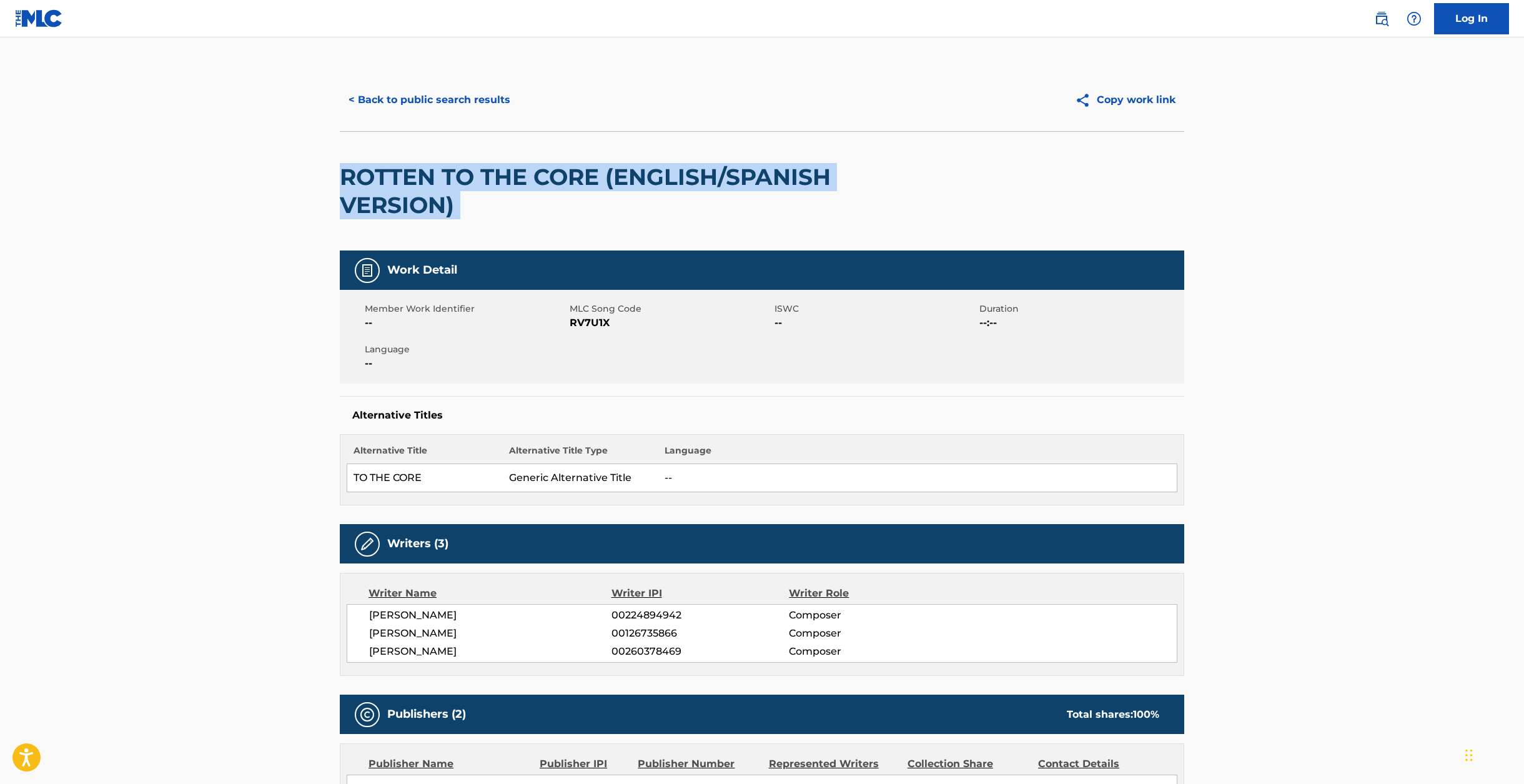
click at [553, 172] on h2 "ROTTEN TO THE CORE (ENGLISH/SPANISH VERSION)" at bounding box center [593, 190] width 507 height 56
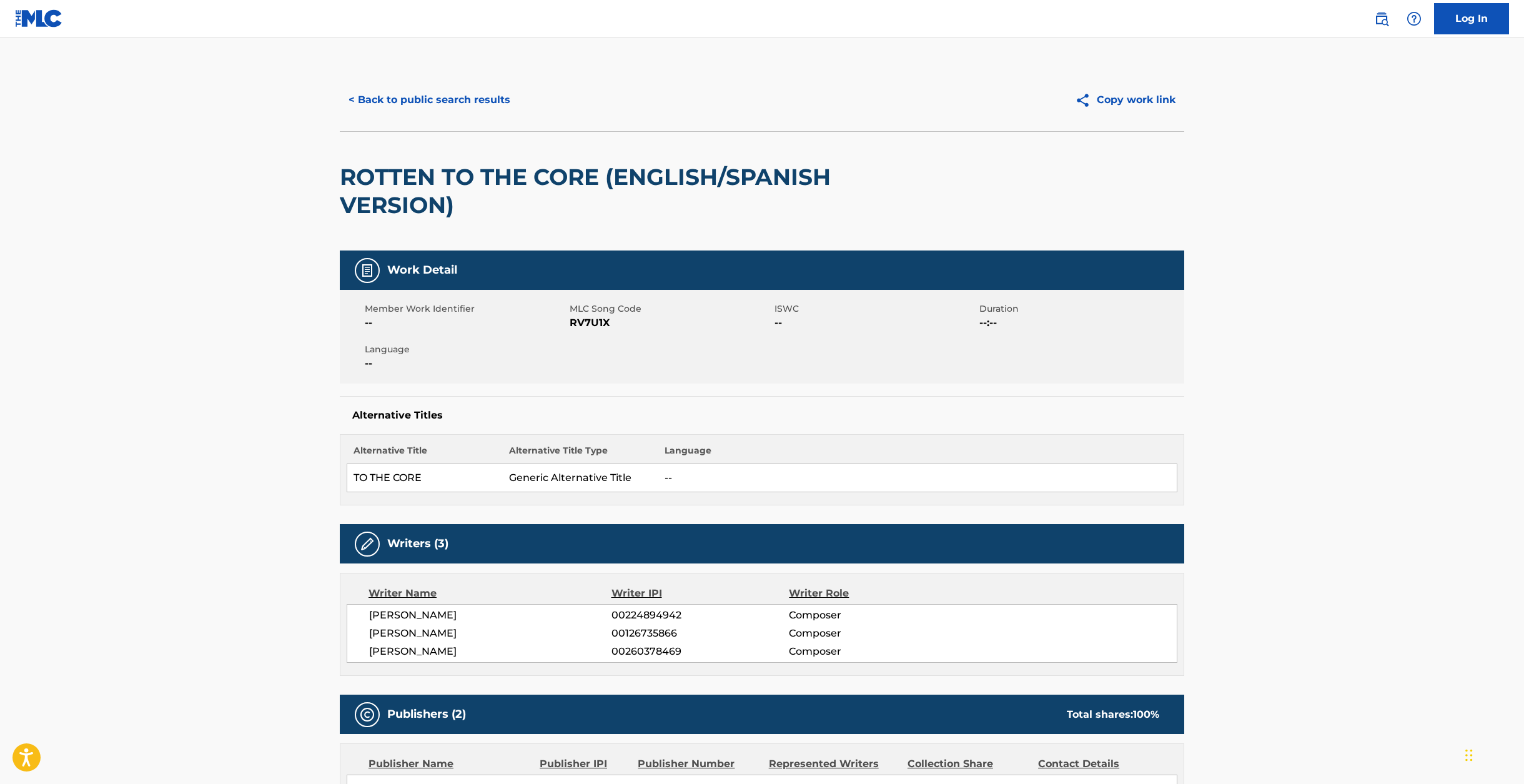
click at [590, 321] on span "RV7U1X" at bounding box center [670, 322] width 202 height 15
click at [457, 93] on button "< Back to public search results" at bounding box center [429, 100] width 179 height 31
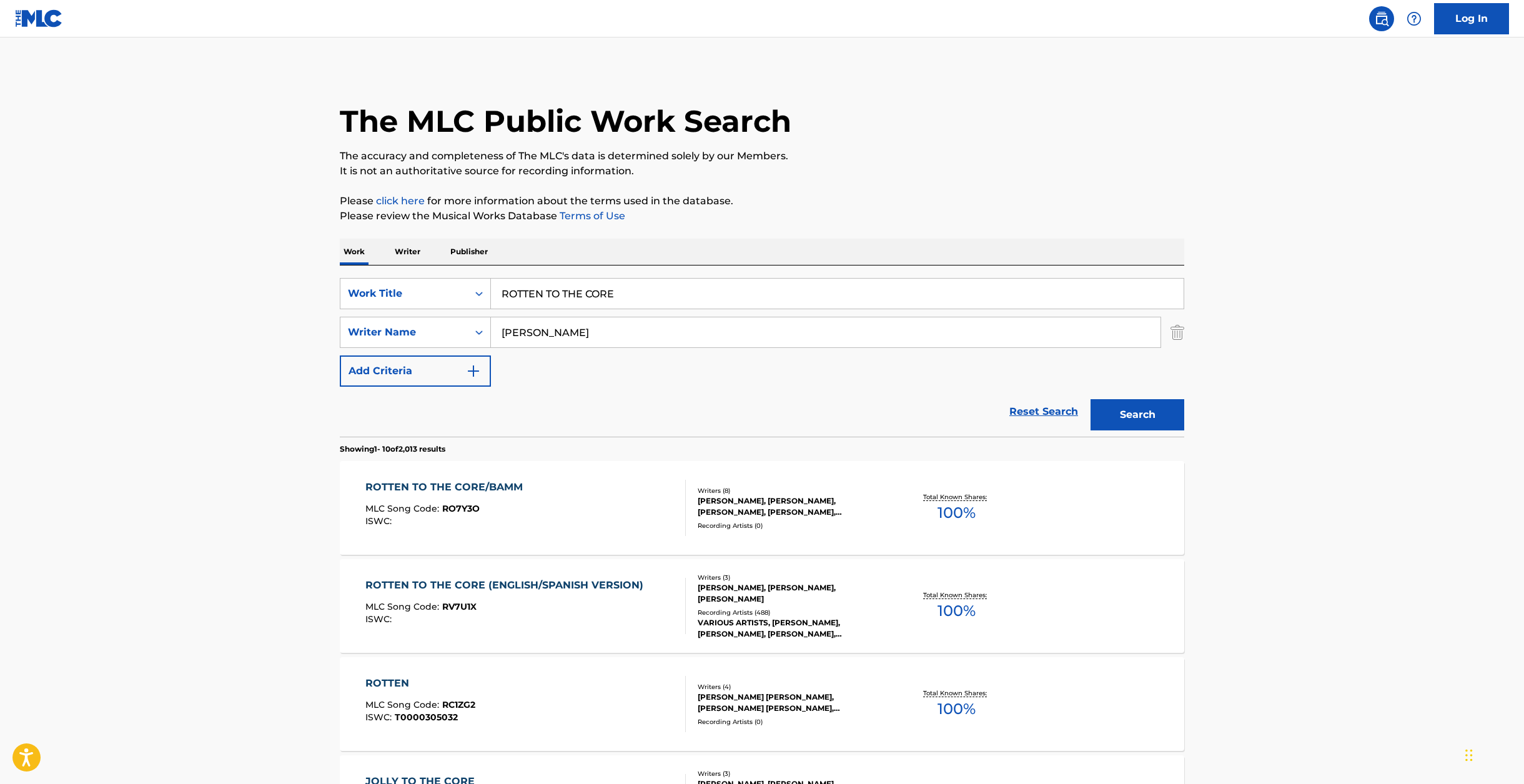
scroll to position [92, 0]
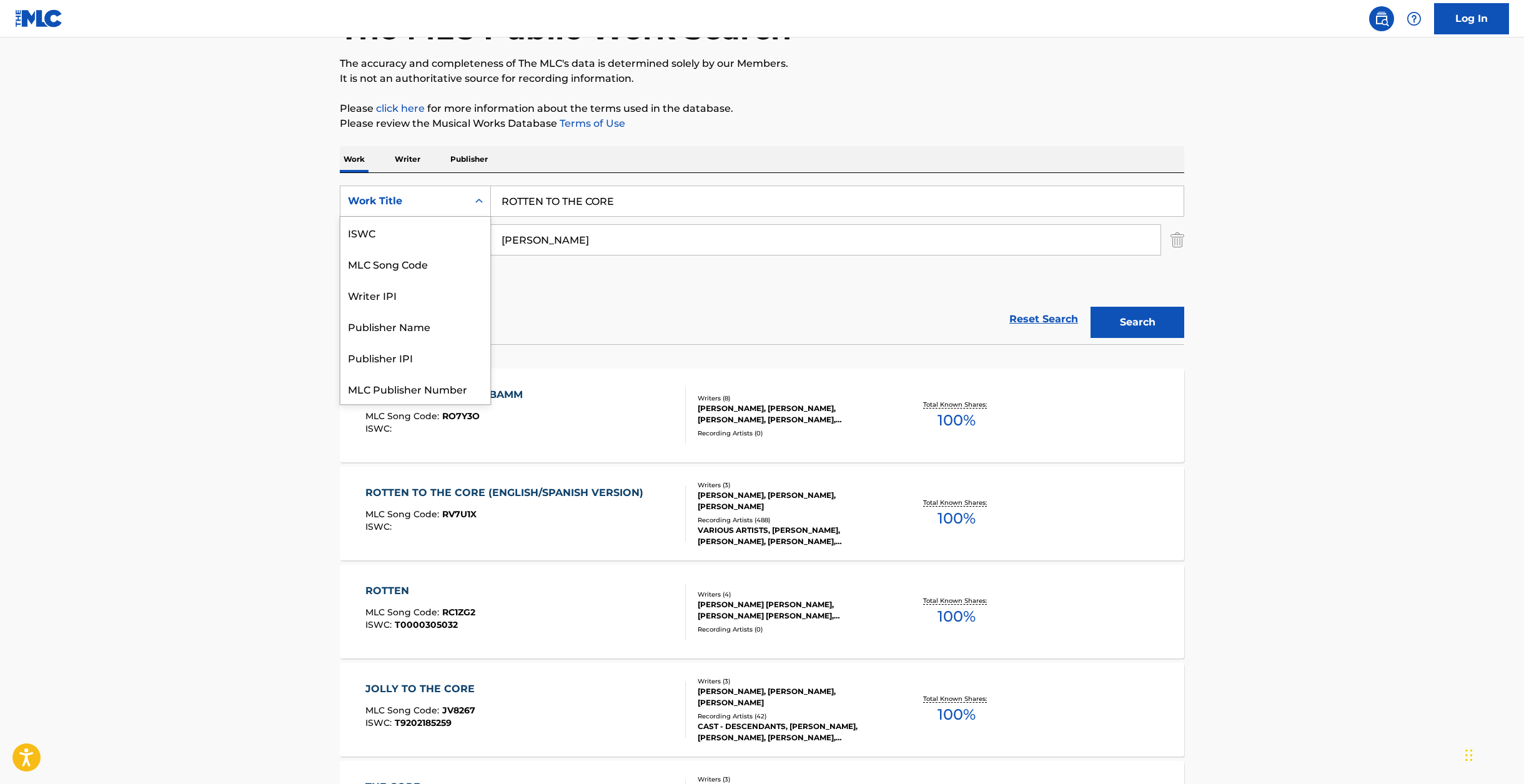
click at [481, 202] on icon "Search Form" at bounding box center [478, 201] width 13 height 13
click at [447, 235] on div "MLC Song Code" at bounding box center [415, 232] width 150 height 31
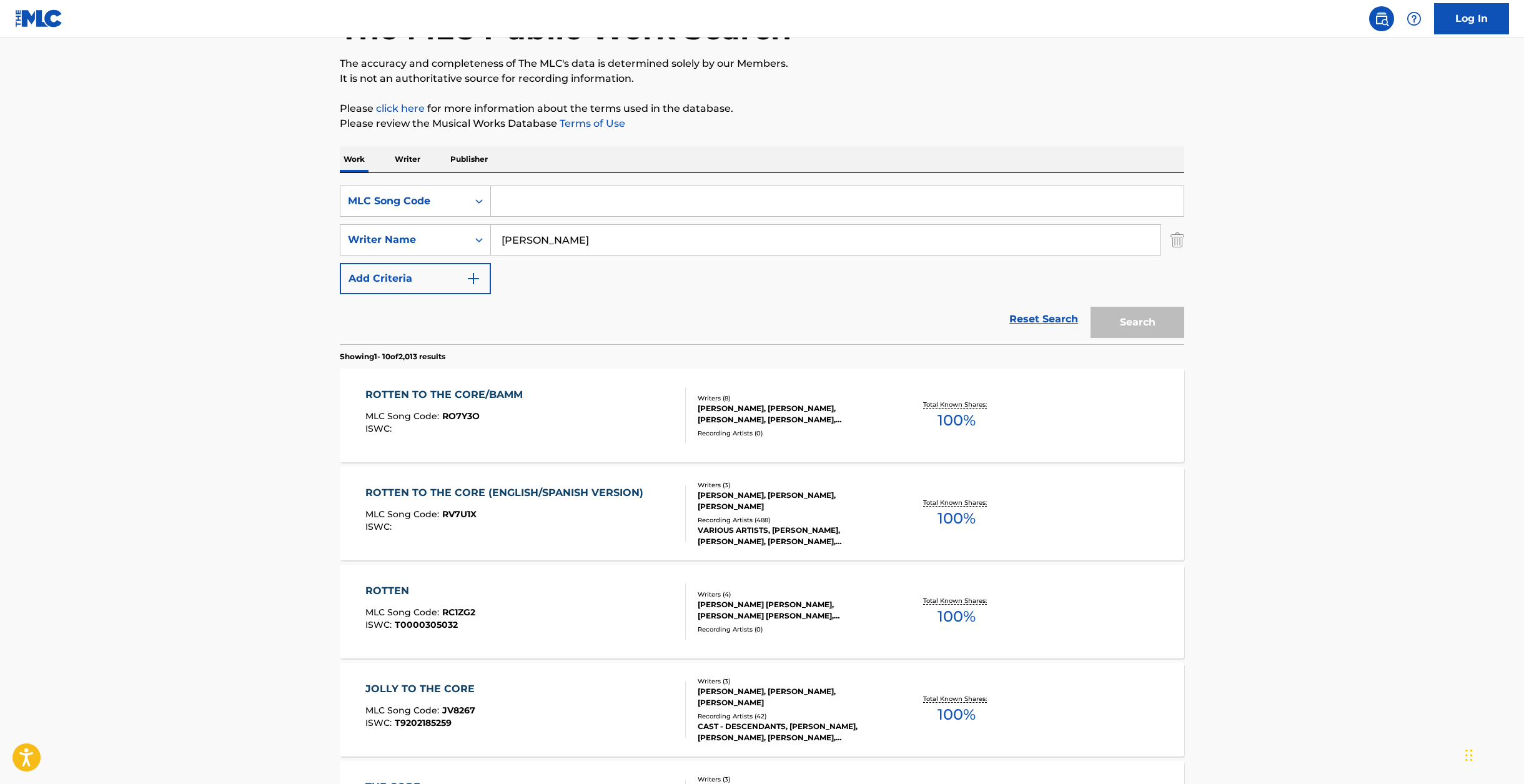
click at [534, 201] on input "Search Form" at bounding box center [837, 201] width 693 height 30
paste input "IC7U89"
type input "IC7U89"
click at [526, 246] on input "[PERSON_NAME]" at bounding box center [825, 239] width 669 height 30
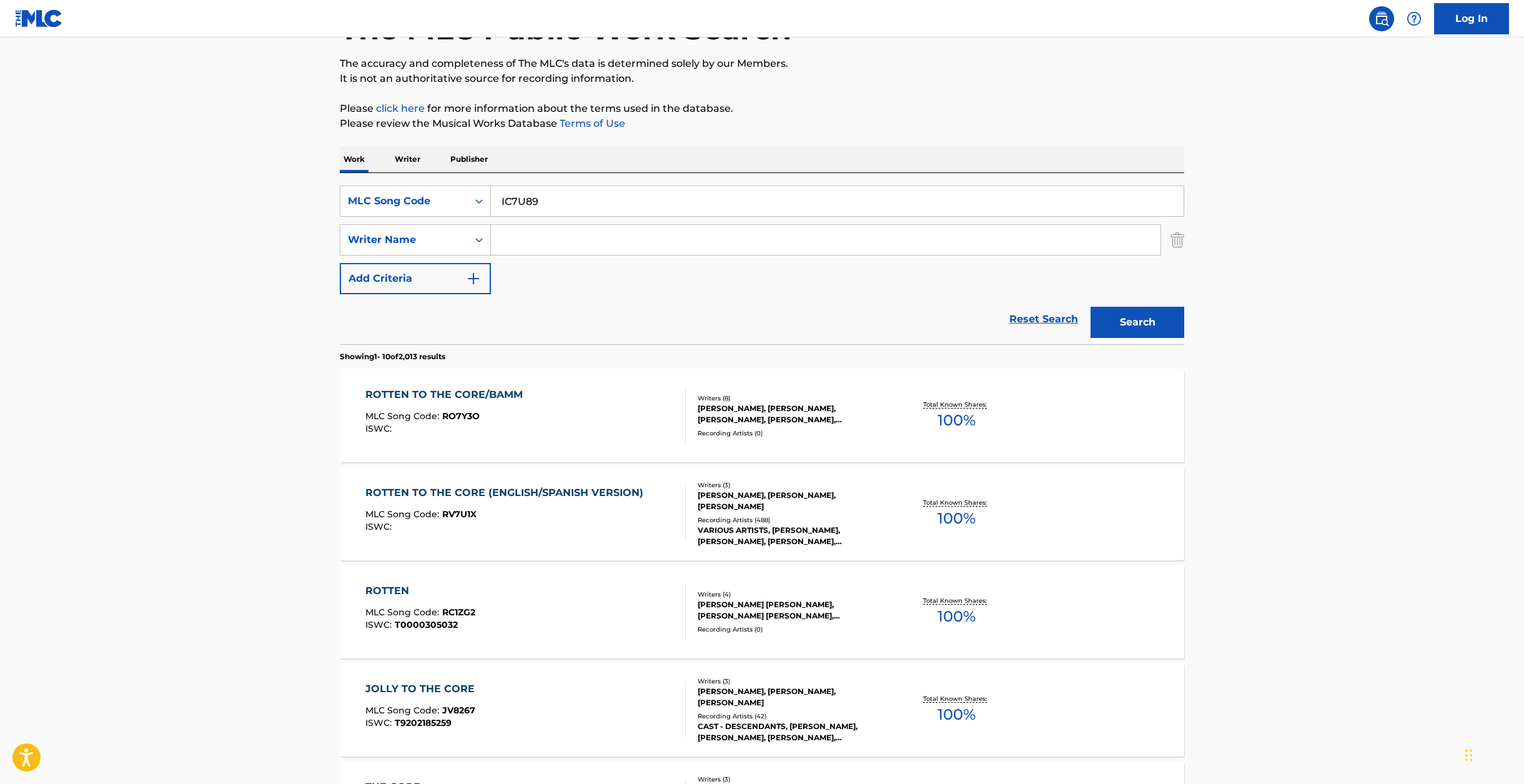
click at [1106, 316] on button "Search" at bounding box center [1138, 322] width 94 height 31
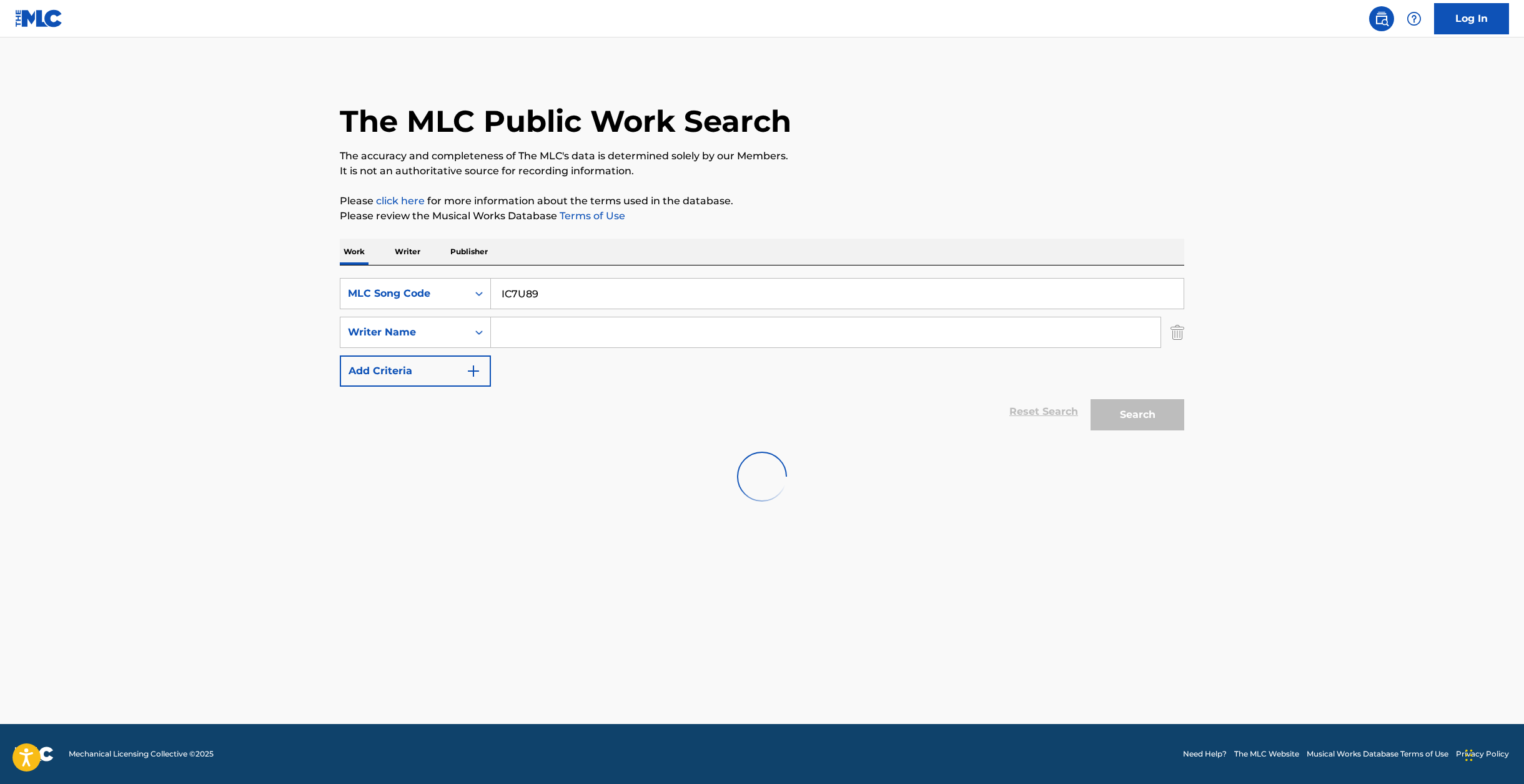
scroll to position [0, 0]
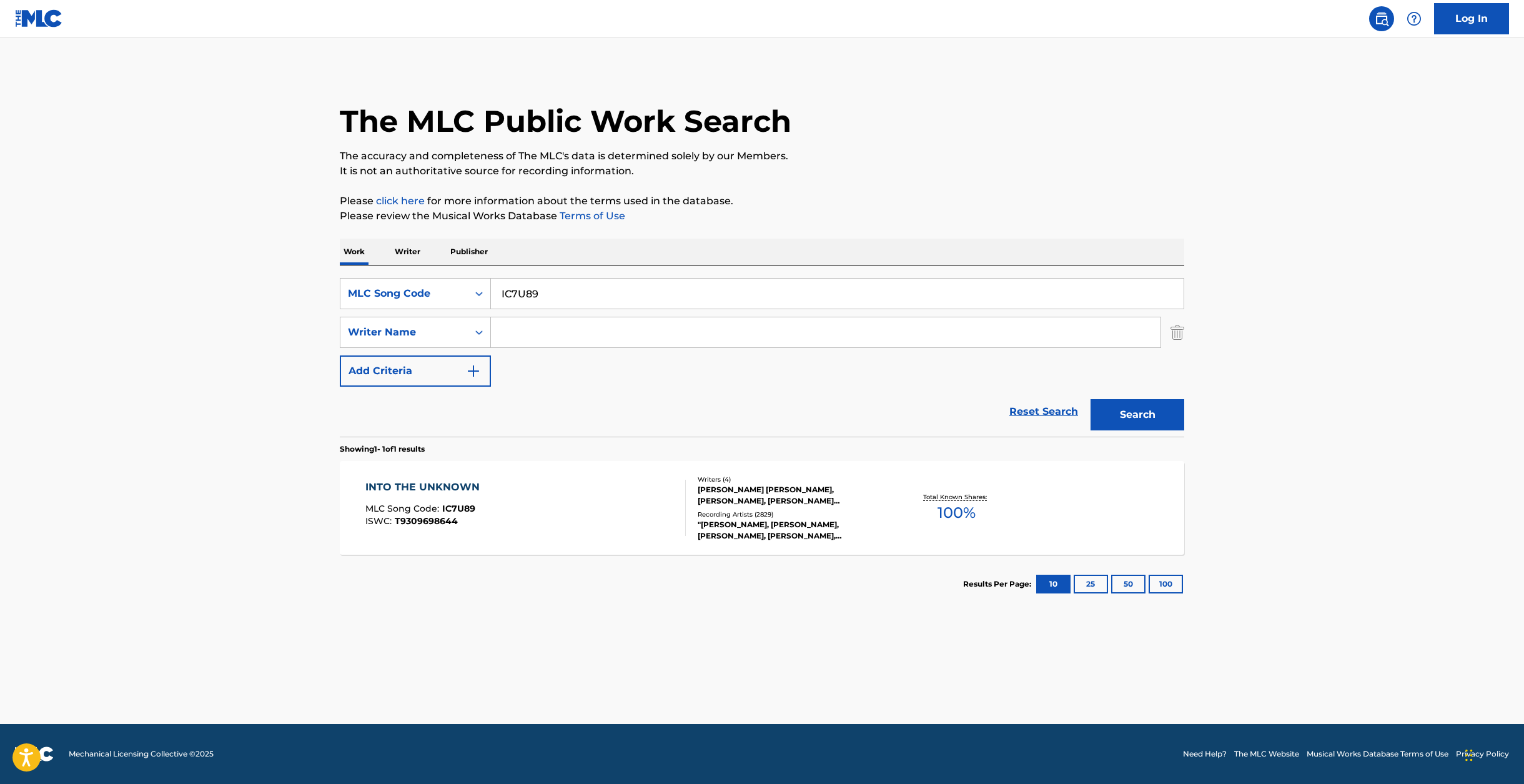
click at [555, 534] on div "INTO THE UNKNOWN MLC Song Code : IC7U89 ISWC : T9309698644" at bounding box center [526, 507] width 321 height 56
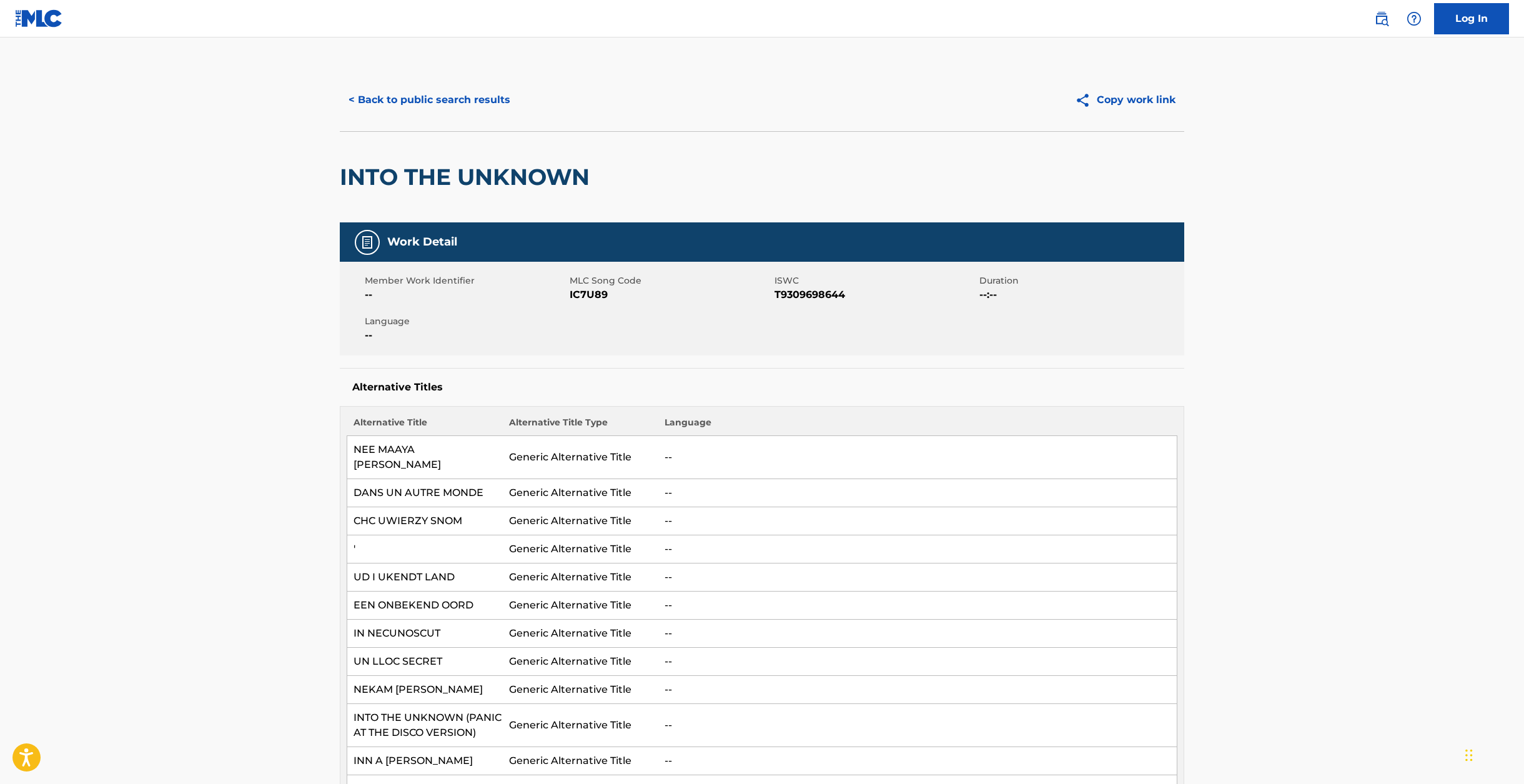
scroll to position [22, 0]
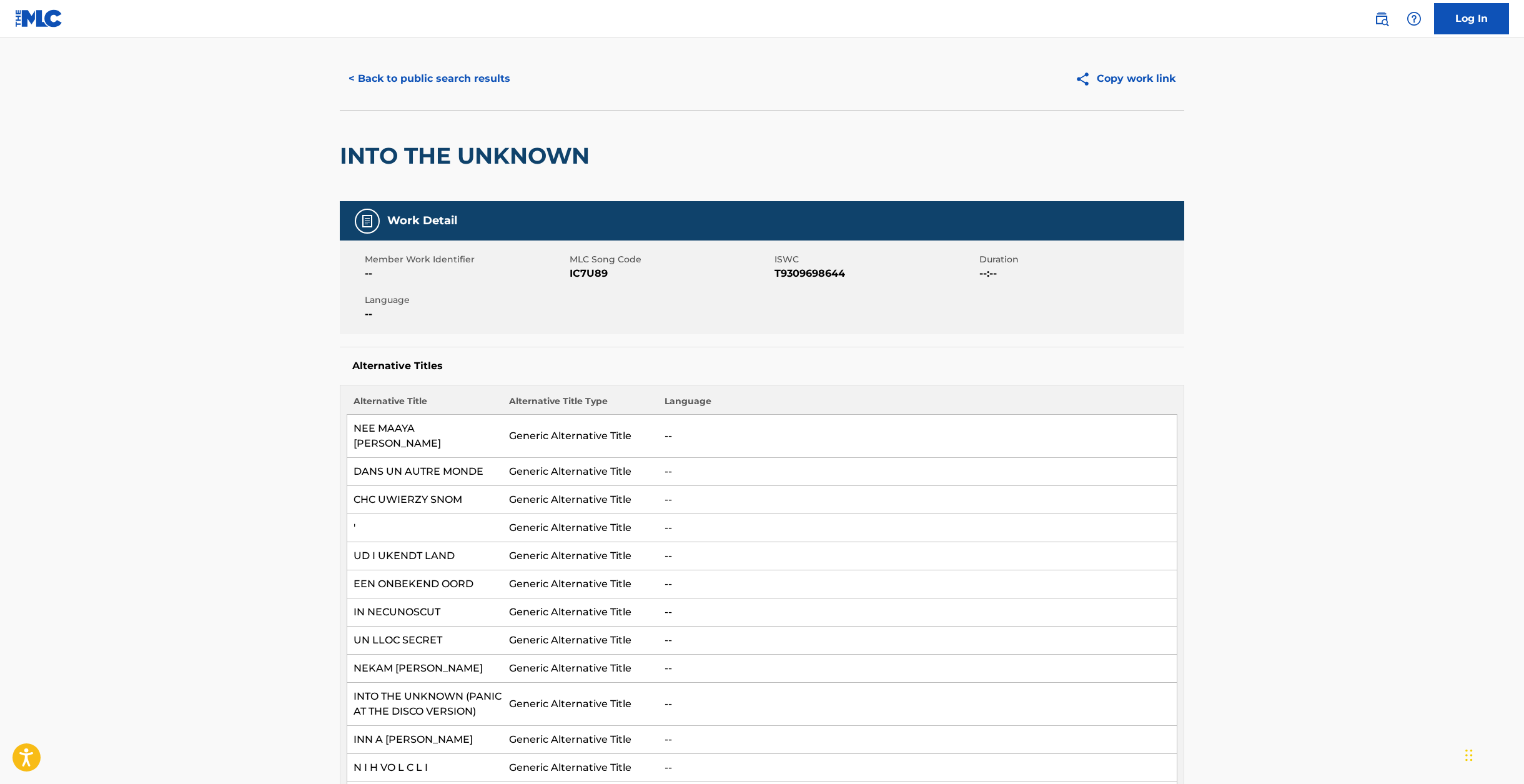
click at [811, 275] on span "T9309698644" at bounding box center [875, 272] width 202 height 15
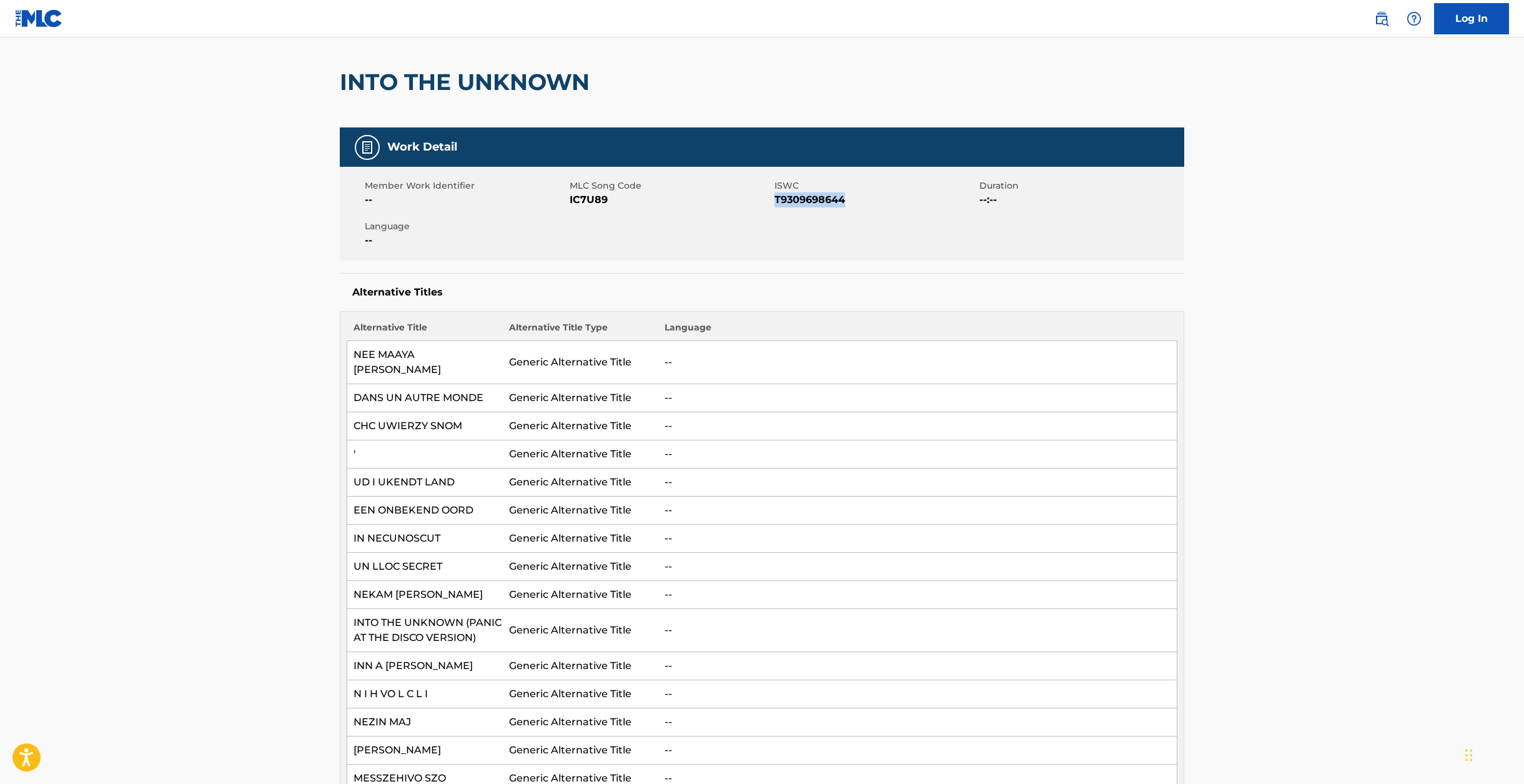
scroll to position [0, 0]
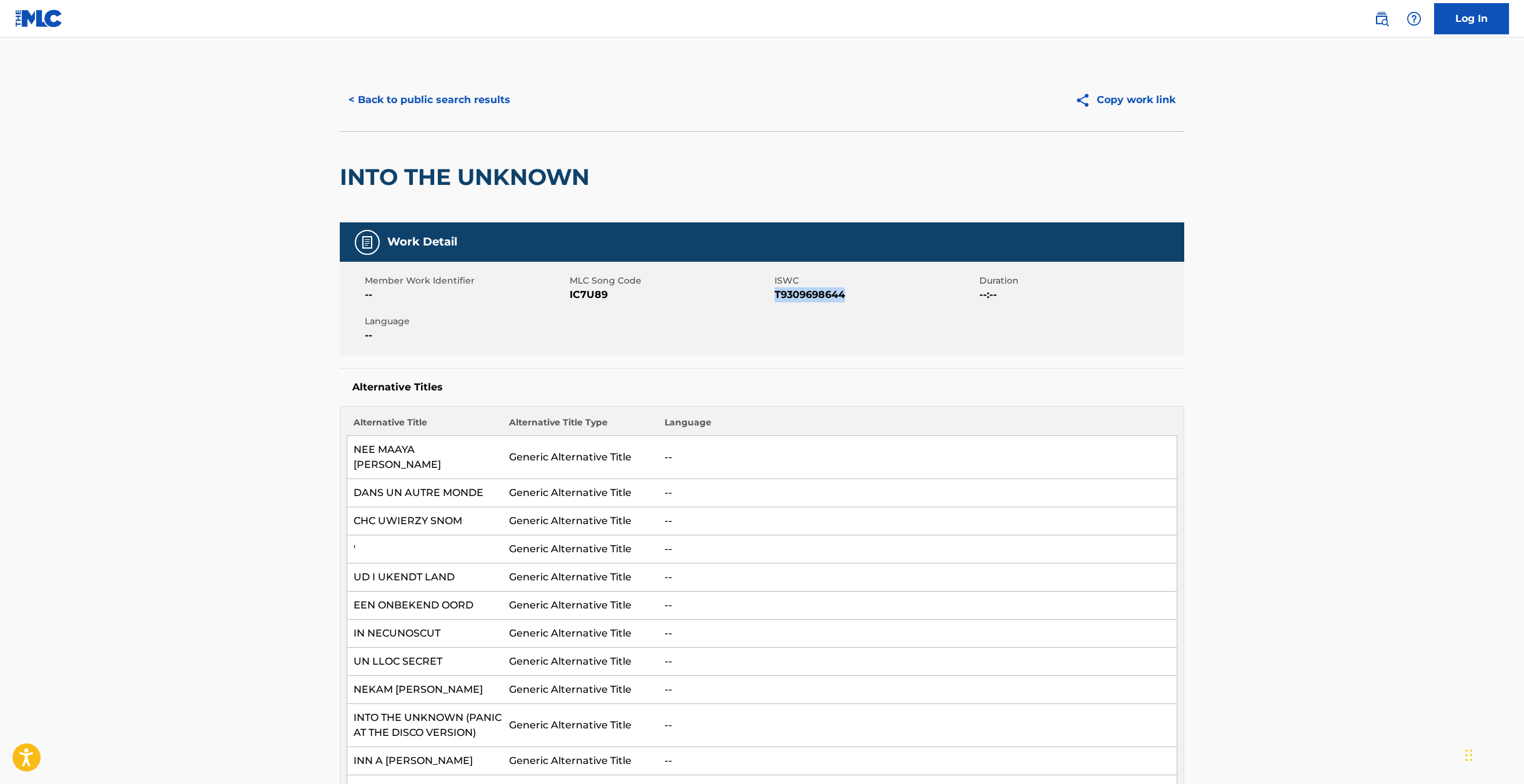
click at [398, 103] on button "< Back to public search results" at bounding box center [429, 100] width 179 height 31
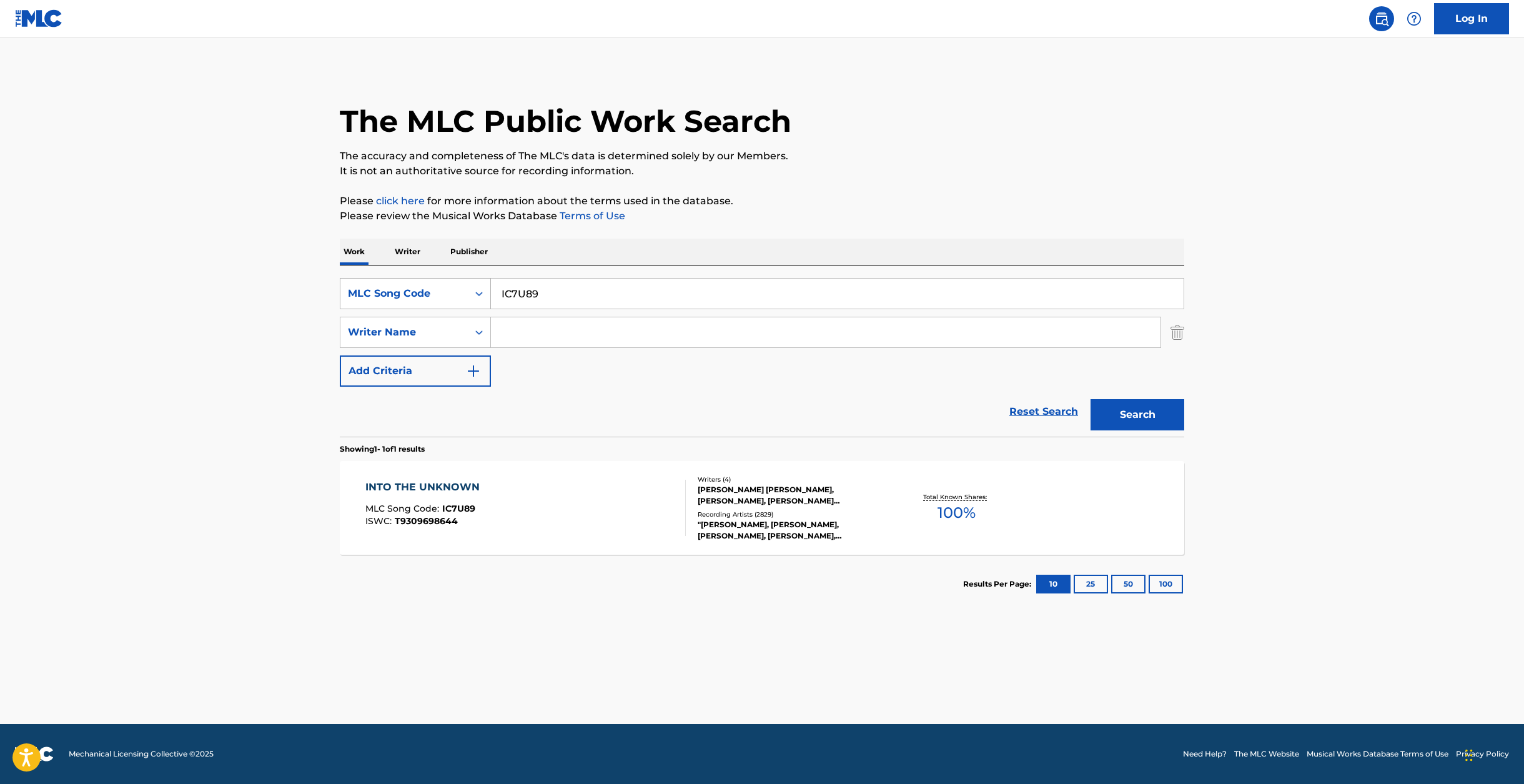
click at [446, 283] on div "MLC Song Code" at bounding box center [404, 293] width 127 height 24
click at [434, 325] on div "Work Title" at bounding box center [415, 324] width 150 height 31
click at [543, 279] on input "Search Form" at bounding box center [837, 293] width 693 height 30
paste input "WORTHY OF BEING LOVED"
type input "WORTHY OF BEING LOVED"
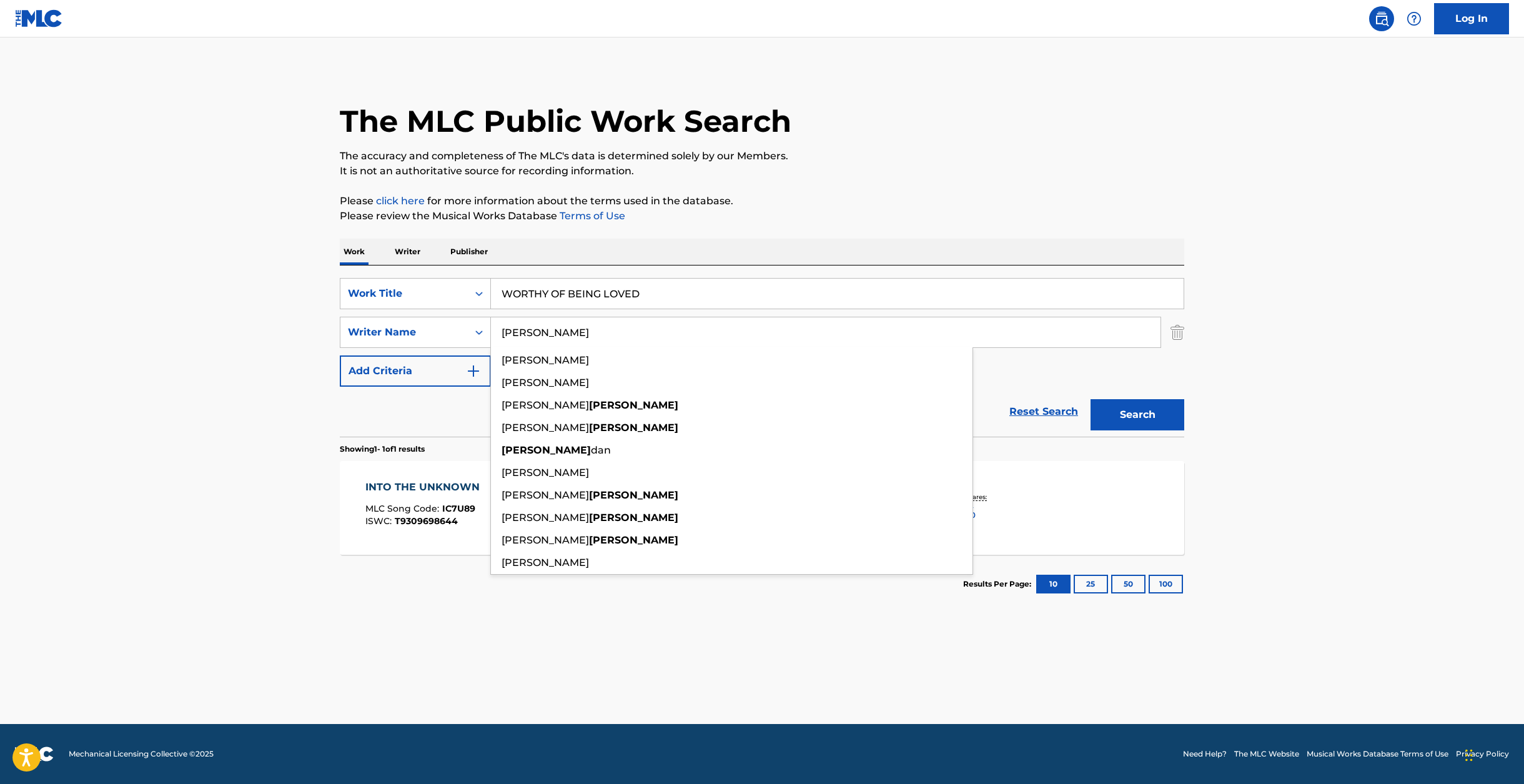
type input "[PERSON_NAME]"
click at [1091, 399] on button "Search" at bounding box center [1138, 415] width 94 height 31
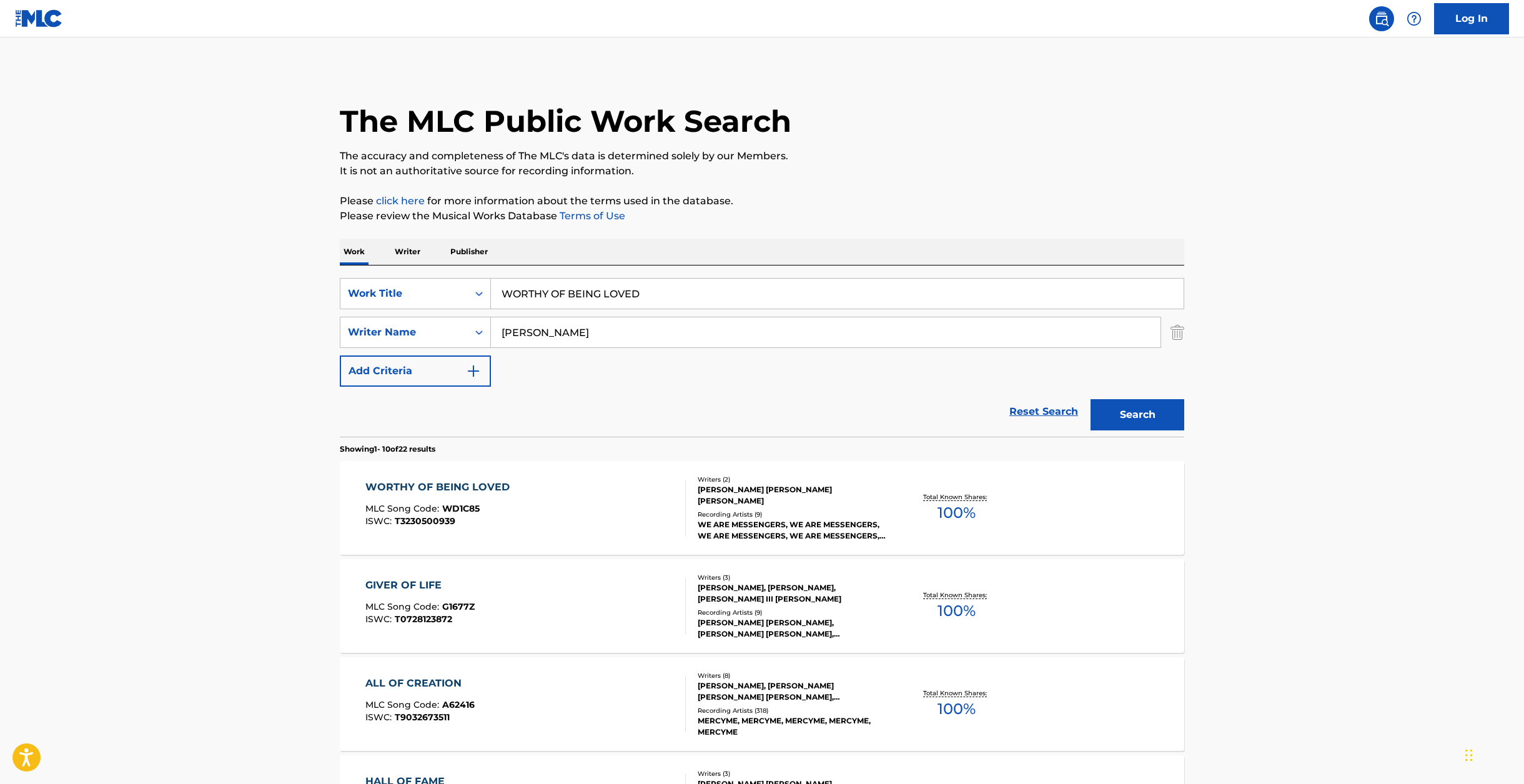
click at [444, 504] on span "WD1C85" at bounding box center [461, 508] width 37 height 11
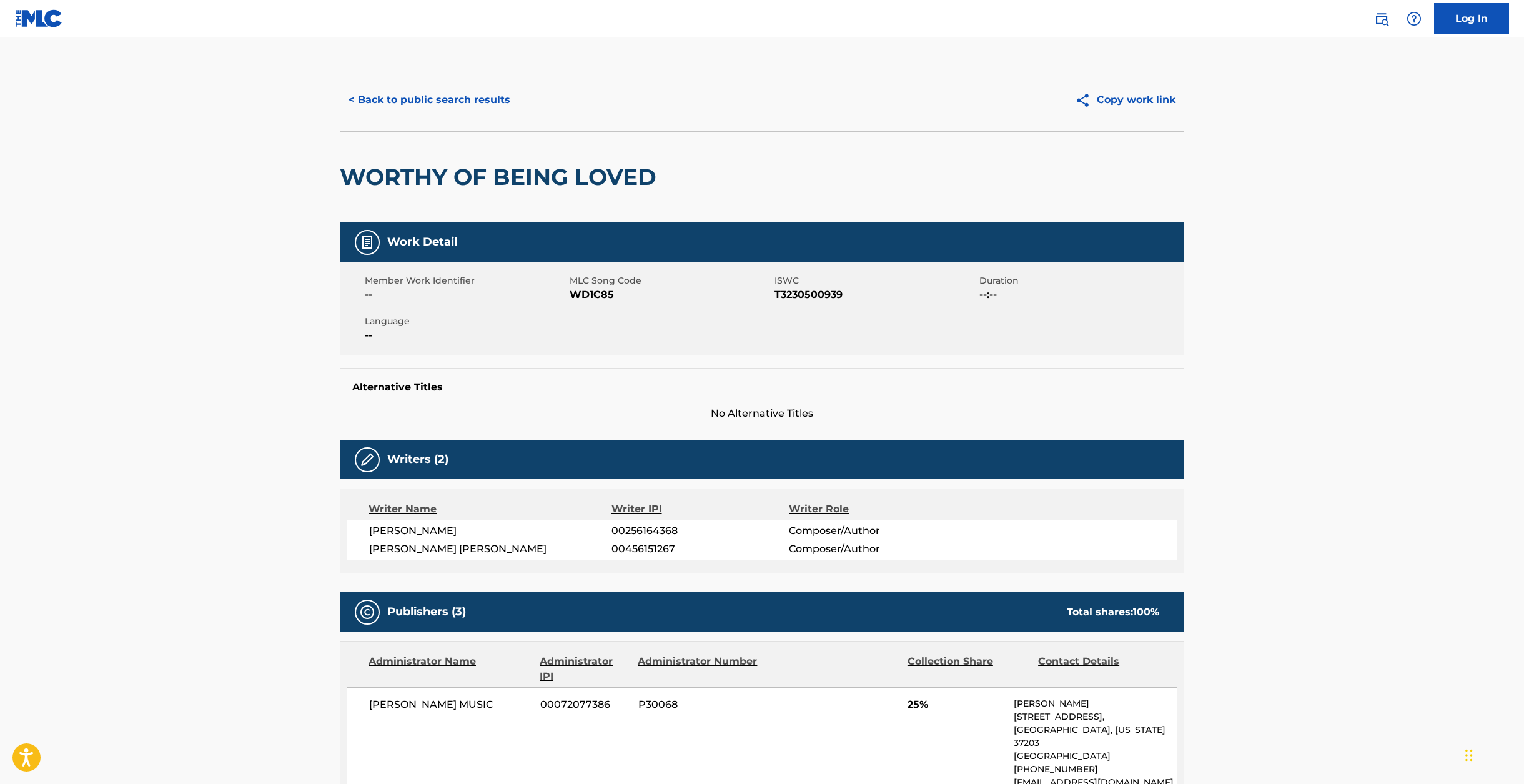
click at [805, 286] on span "ISWC" at bounding box center [875, 280] width 202 height 13
click at [823, 297] on span "T3230500939" at bounding box center [875, 294] width 202 height 15
click at [589, 296] on span "WD1C85" at bounding box center [670, 294] width 202 height 15
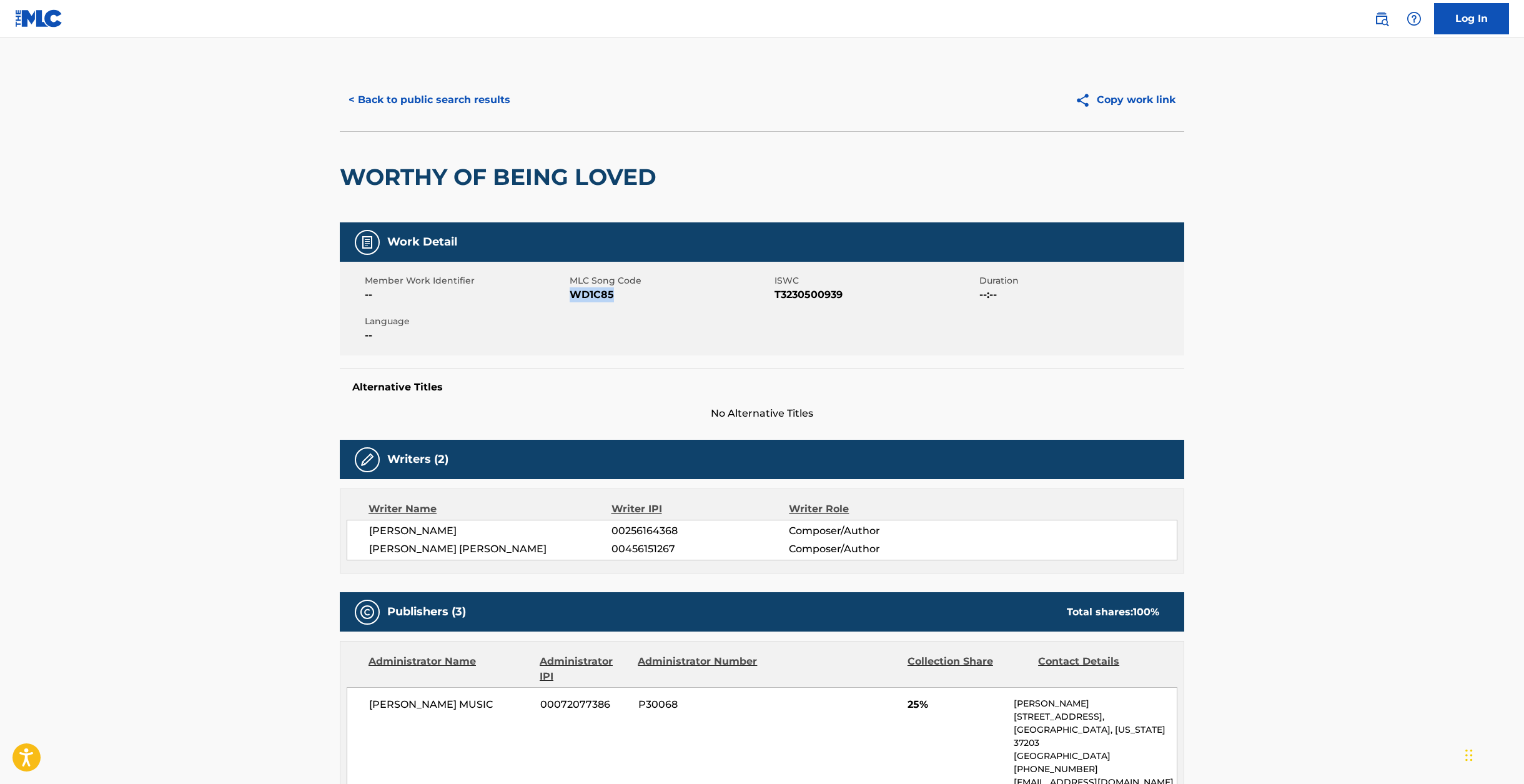
click at [589, 296] on span "WD1C85" at bounding box center [670, 294] width 202 height 15
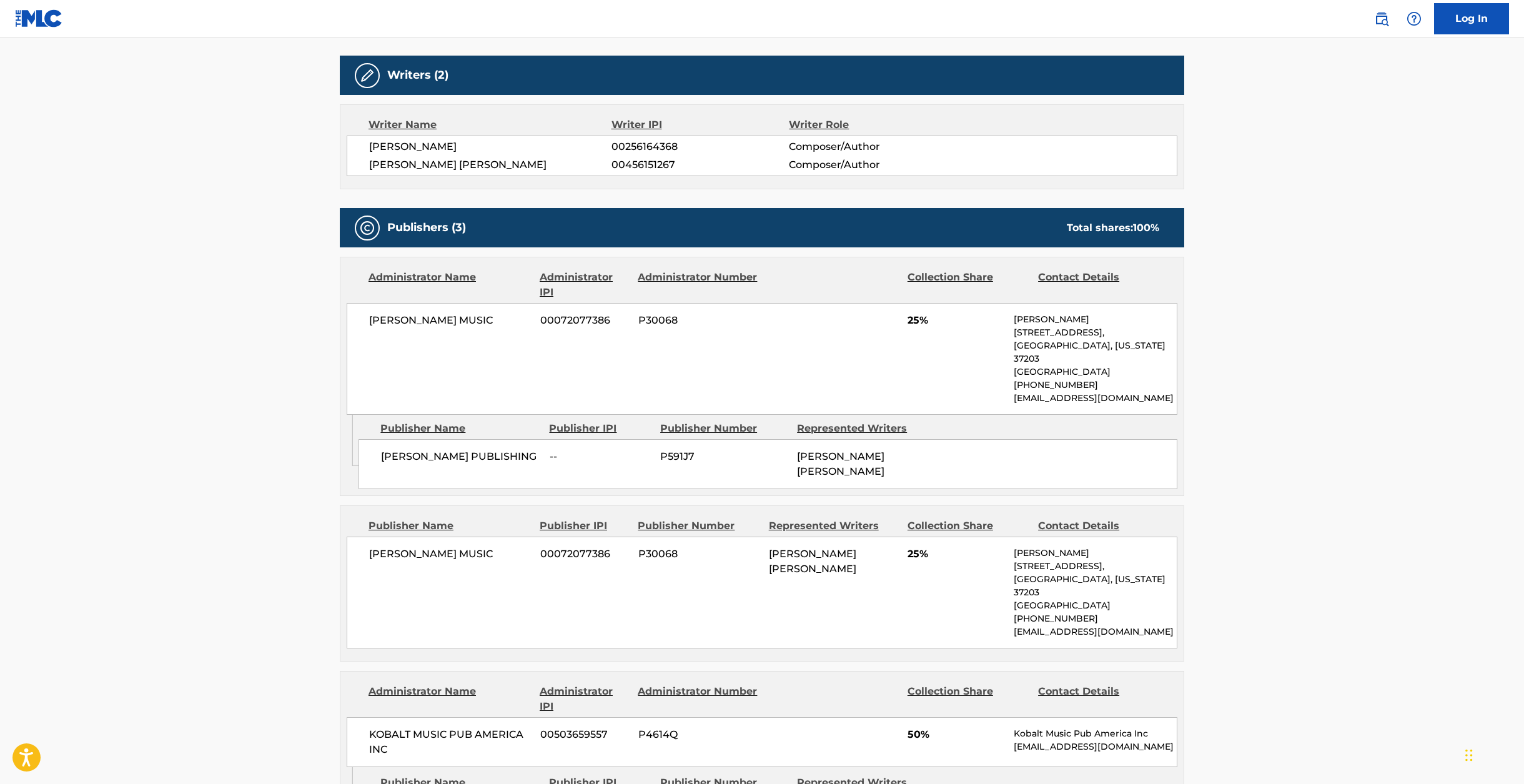
scroll to position [404, 0]
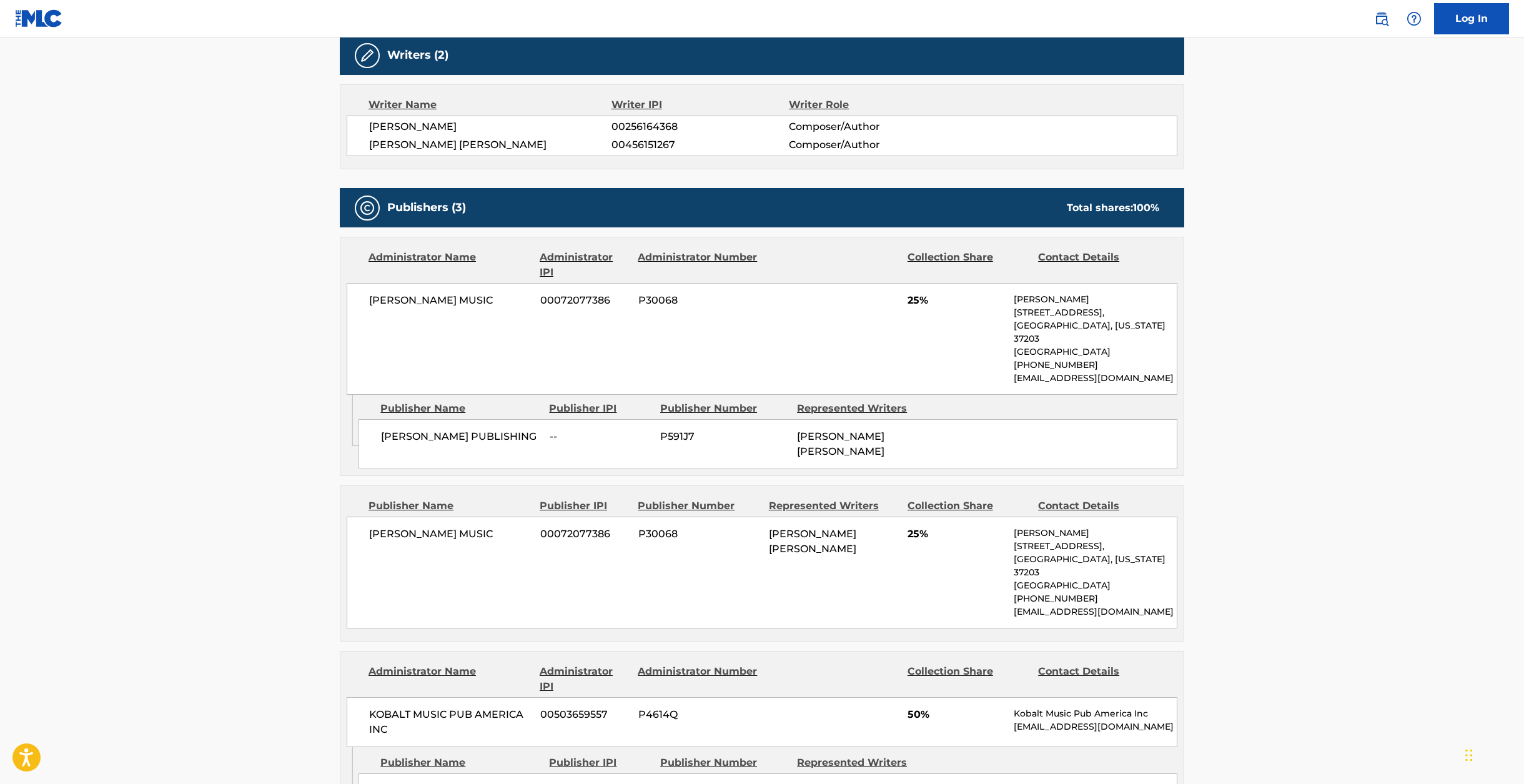
click at [416, 303] on span "[PERSON_NAME] MUSIC" at bounding box center [450, 300] width 162 height 15
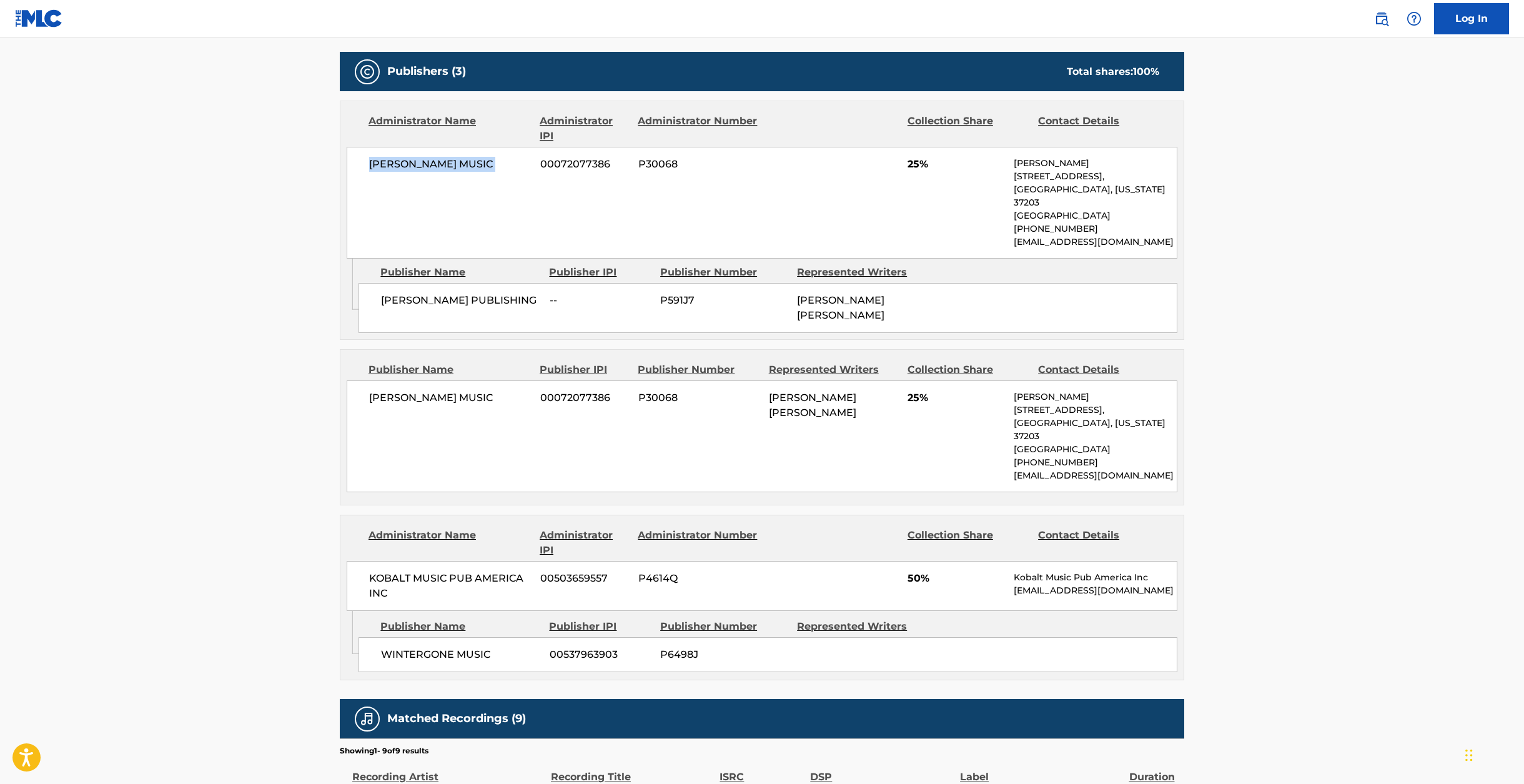
scroll to position [539, 0]
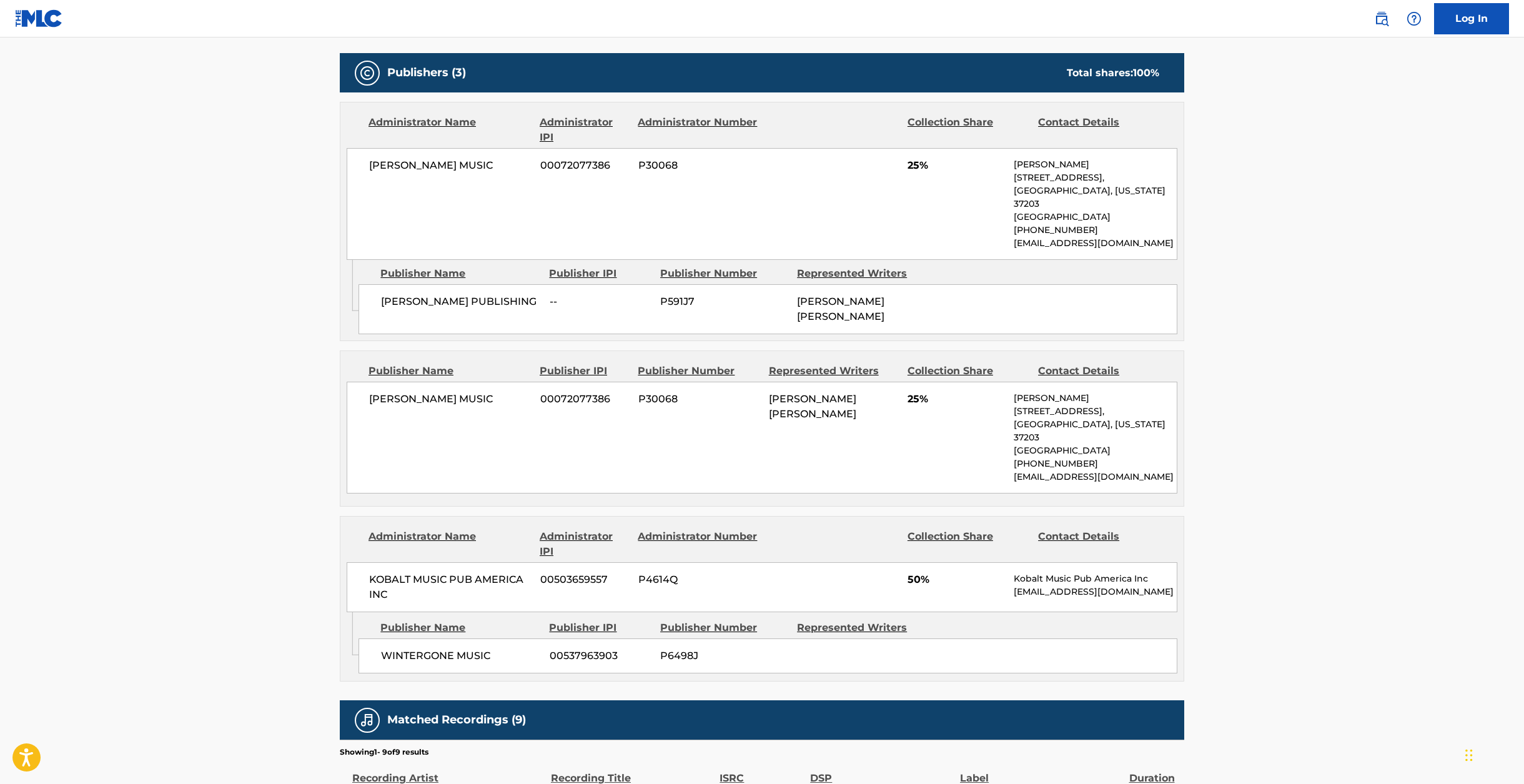
click at [444, 294] on span "[PERSON_NAME] PUBLISHING" at bounding box center [461, 301] width 159 height 15
click at [381, 398] on div "[PERSON_NAME] MUSIC 00072077386 P30068 [PERSON_NAME] [PERSON_NAME] 25% [PERSON_…" at bounding box center [762, 437] width 831 height 112
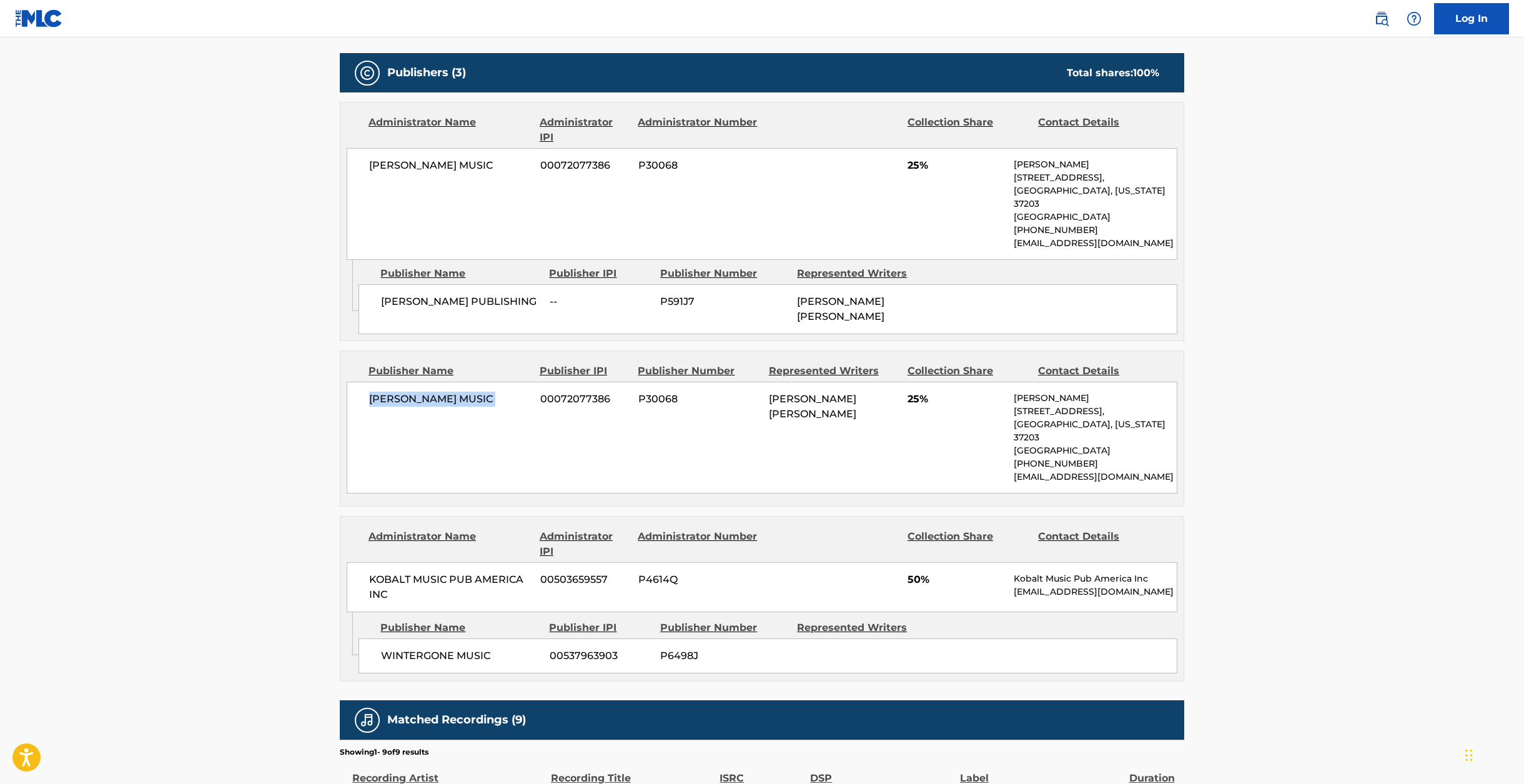
click at [381, 398] on div "[PERSON_NAME] MUSIC 00072077386 P30068 [PERSON_NAME] [PERSON_NAME] 25% [PERSON_…" at bounding box center [762, 437] width 831 height 112
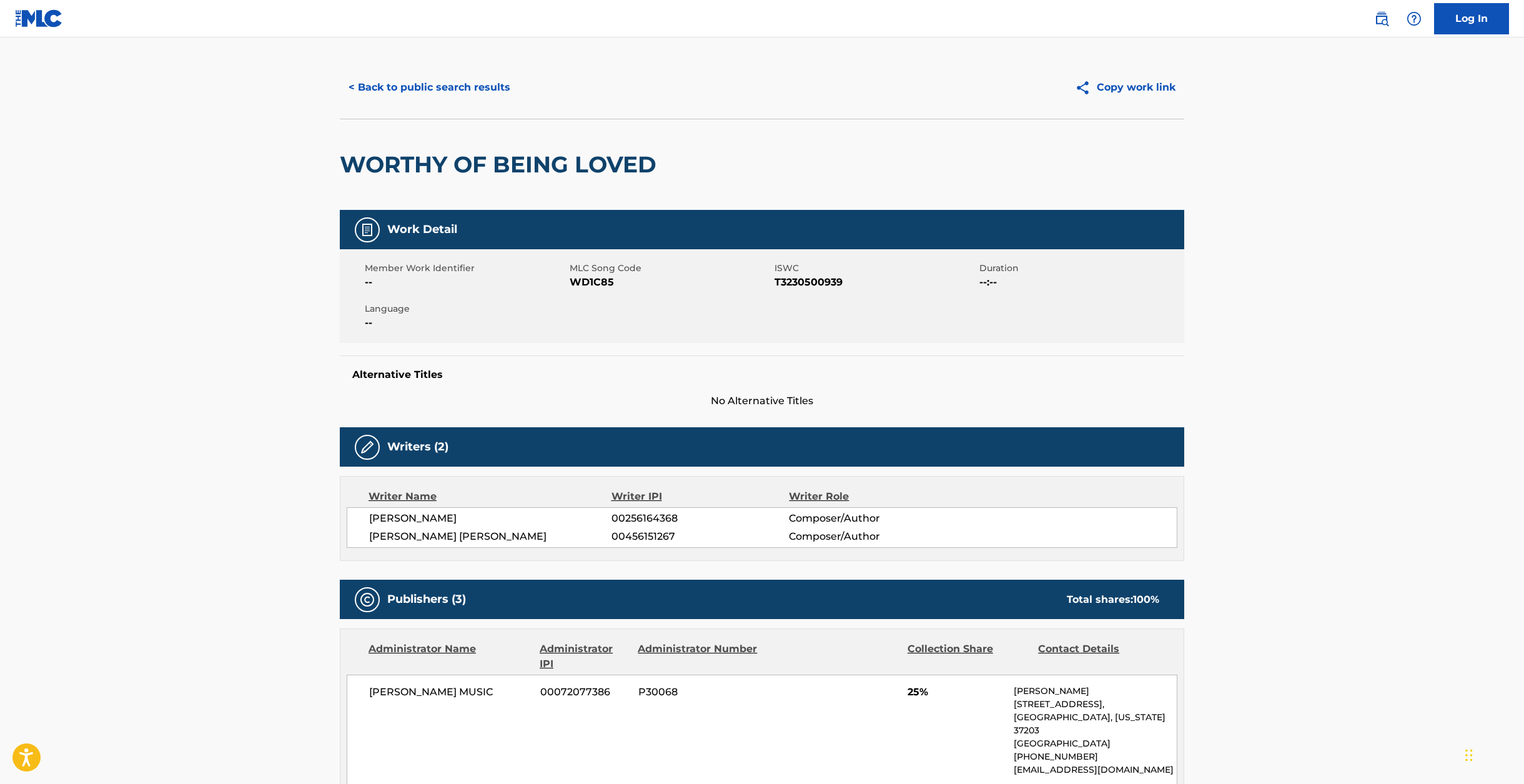
scroll to position [0, 0]
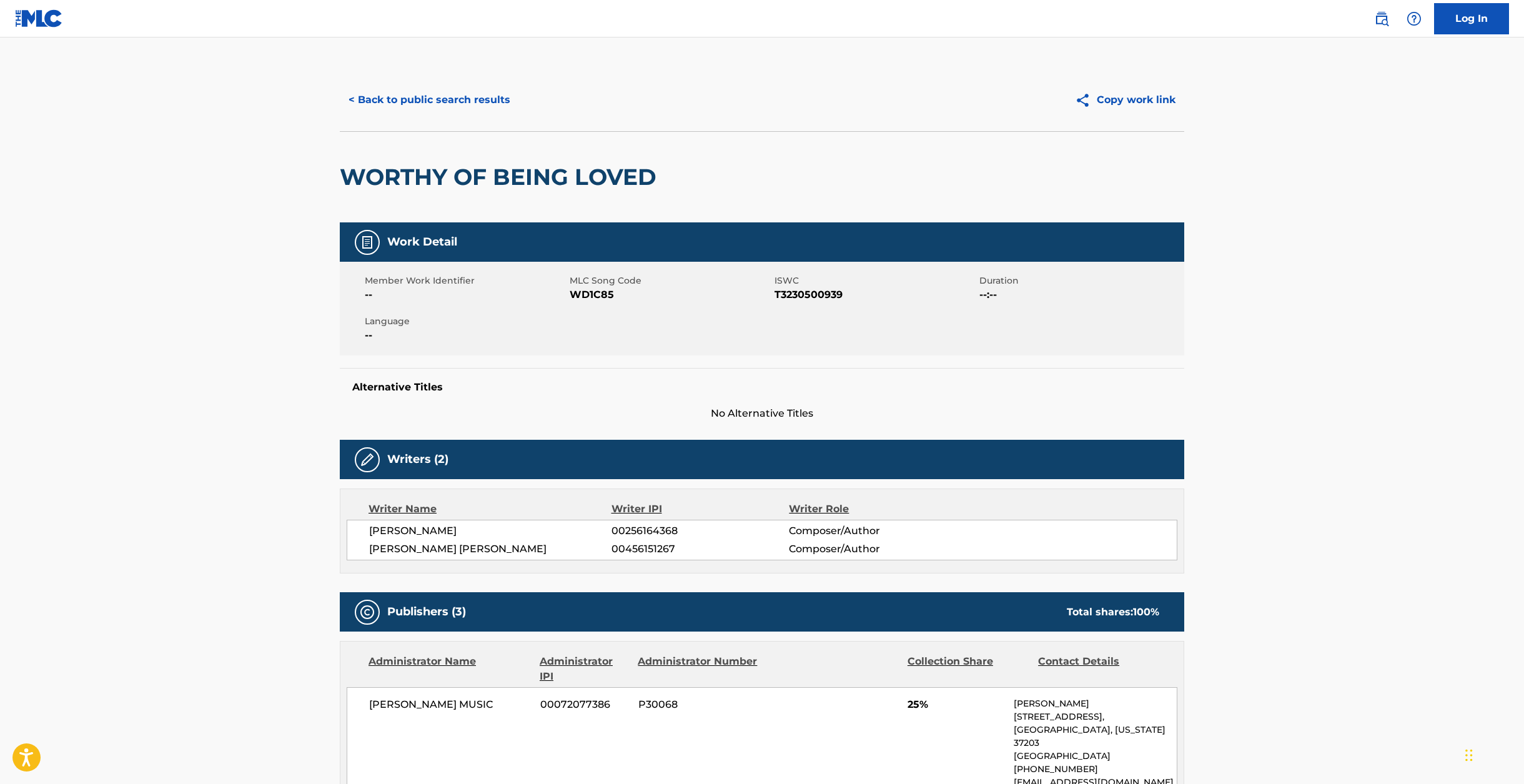
click at [442, 187] on h2 "WORTHY OF BEING LOVED" at bounding box center [501, 176] width 322 height 28
click at [394, 102] on button "< Back to public search results" at bounding box center [429, 100] width 179 height 31
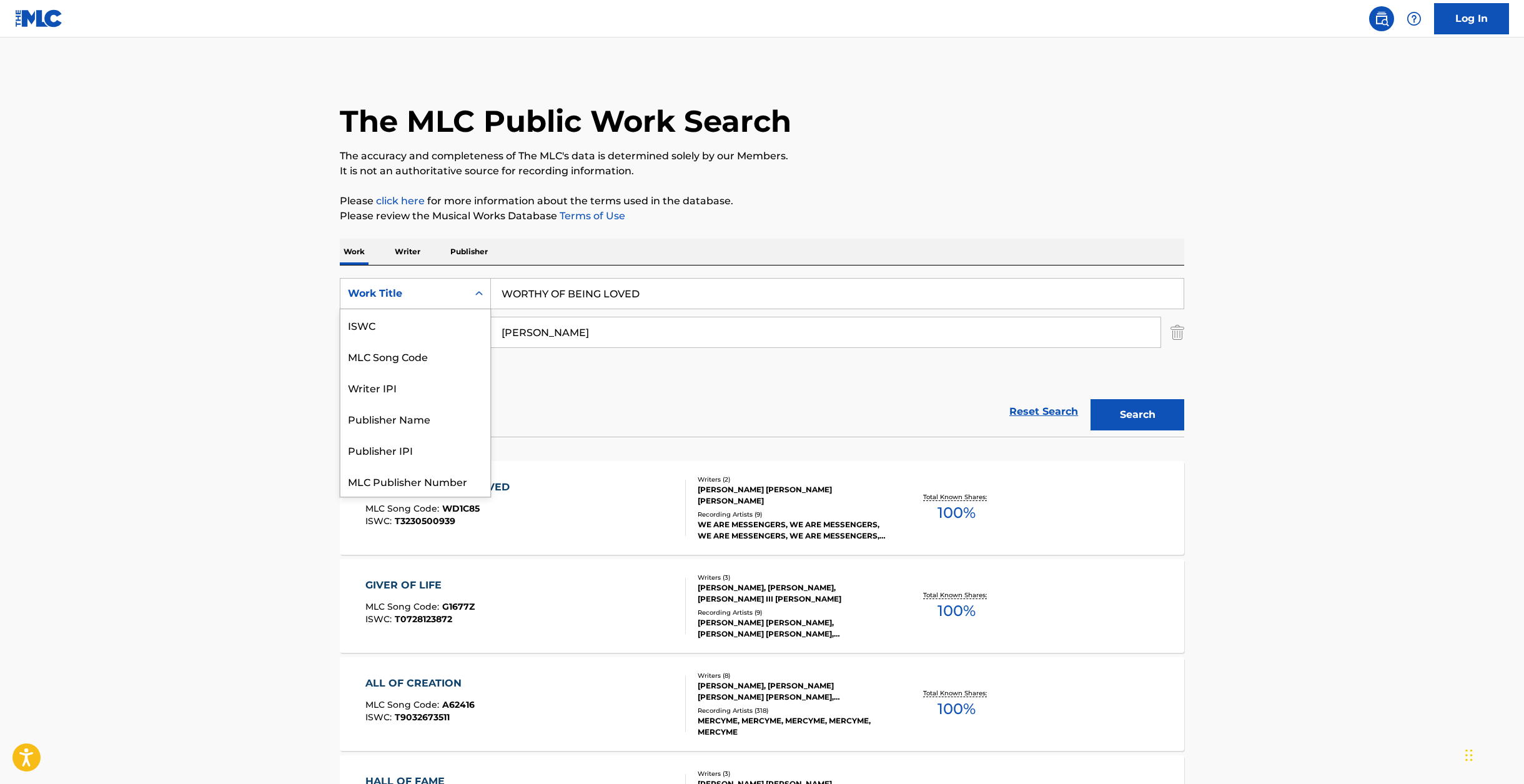
click at [463, 290] on div "Work Title" at bounding box center [404, 293] width 127 height 24
click at [450, 327] on div "MLC Song Code" at bounding box center [415, 324] width 150 height 31
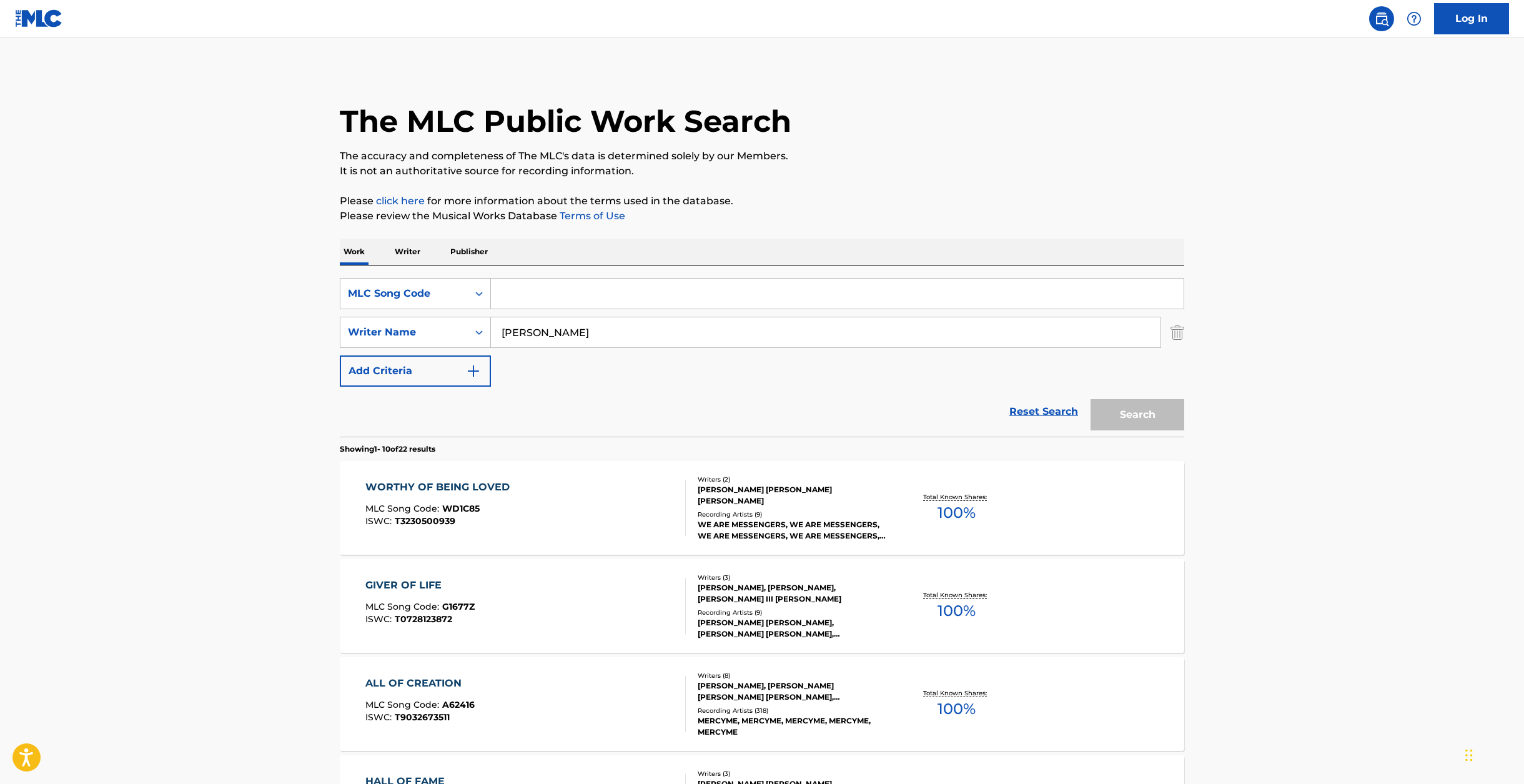
click at [533, 303] on input "Search Form" at bounding box center [837, 293] width 693 height 30
paste input "BA3FPL"
type input "BA3FPL"
click at [529, 332] on input "[PERSON_NAME]" at bounding box center [825, 332] width 669 height 30
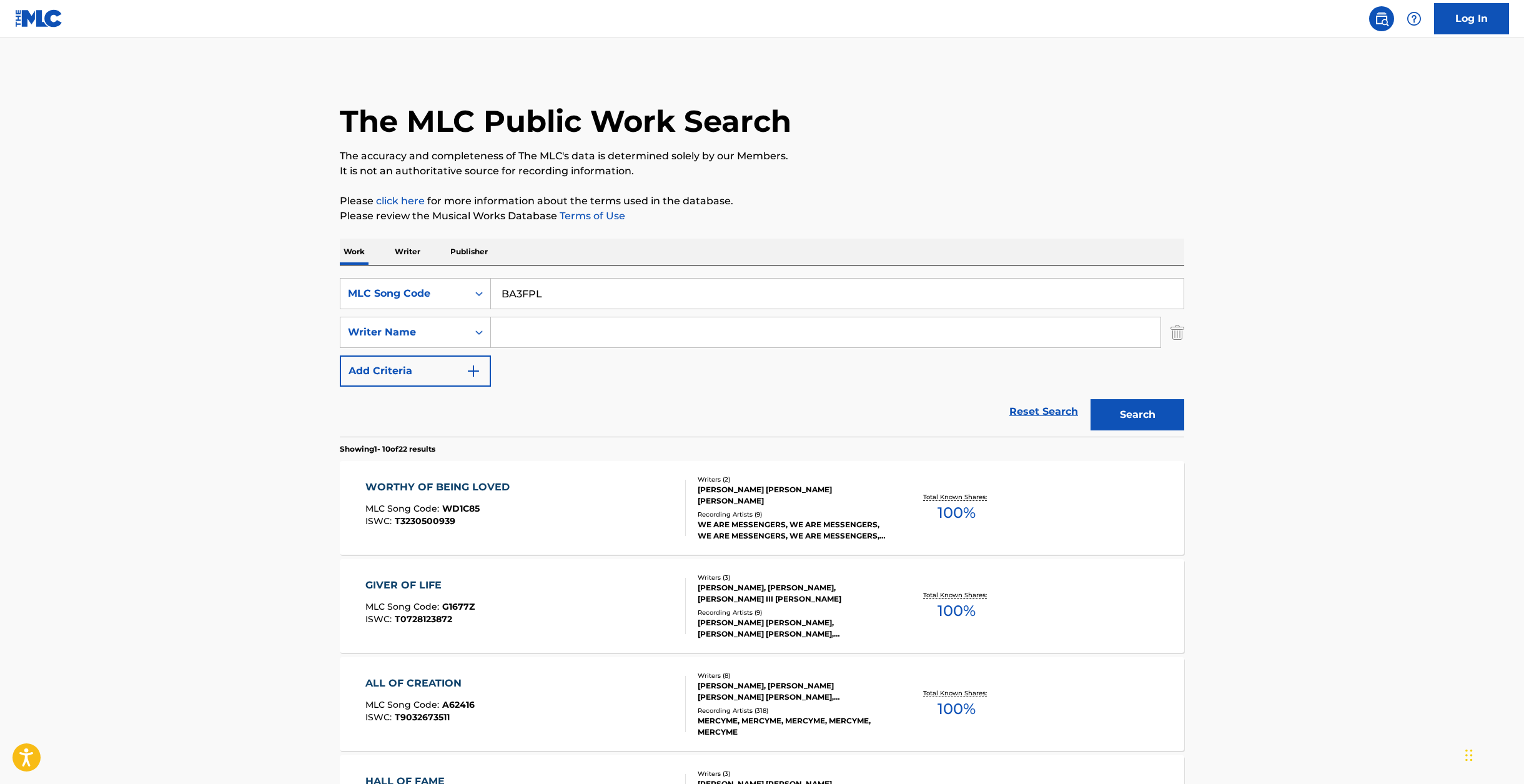
click at [1194, 423] on div "The MLC Public Work Search The accuracy and completeness of The MLC's data is d…" at bounding box center [762, 785] width 874 height 1433
click at [1154, 423] on button "Search" at bounding box center [1138, 415] width 94 height 31
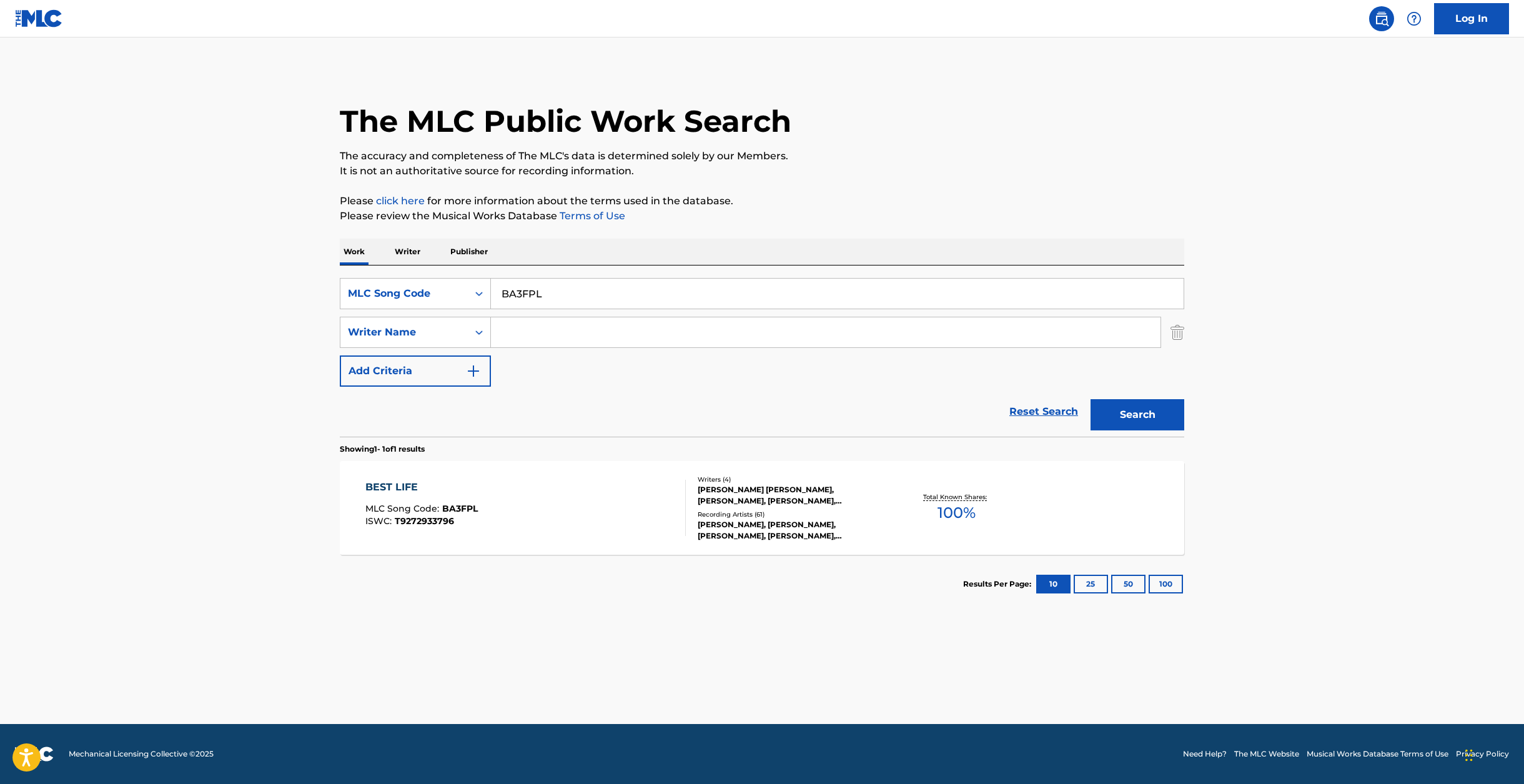
click at [659, 511] on div "BEST LIFE MLC Song Code : BA3FPL ISWC : T9272933796" at bounding box center [526, 507] width 321 height 56
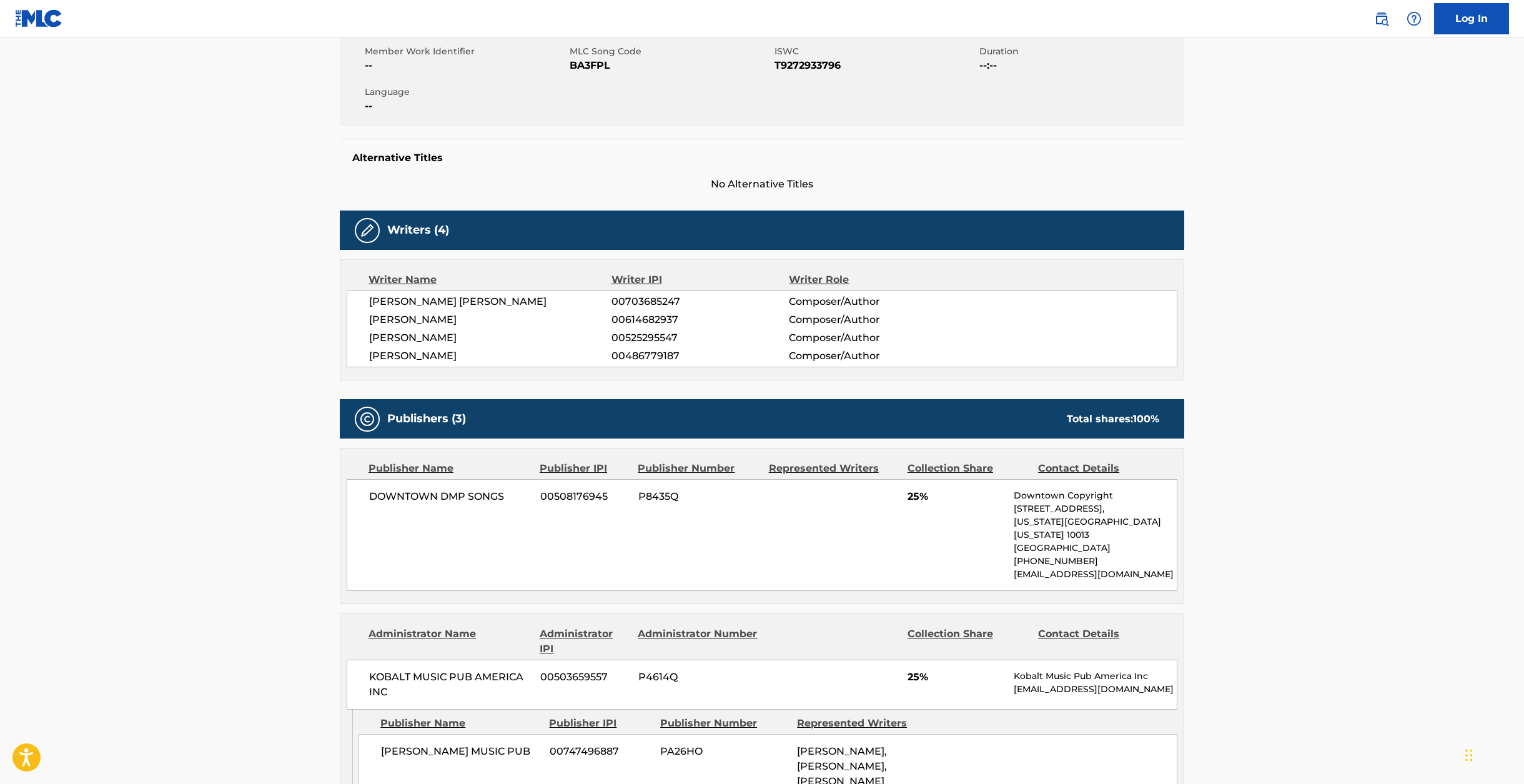
scroll to position [84, 0]
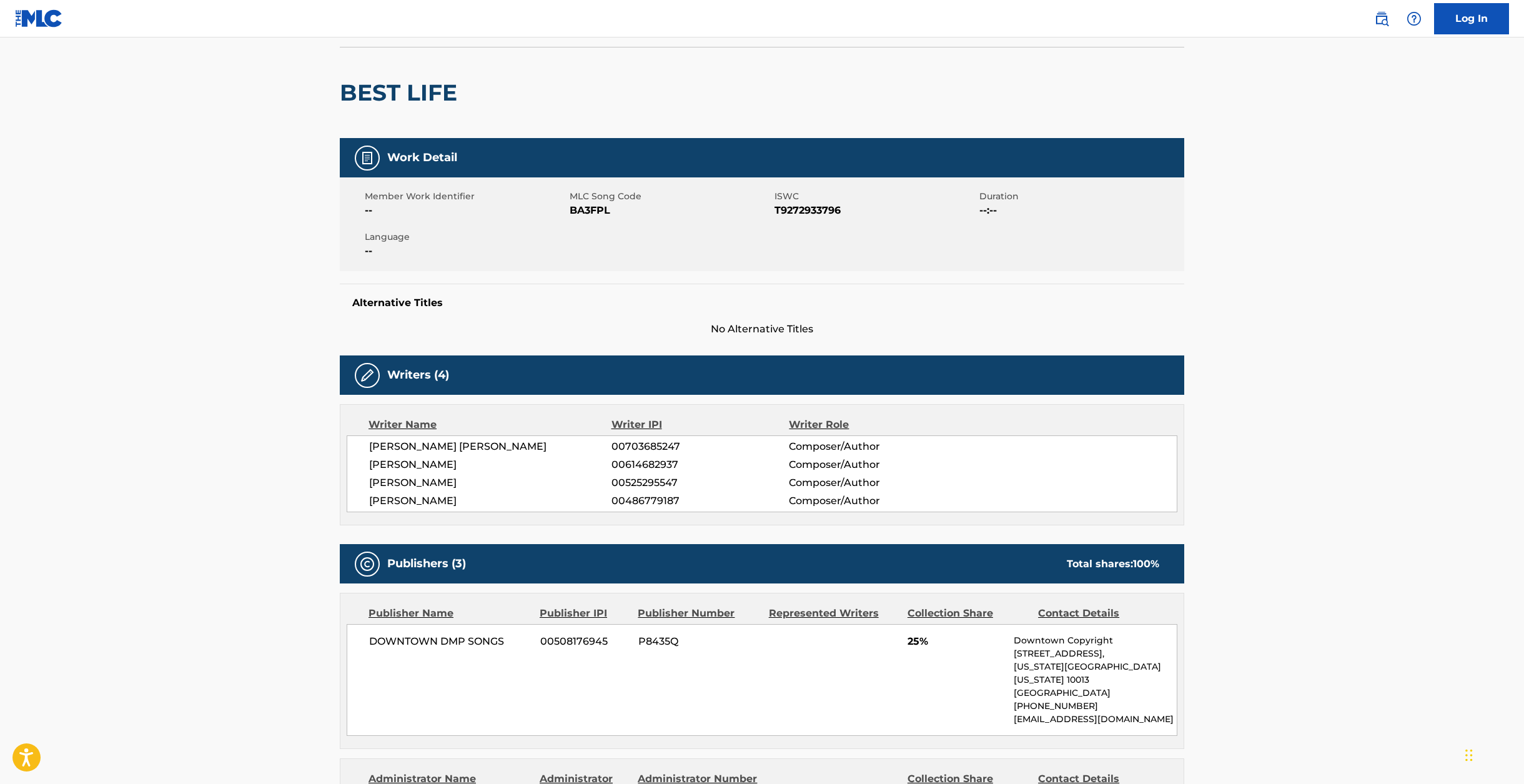
click at [579, 213] on span "BA3FPL" at bounding box center [670, 210] width 202 height 15
click at [789, 206] on span "T9272933796" at bounding box center [875, 210] width 202 height 15
click at [789, 208] on span "T9272933796" at bounding box center [875, 210] width 202 height 15
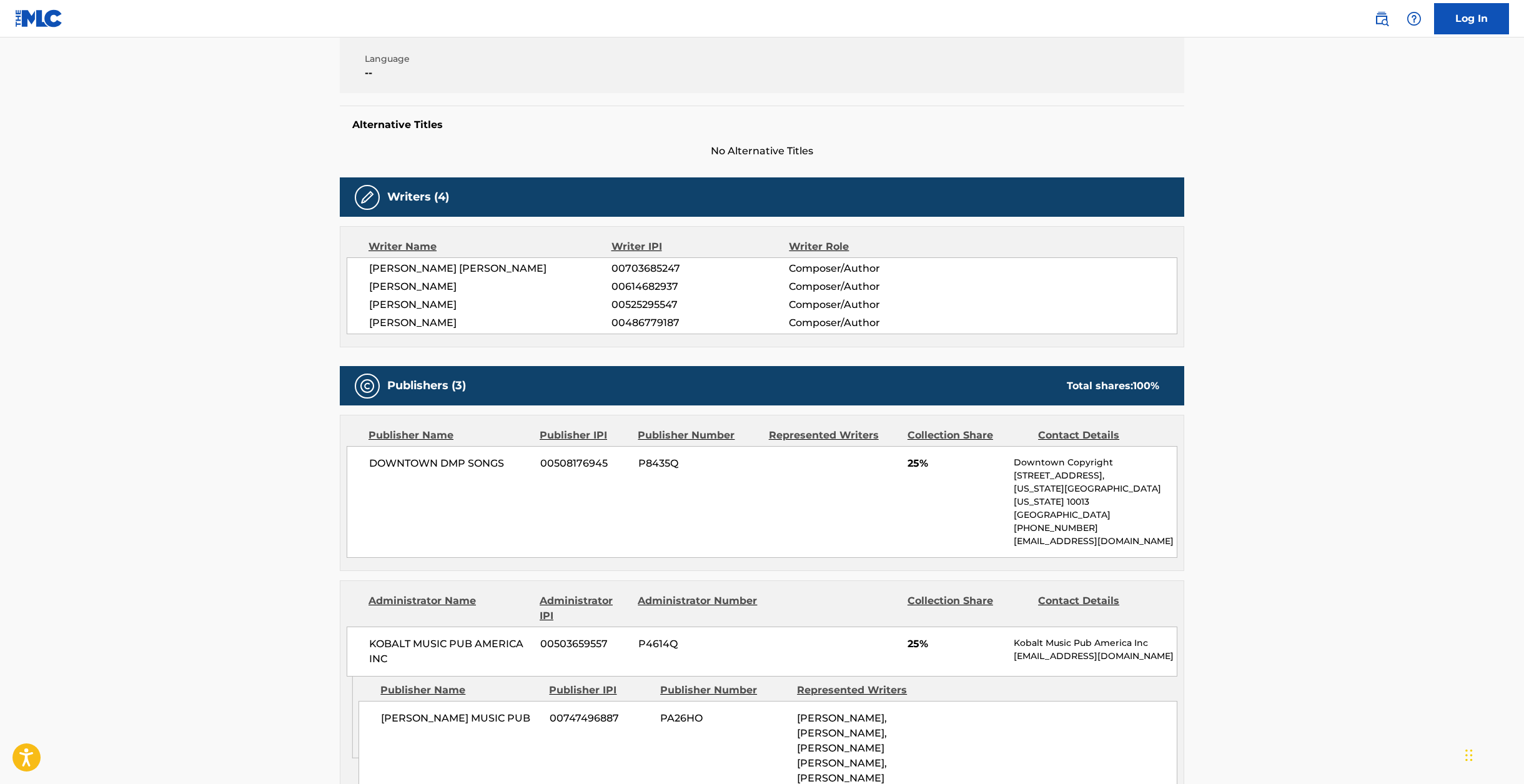
scroll to position [0, 0]
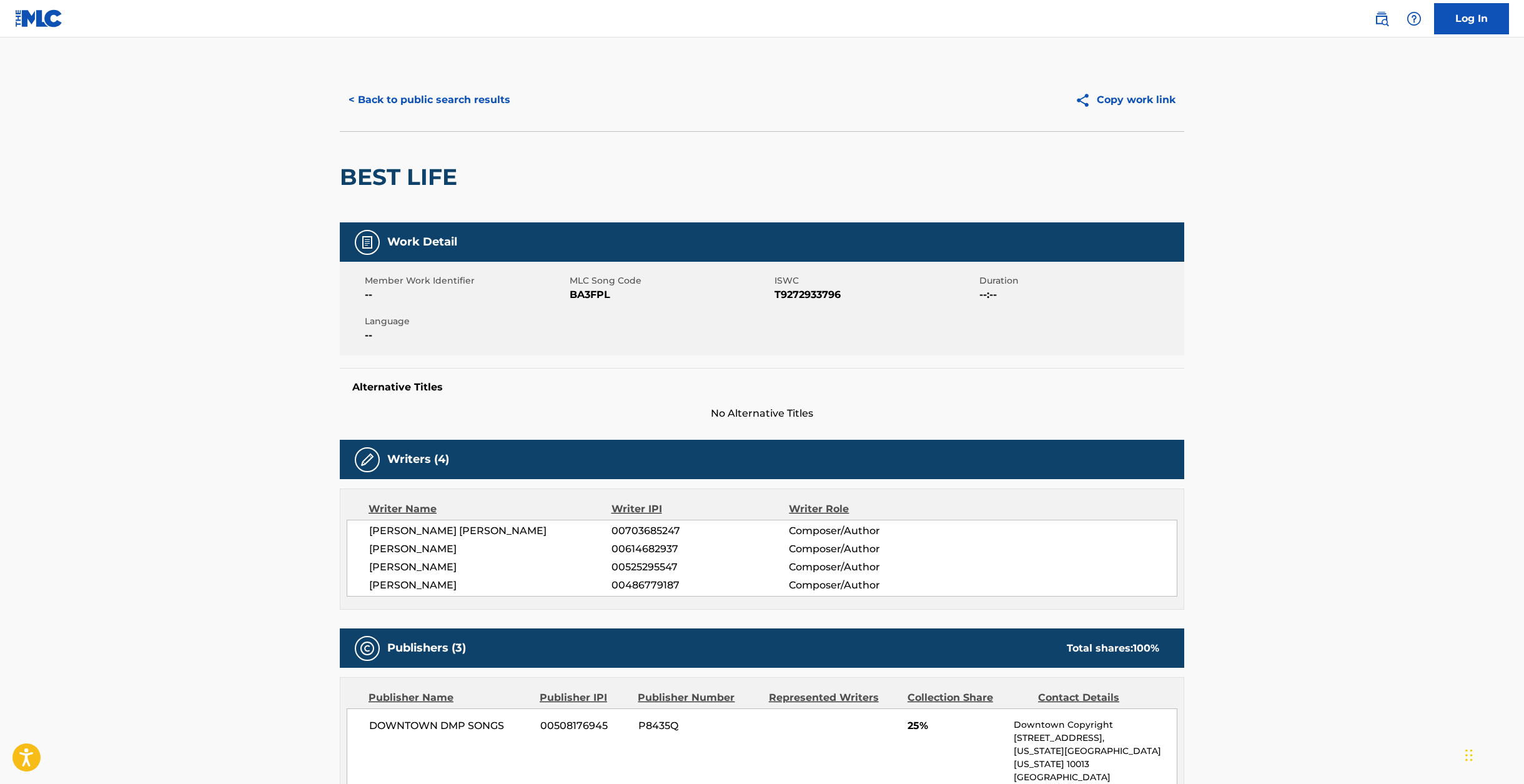
click at [787, 289] on span "T9272933796" at bounding box center [875, 294] width 202 height 15
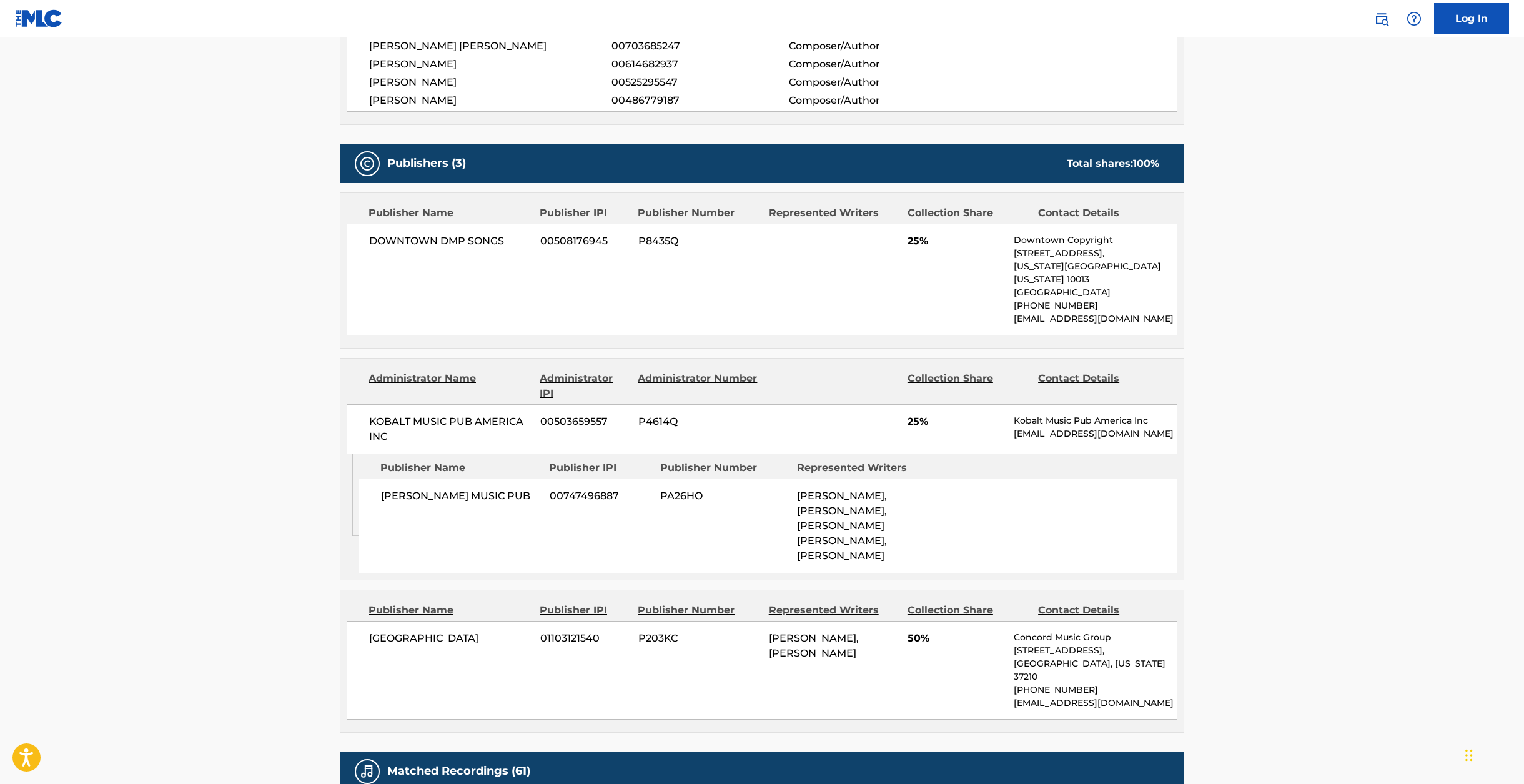
scroll to position [486, 0]
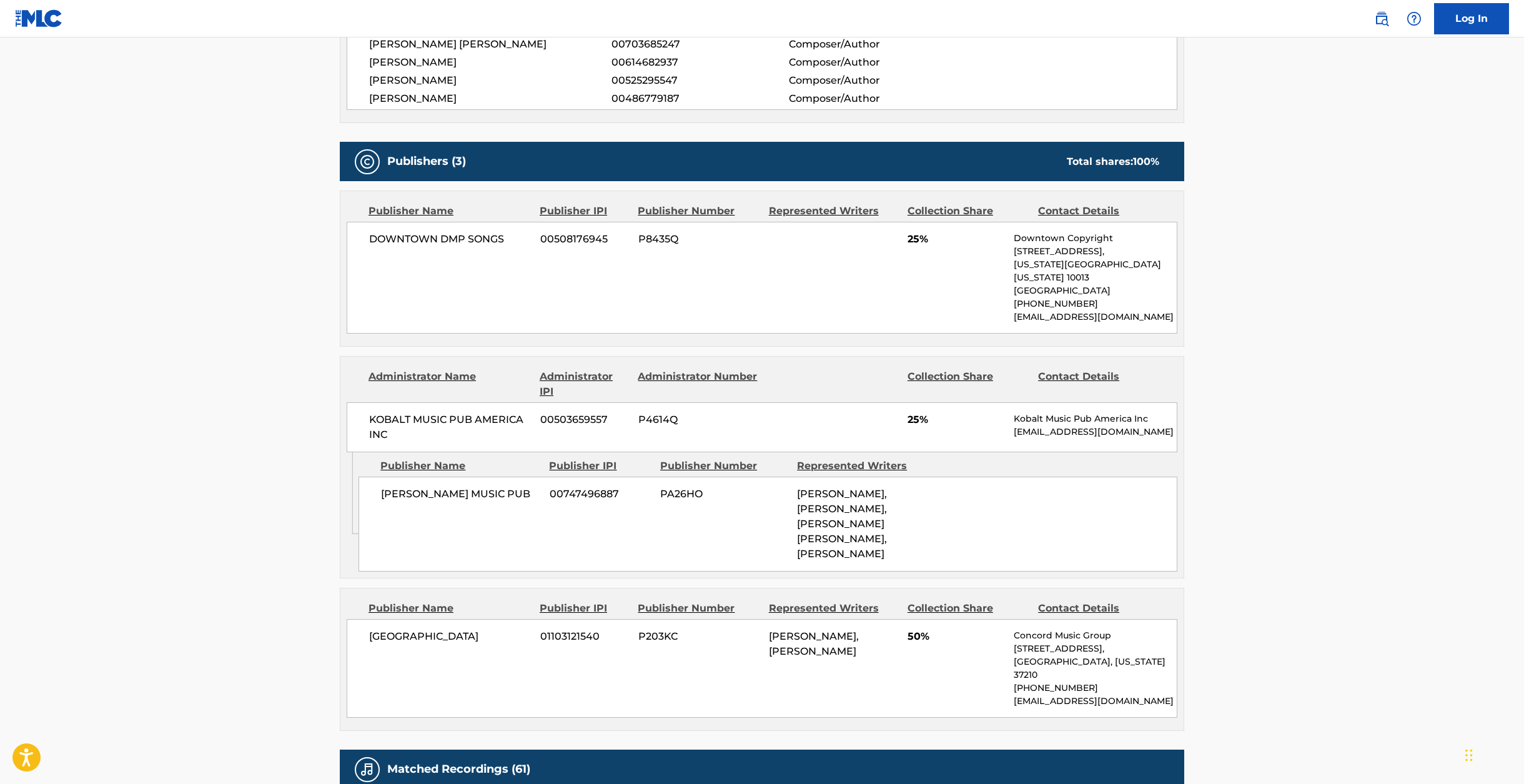
click at [416, 241] on span "DOWNTOWN DMP SONGS" at bounding box center [450, 238] width 162 height 15
click at [404, 618] on div "CONCORD ROAD 01103121540 P203KC [PERSON_NAME], [PERSON_NAME] 50% Concord Music …" at bounding box center [762, 667] width 831 height 99
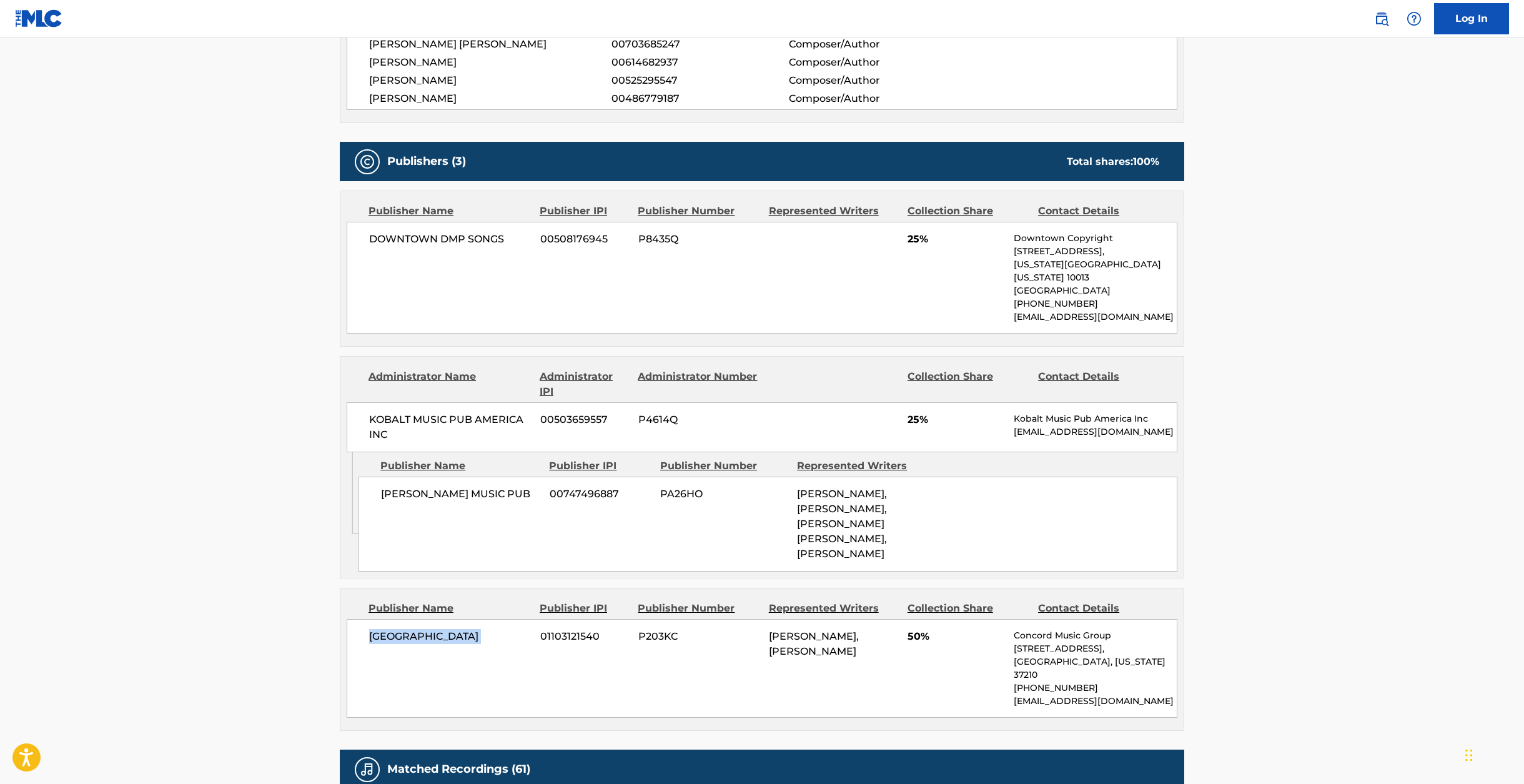
click at [404, 618] on div "CONCORD ROAD 01103121540 P203KC [PERSON_NAME], [PERSON_NAME] 50% Concord Music …" at bounding box center [762, 667] width 831 height 99
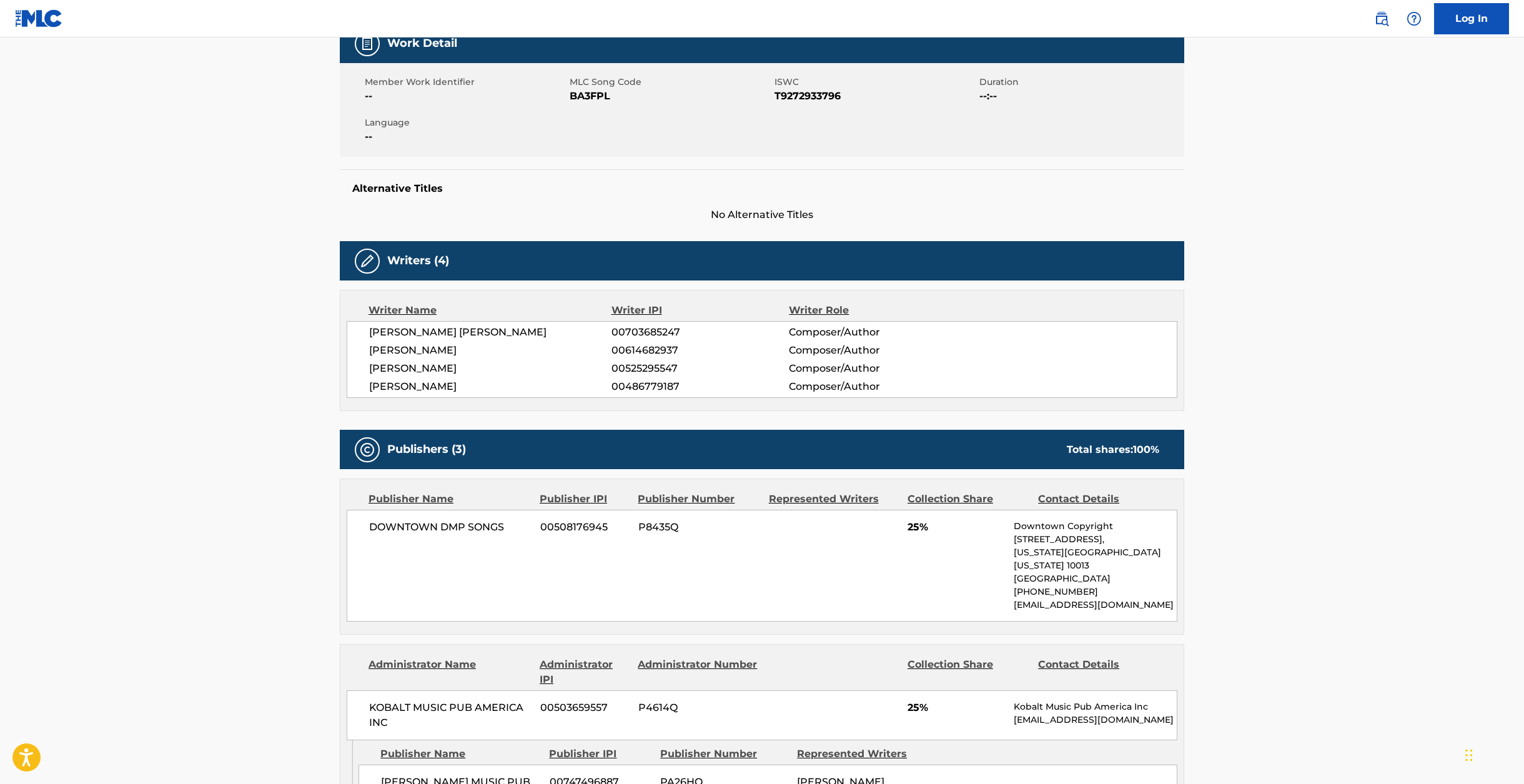
scroll to position [0, 0]
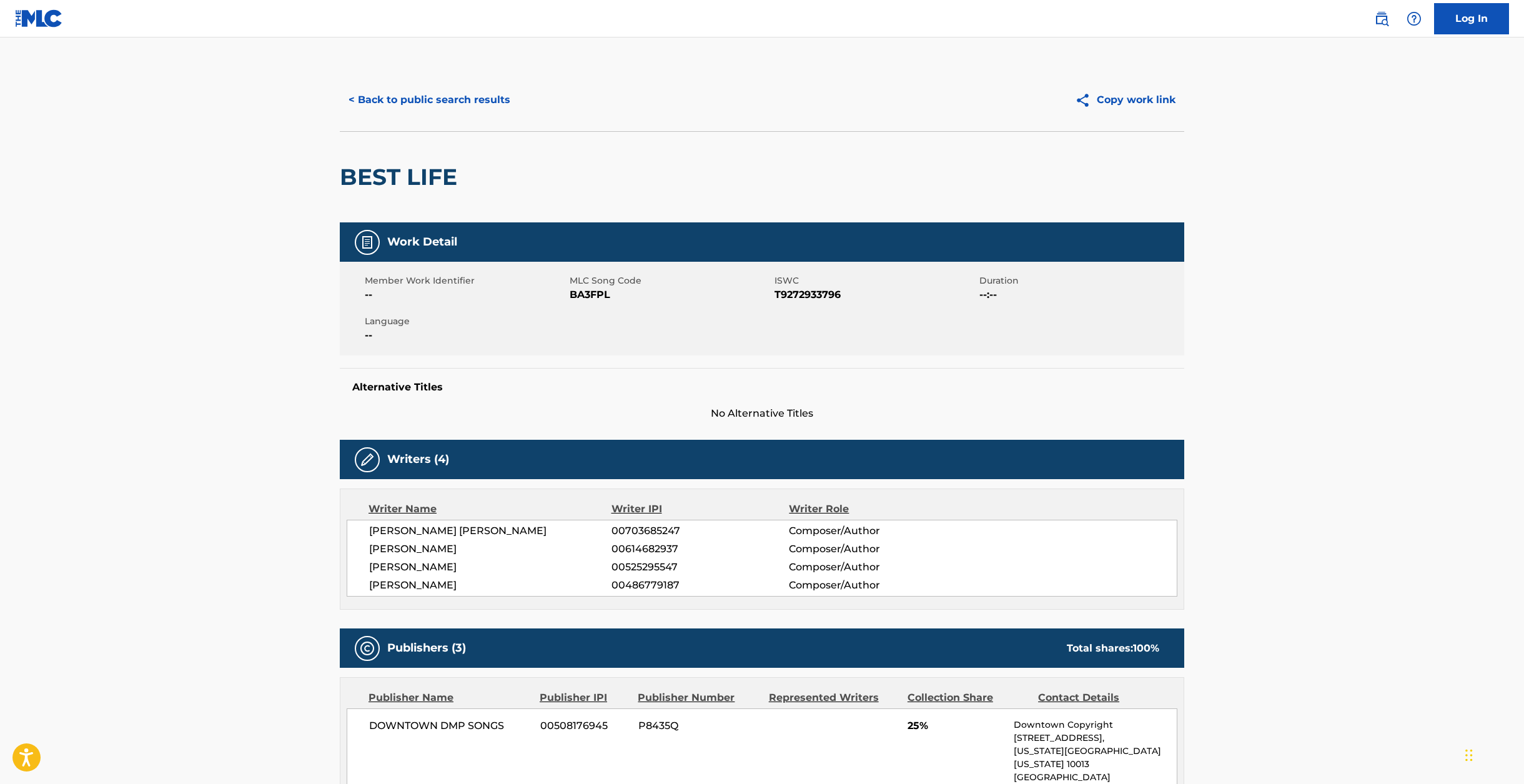
click at [434, 168] on h2 "BEST LIFE" at bounding box center [402, 176] width 123 height 28
